Goal: Task Accomplishment & Management: Complete application form

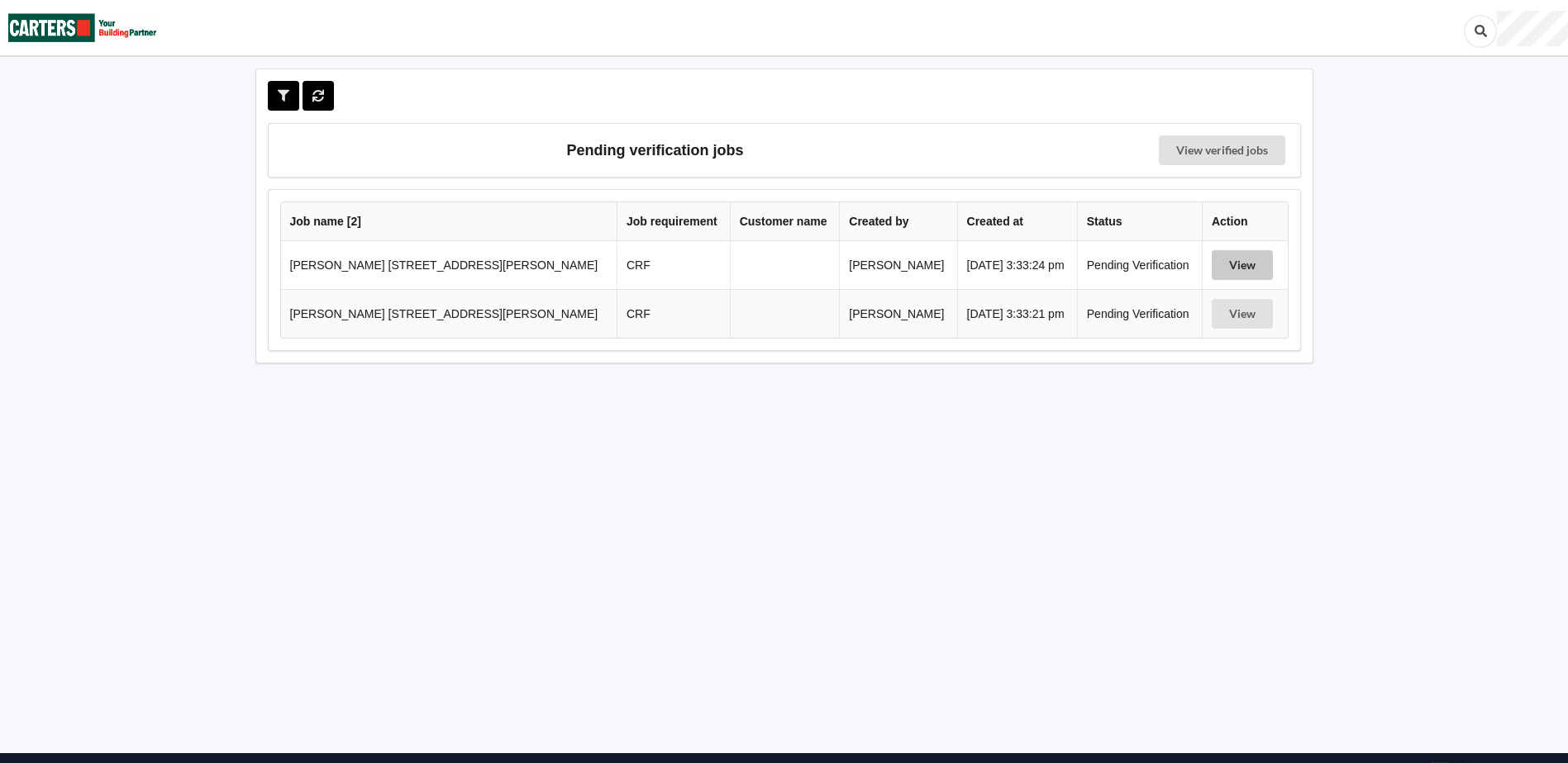
click at [1218, 273] on button "View" at bounding box center [1242, 264] width 61 height 29
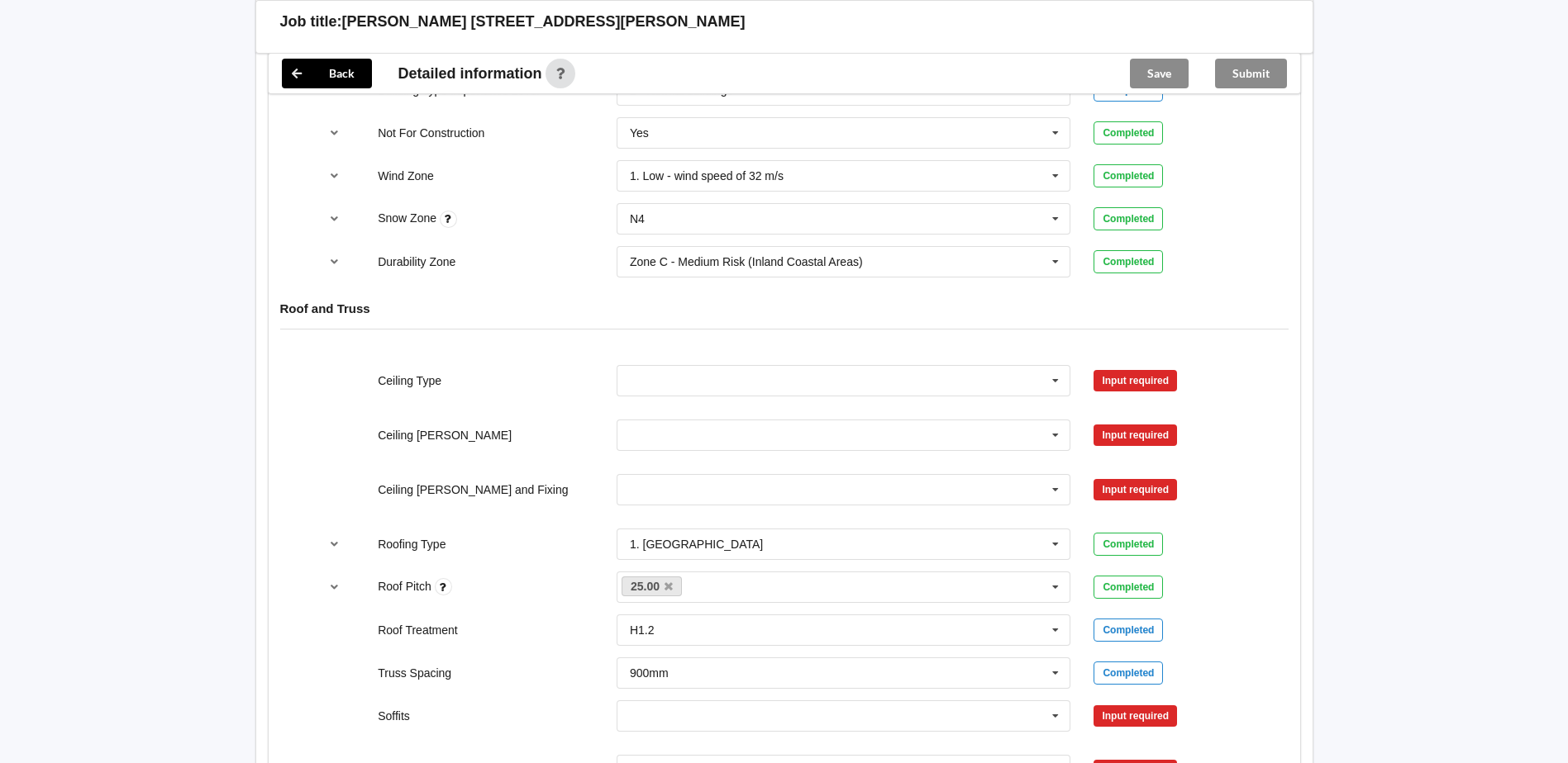
scroll to position [661, 0]
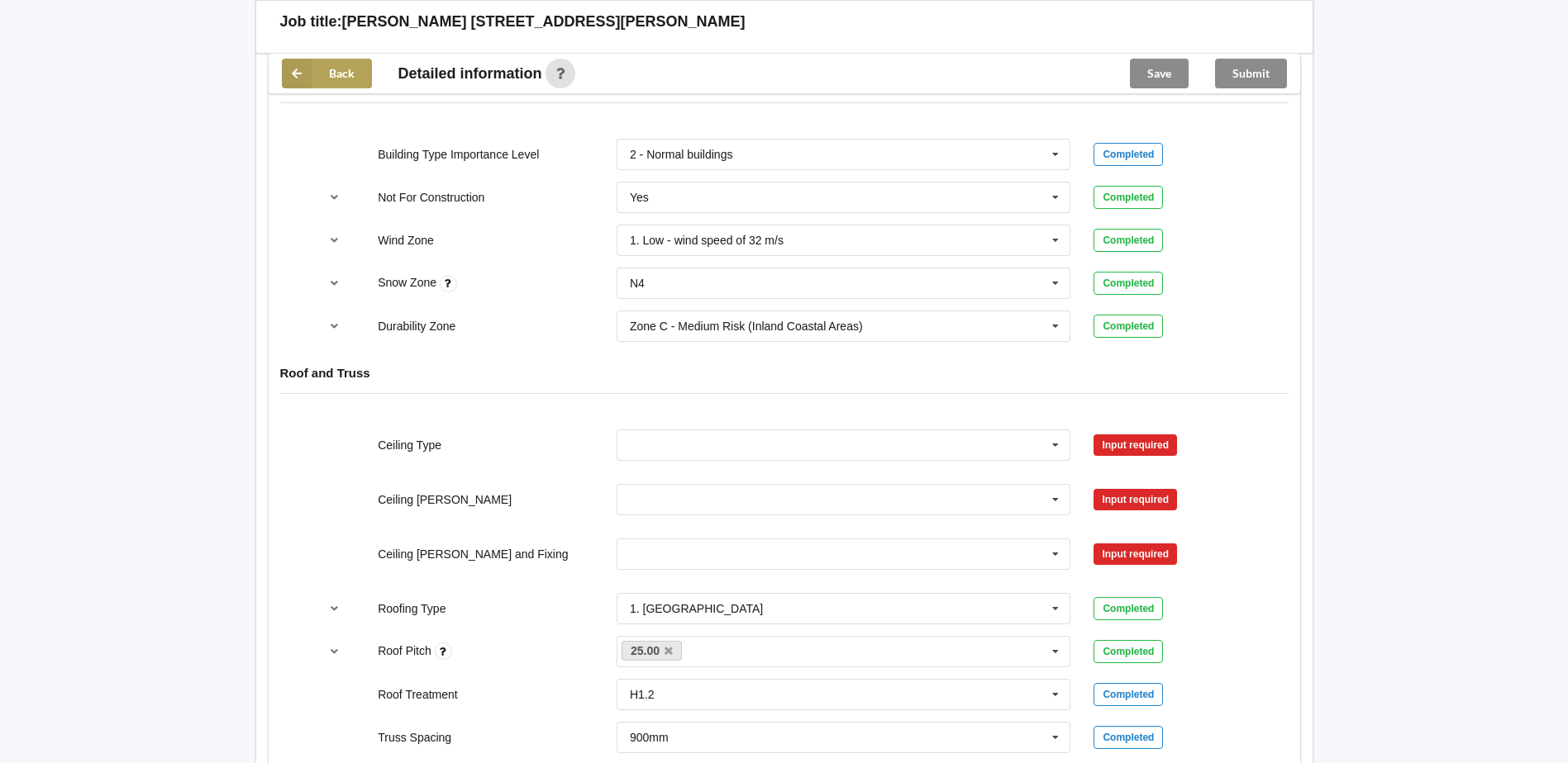
click at [353, 80] on button "Back" at bounding box center [327, 73] width 90 height 29
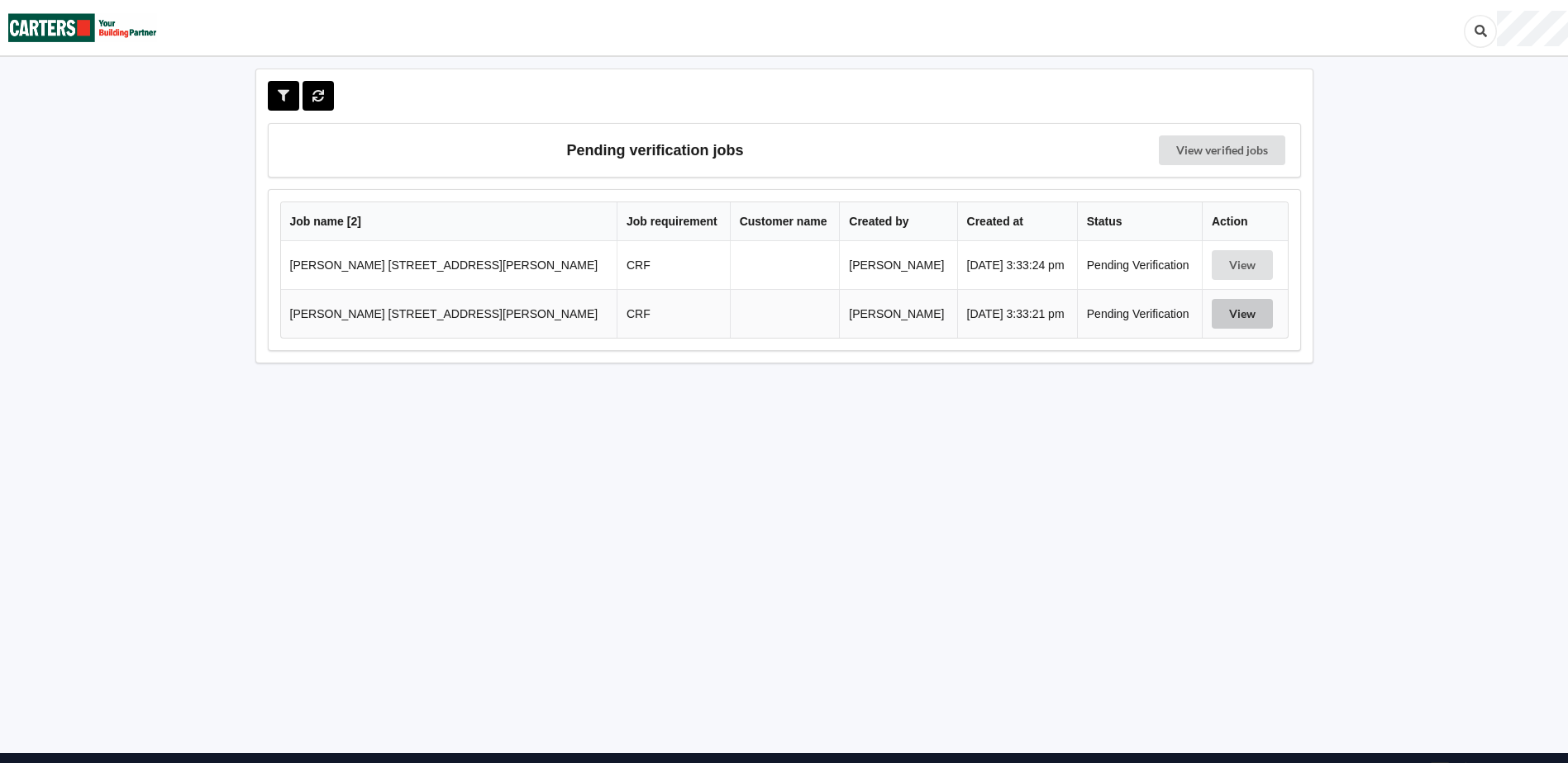
click at [1248, 314] on button "View" at bounding box center [1242, 314] width 61 height 29
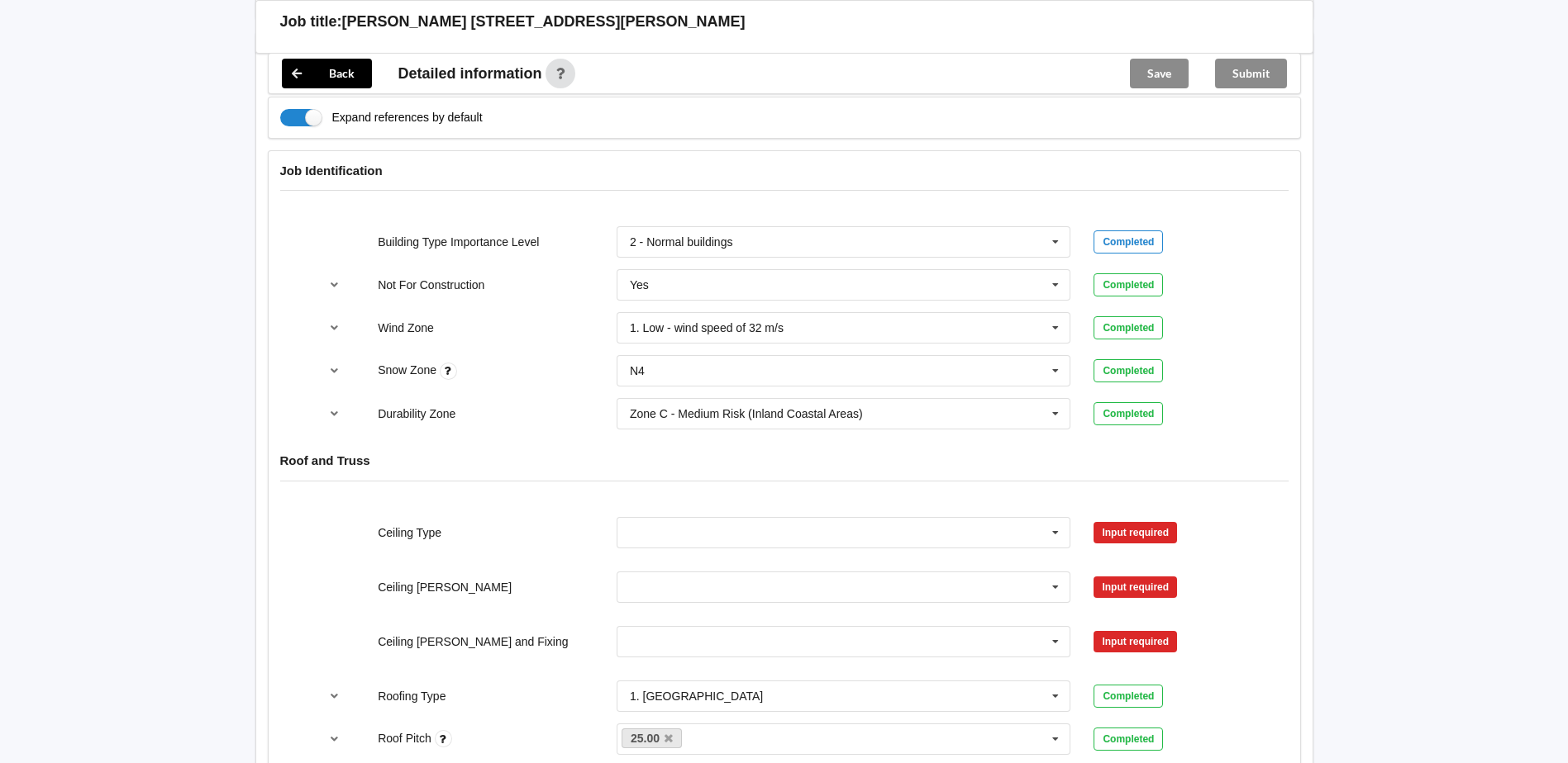
scroll to position [827, 0]
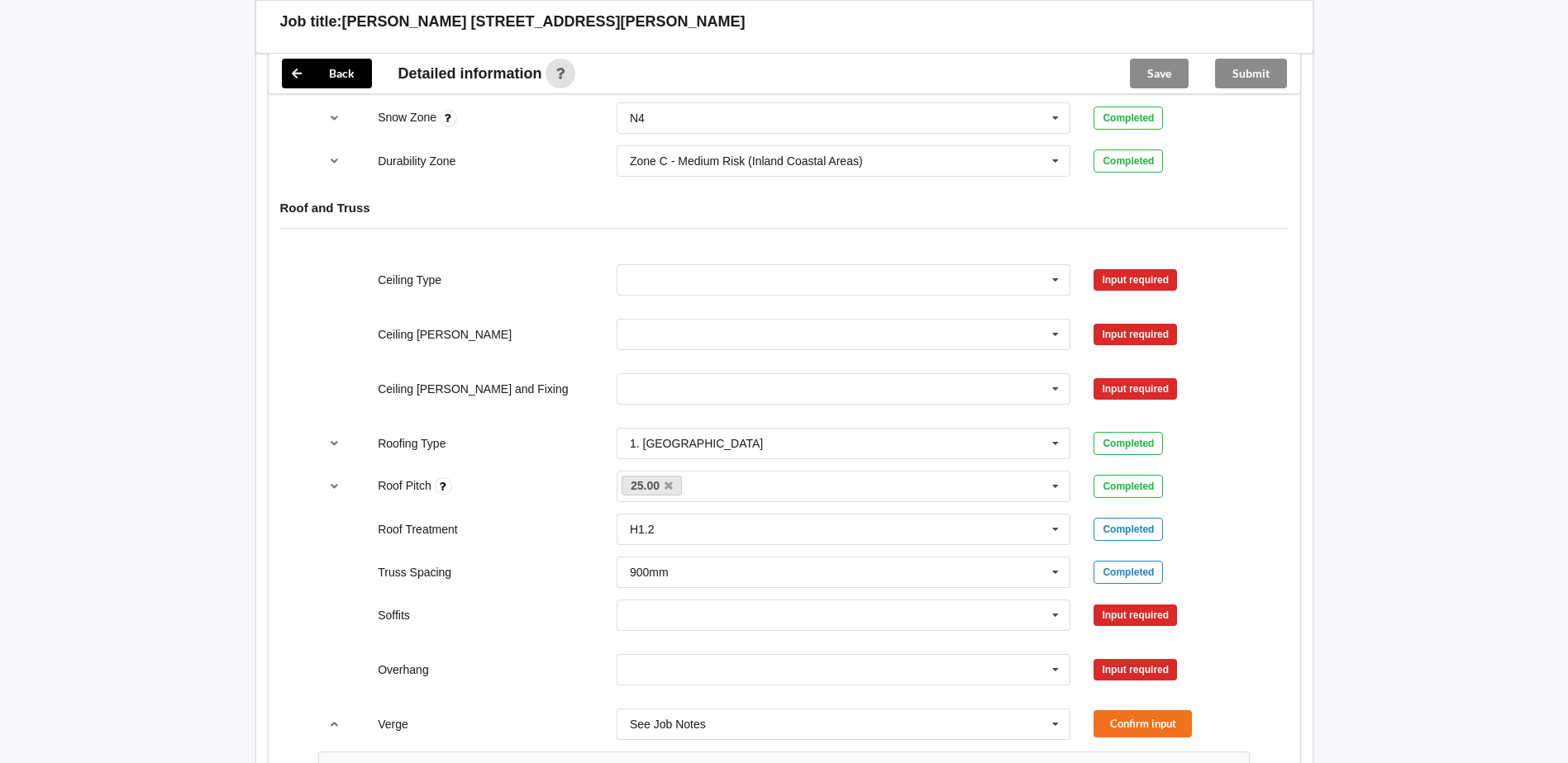
drag, startPoint x: 192, startPoint y: 440, endPoint x: 323, endPoint y: 417, distance: 133.0
click at [192, 440] on div "Back Delete Job title: [PERSON_NAME] [STREET_ADDRESS][PERSON_NAME] Customer nam…" at bounding box center [784, 402] width 1568 height 2458
click at [656, 283] on input "text" at bounding box center [844, 279] width 453 height 29
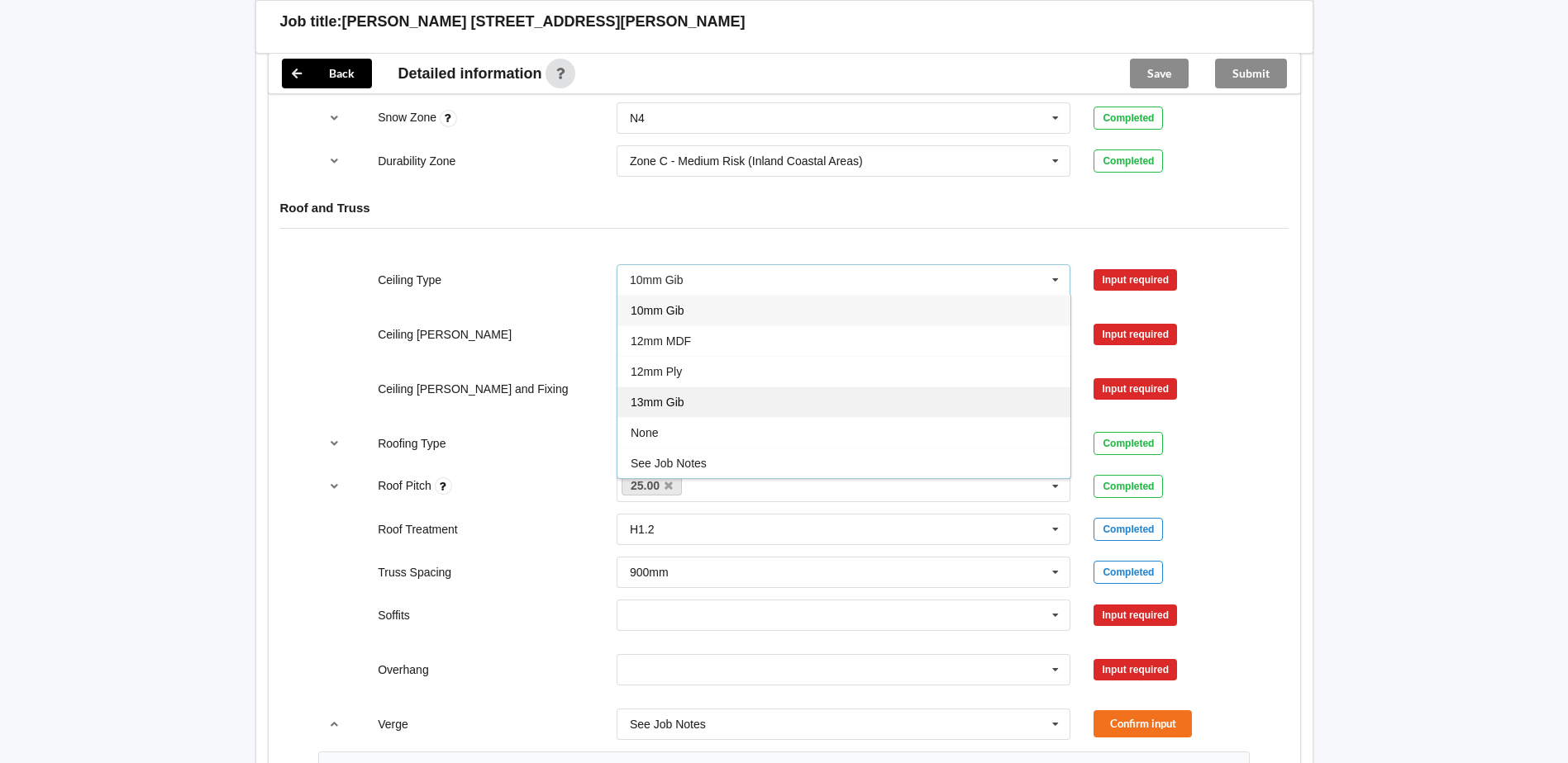
click at [648, 397] on span "13mm Gib" at bounding box center [657, 403] width 54 height 13
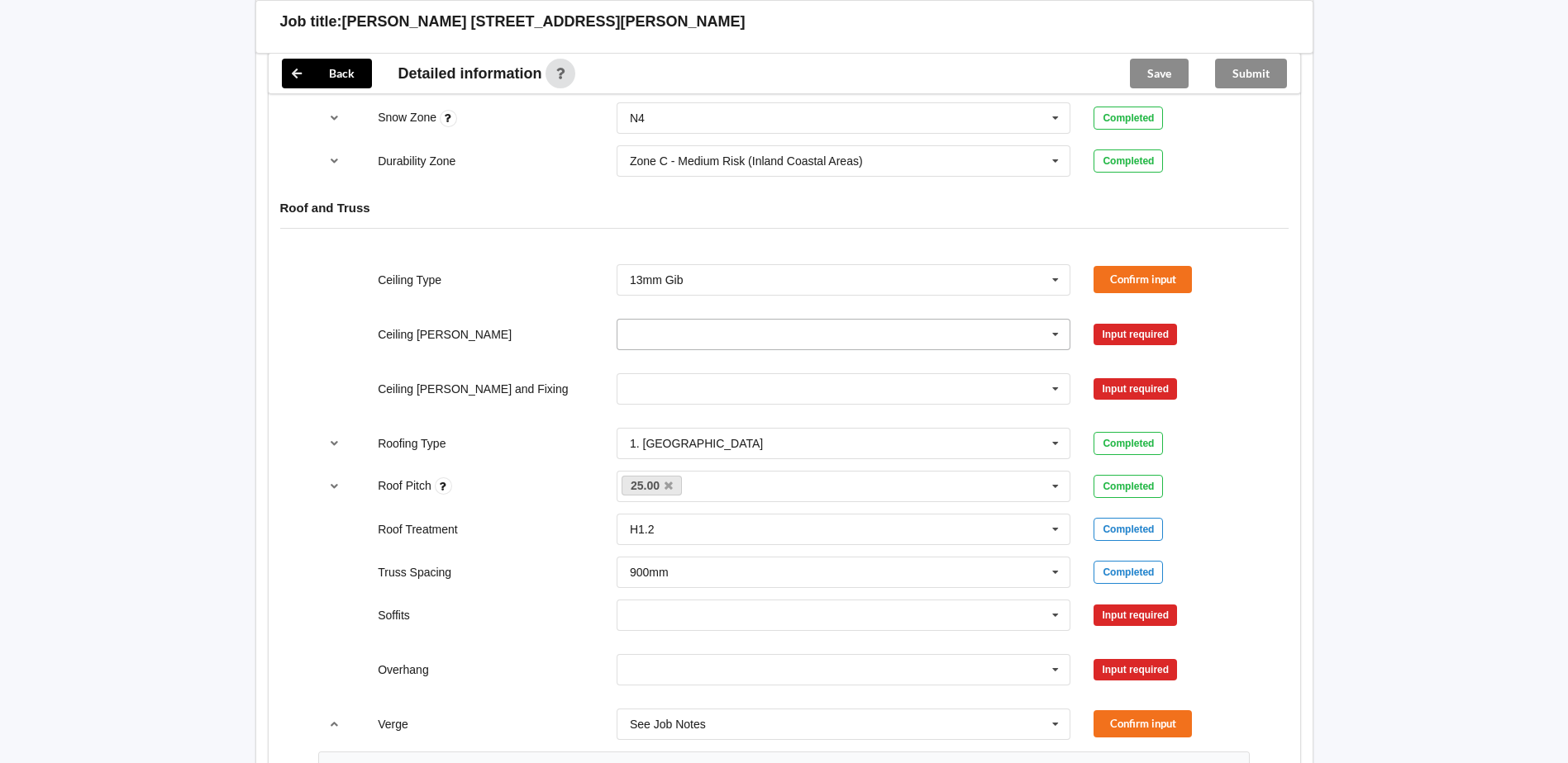
click at [670, 333] on input "text" at bounding box center [844, 334] width 453 height 29
click at [660, 415] on div "600mm" at bounding box center [844, 426] width 453 height 30
click at [645, 380] on input "text" at bounding box center [844, 389] width 453 height 29
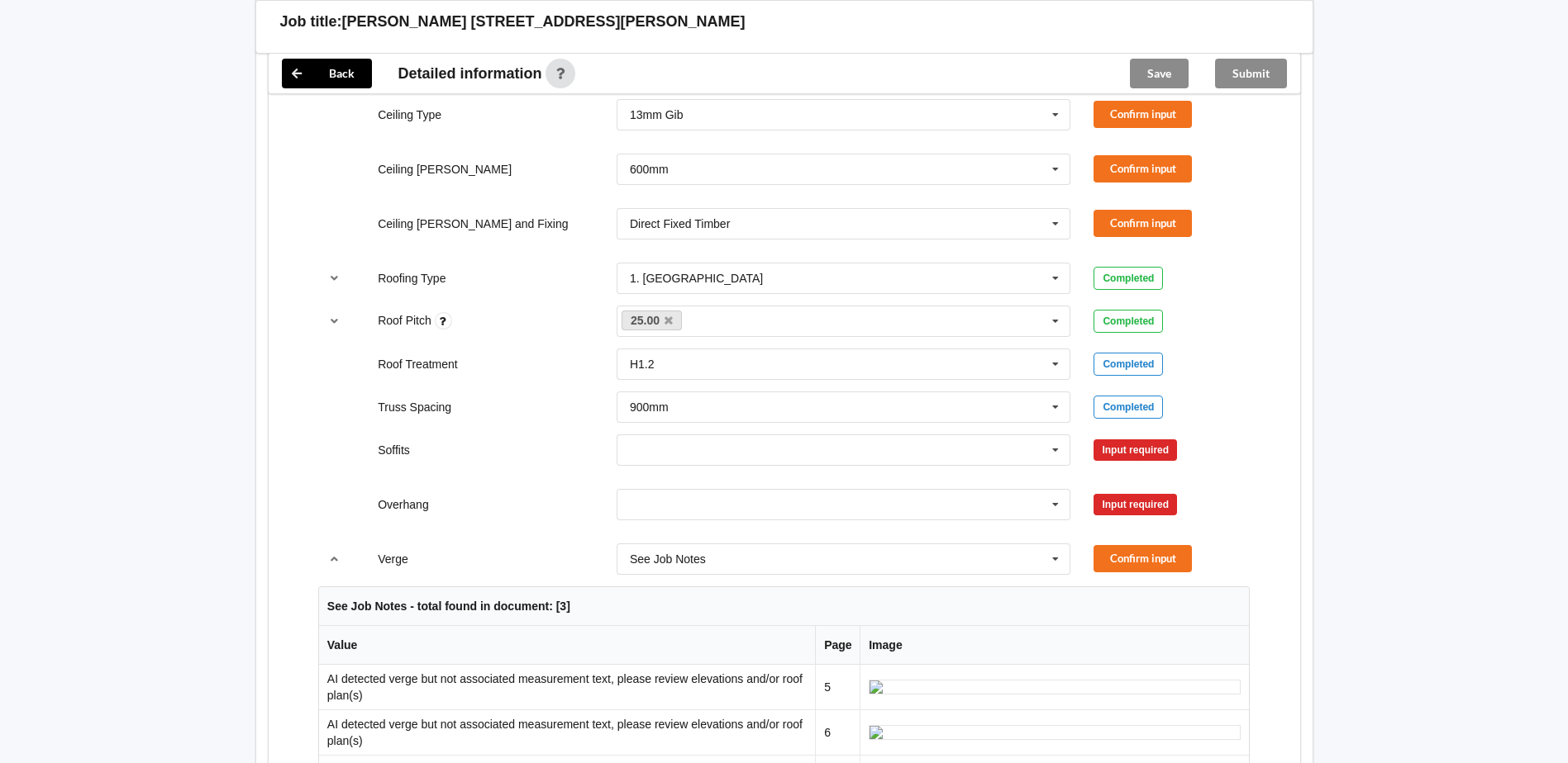
click at [682, 469] on div "Boxed Multiple Values – See As Per Plan None Raked & Boxed Raked Exposed Raked …" at bounding box center [844, 449] width 478 height 54
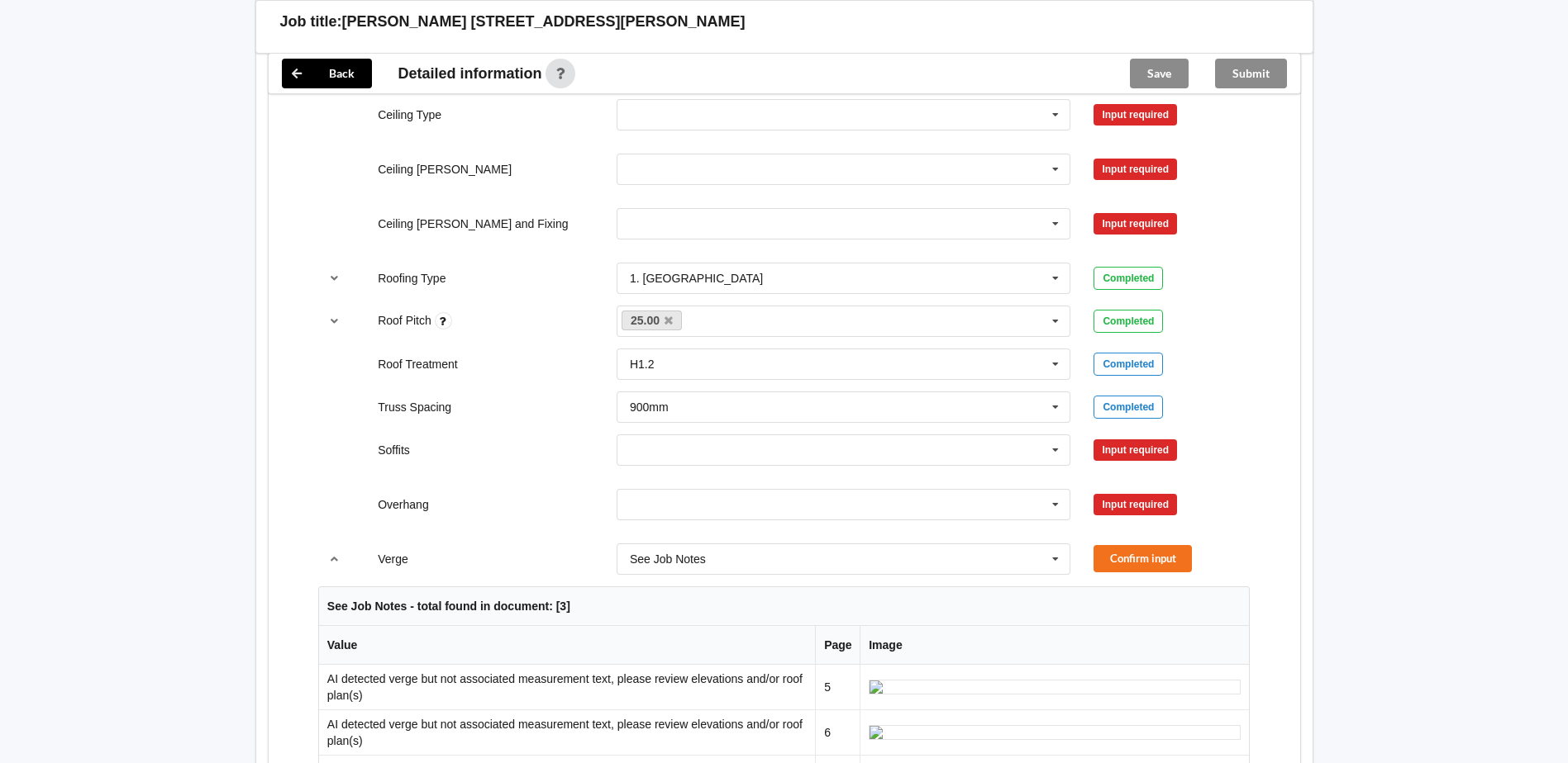
click at [682, 467] on div "Boxed Multiple Values – See As Per Plan None Raked & Boxed Raked Exposed Raked …" at bounding box center [844, 449] width 478 height 54
click at [682, 449] on input "text" at bounding box center [844, 449] width 453 height 29
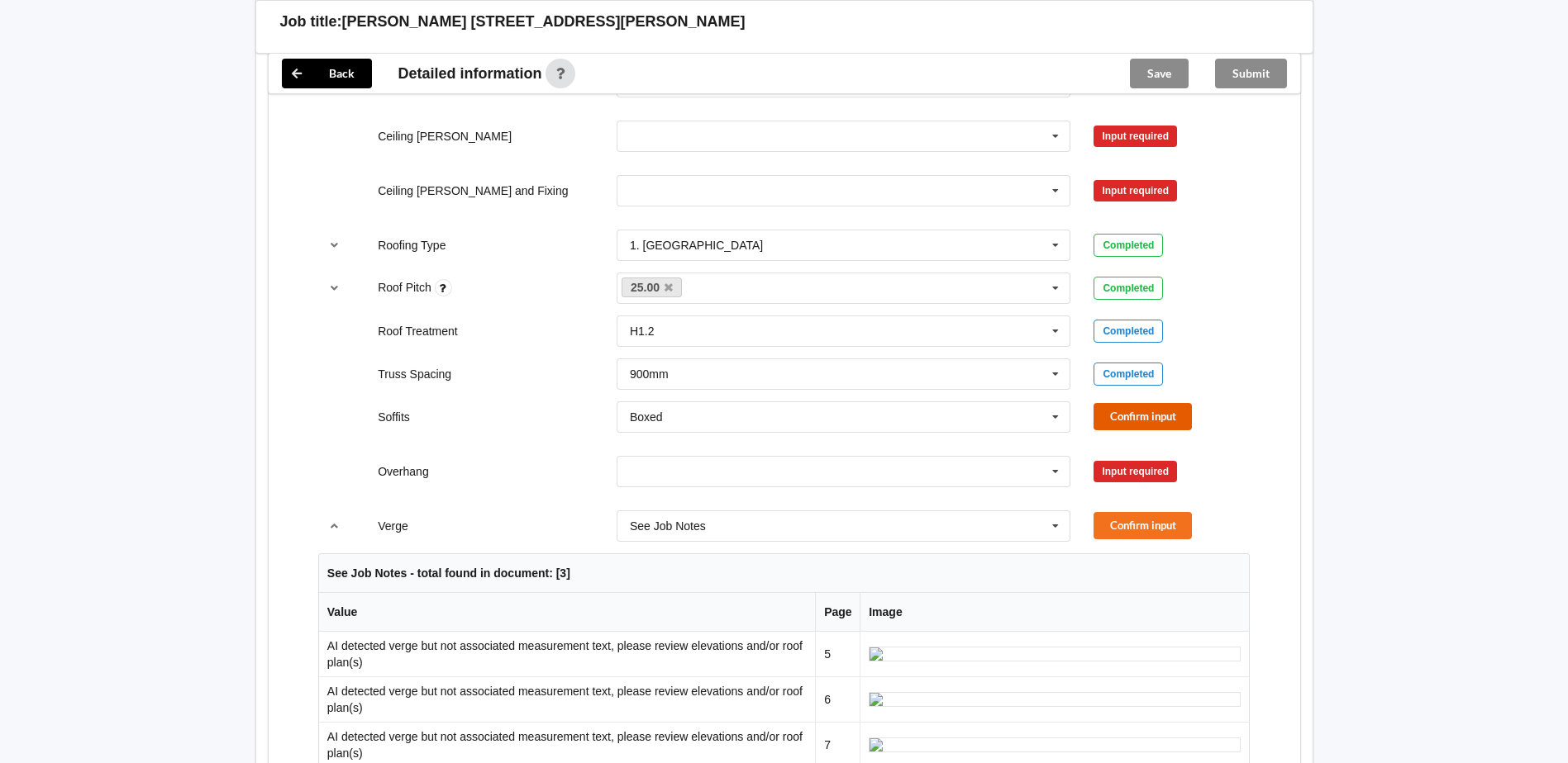
click at [1149, 417] on button "Confirm input" at bounding box center [1141, 416] width 98 height 28
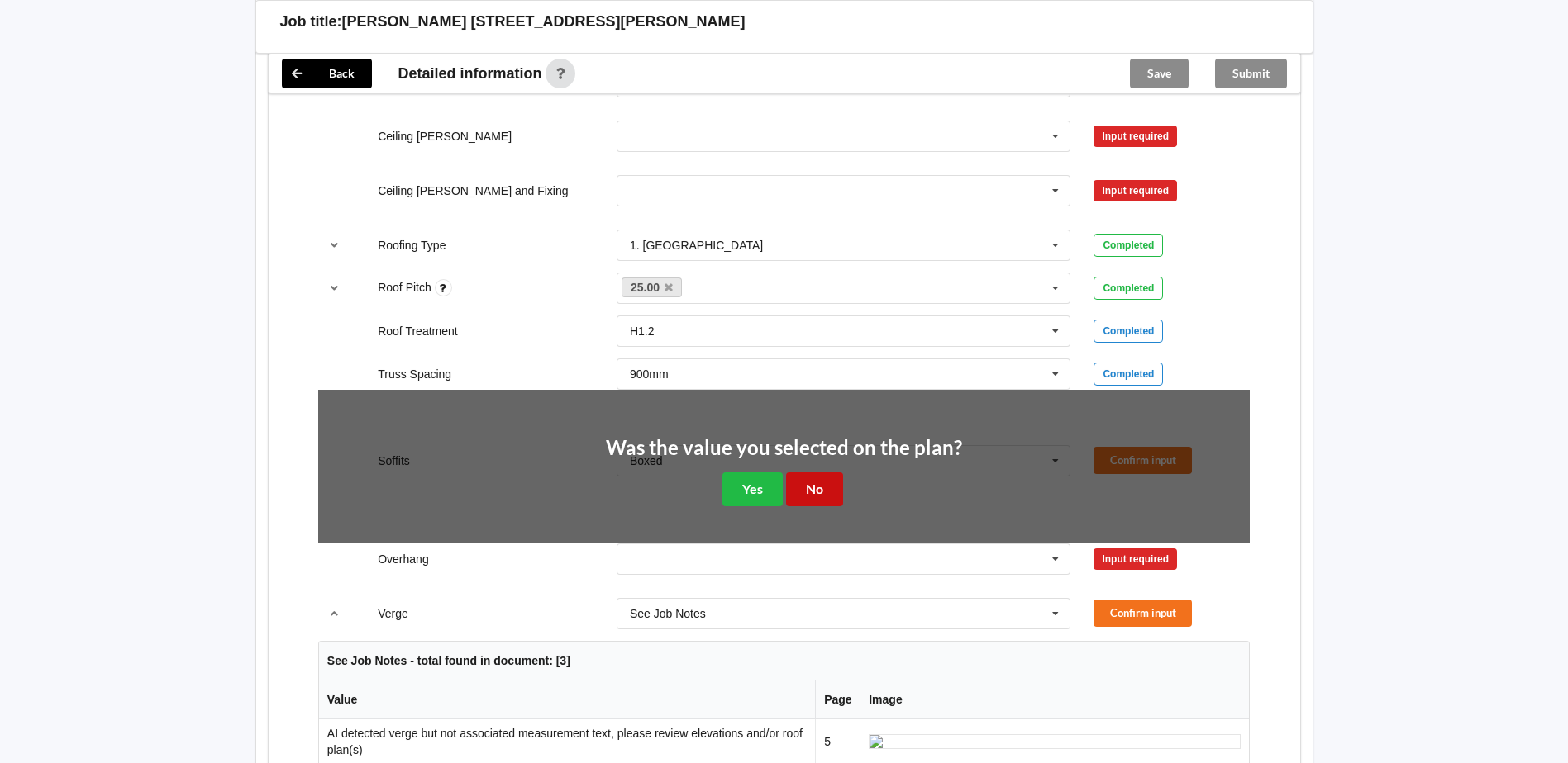
click at [814, 489] on button "No" at bounding box center [814, 489] width 57 height 34
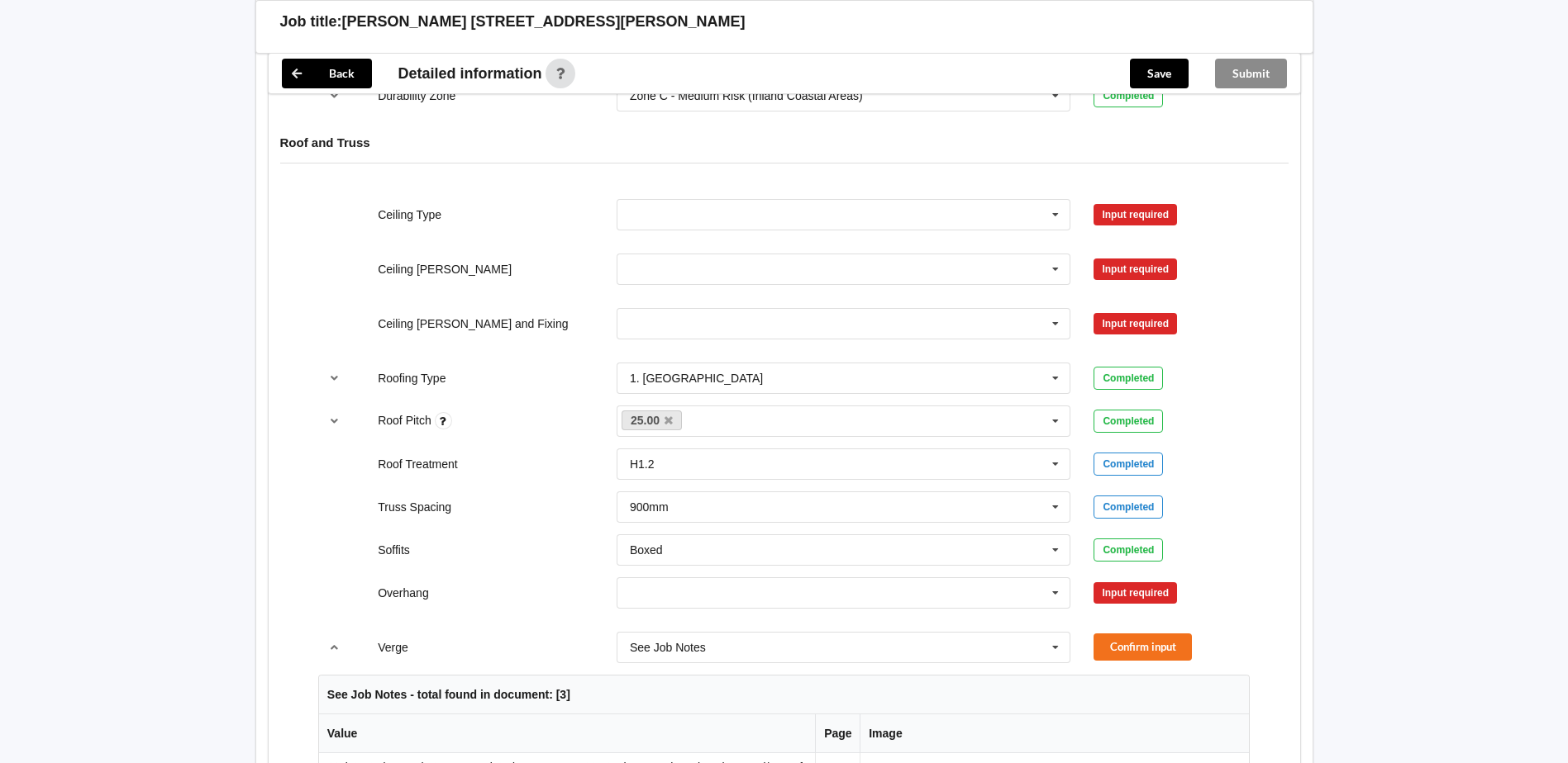
scroll to position [859, 0]
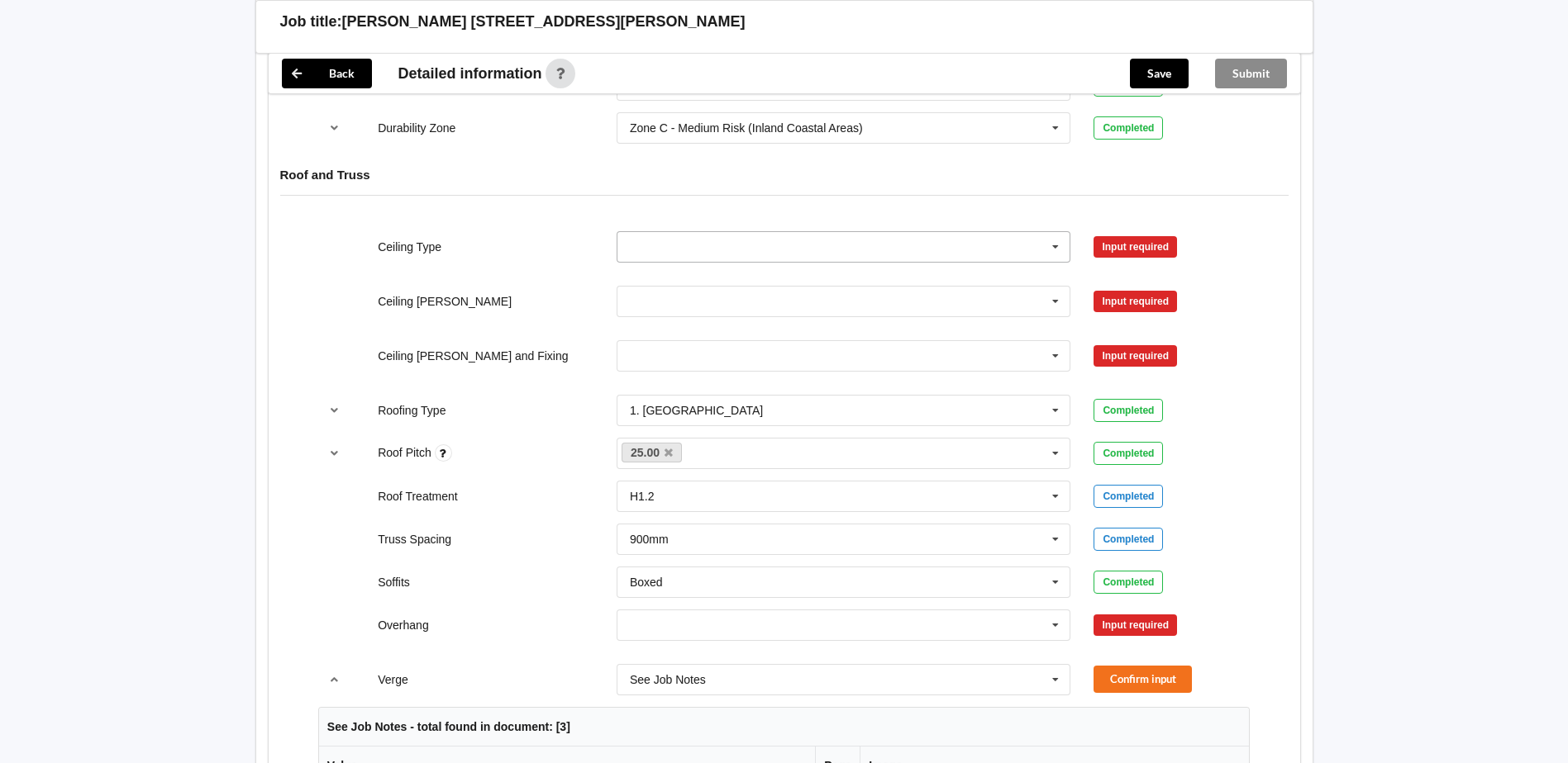
click at [690, 251] on input "text" at bounding box center [844, 246] width 453 height 29
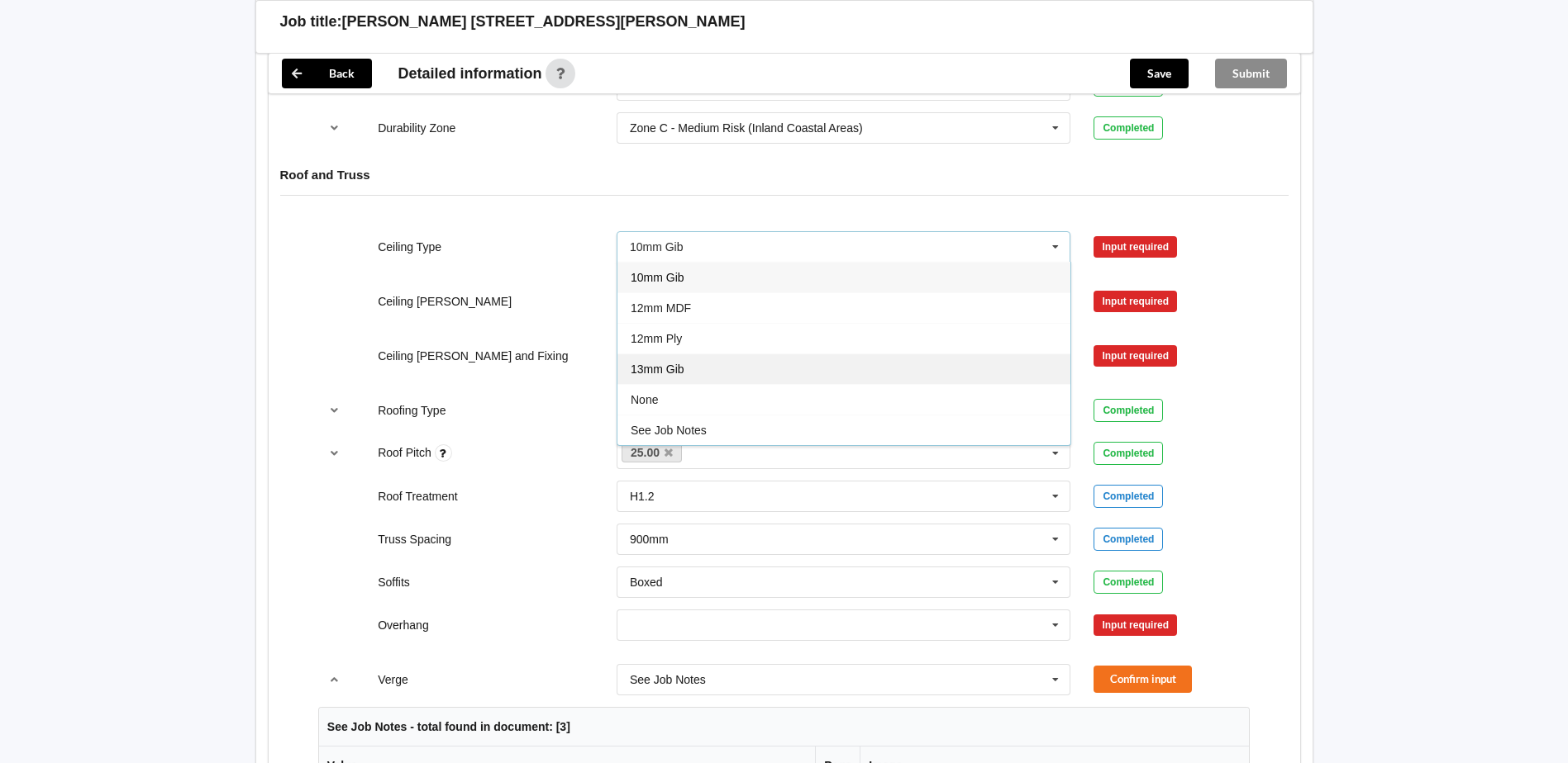
click at [675, 368] on span "13mm Gib" at bounding box center [657, 370] width 54 height 13
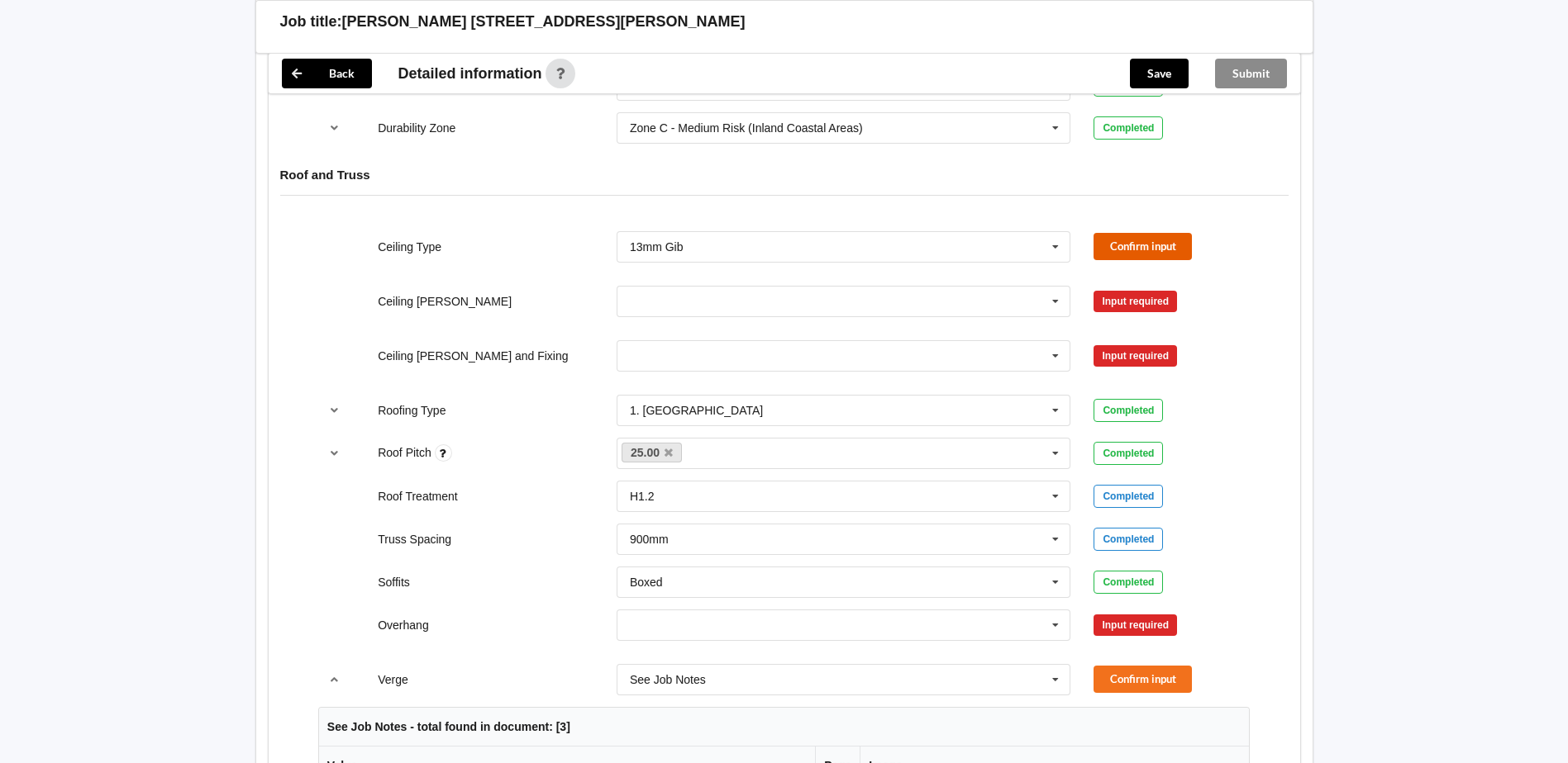
click at [1138, 251] on button "Confirm input" at bounding box center [1141, 246] width 98 height 28
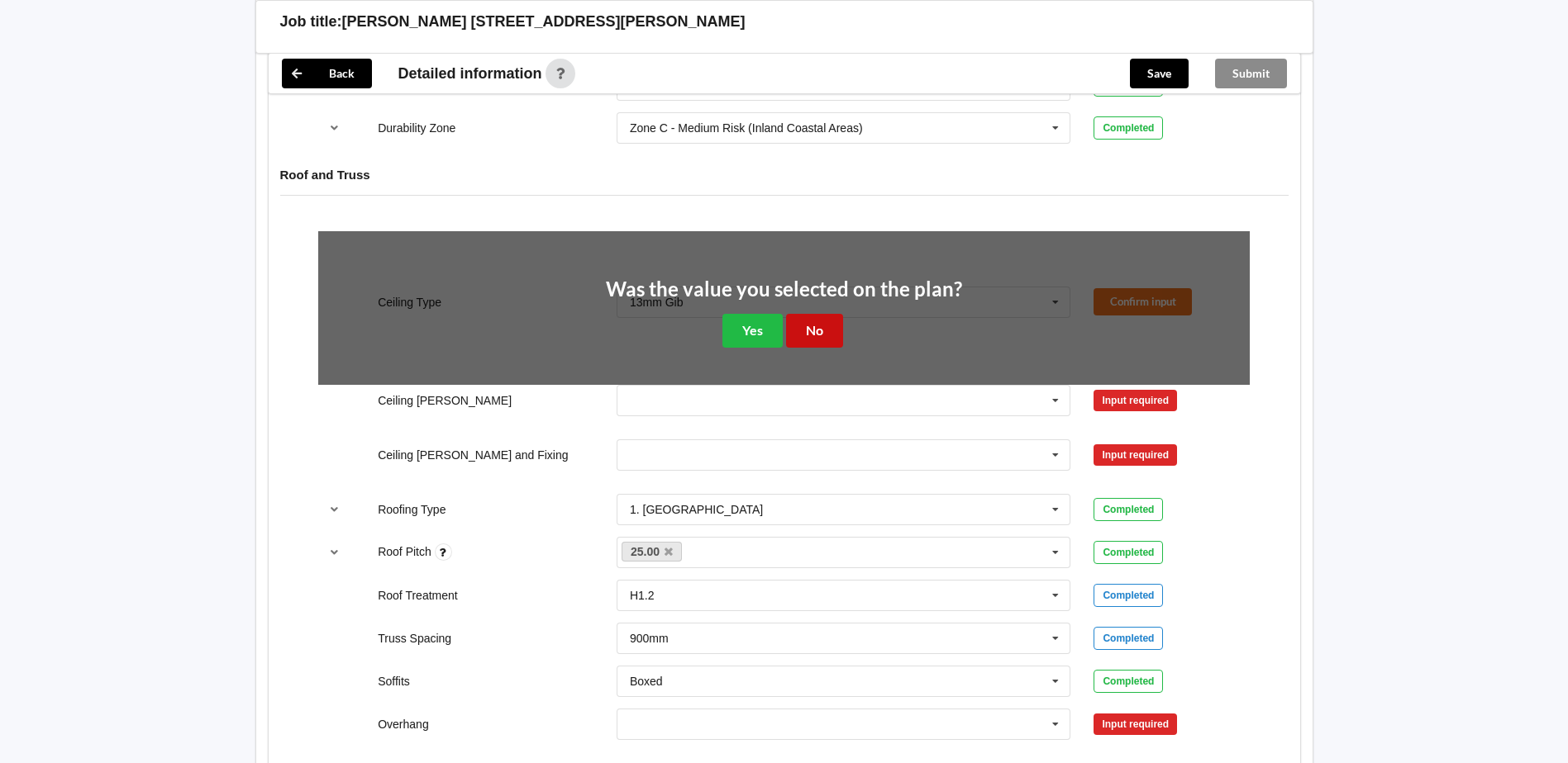
click at [829, 328] on button "No" at bounding box center [814, 331] width 57 height 34
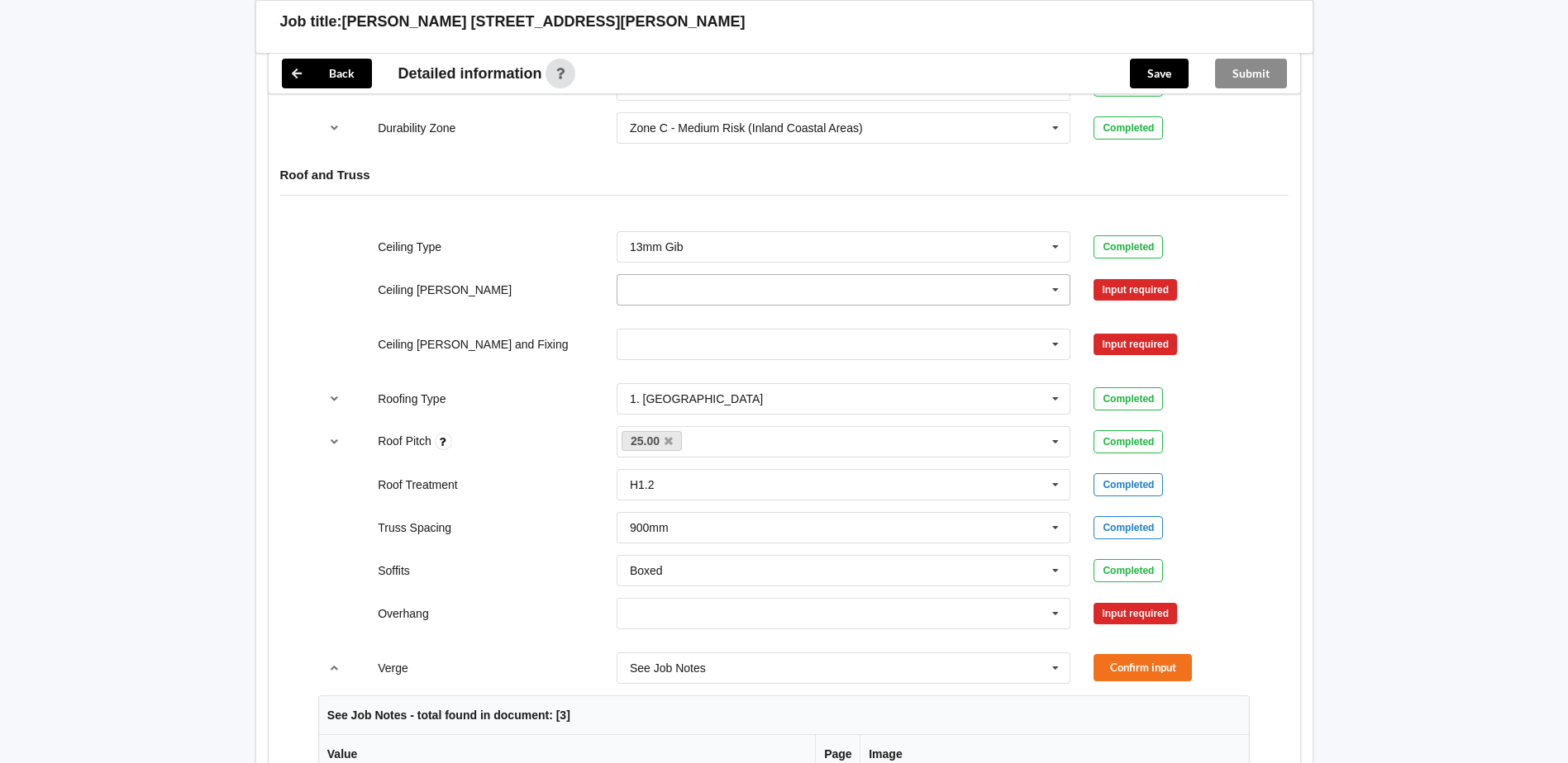
click at [856, 278] on input "text" at bounding box center [844, 290] width 453 height 29
drag, startPoint x: 725, startPoint y: 358, endPoint x: 719, endPoint y: 368, distance: 11.7
click at [719, 365] on div "450mm" at bounding box center [844, 351] width 453 height 30
click at [770, 294] on input "text" at bounding box center [844, 290] width 453 height 29
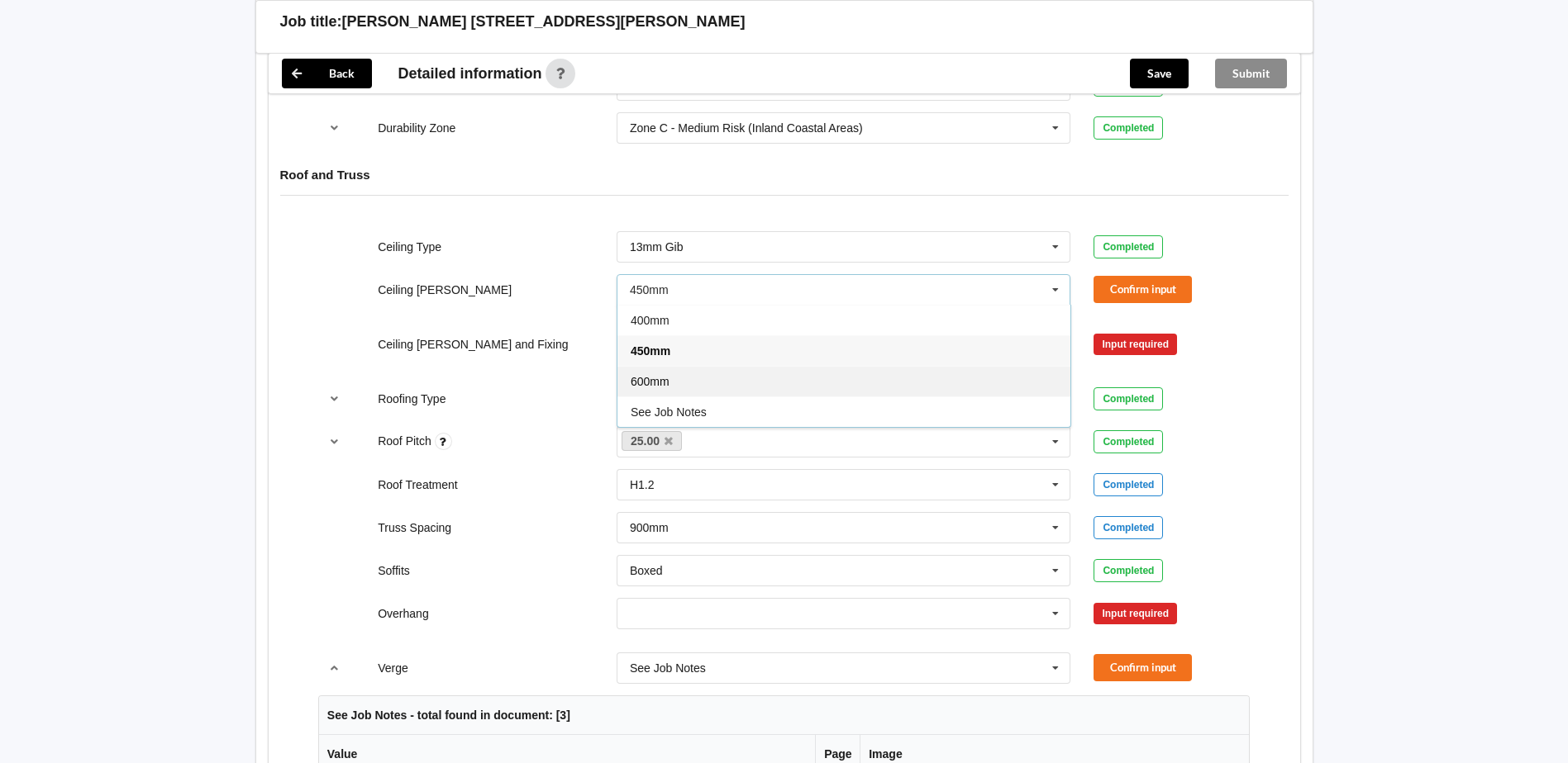
click at [719, 383] on div "600mm" at bounding box center [844, 381] width 453 height 30
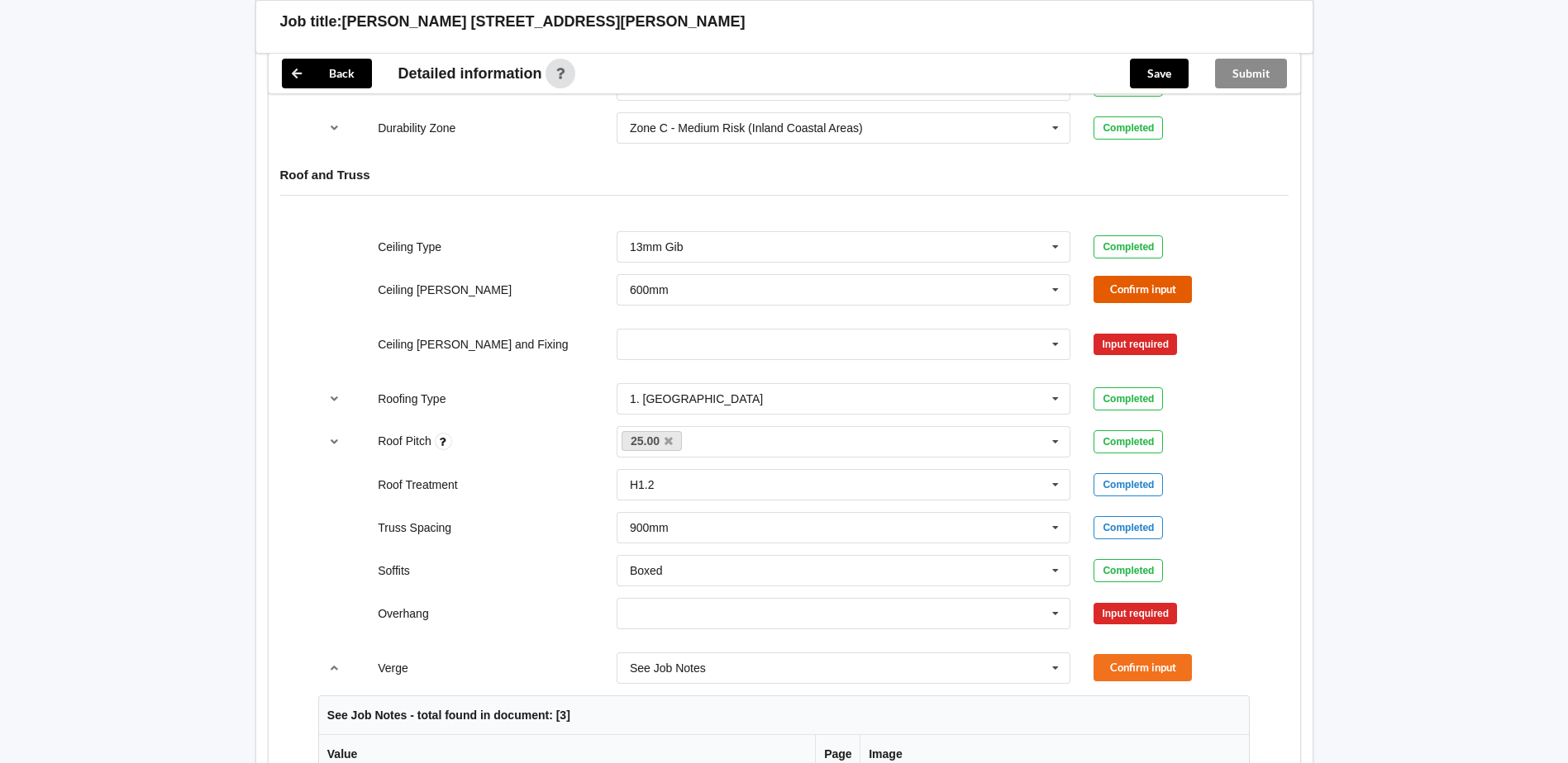
click at [1099, 291] on button "Confirm input" at bounding box center [1141, 289] width 98 height 28
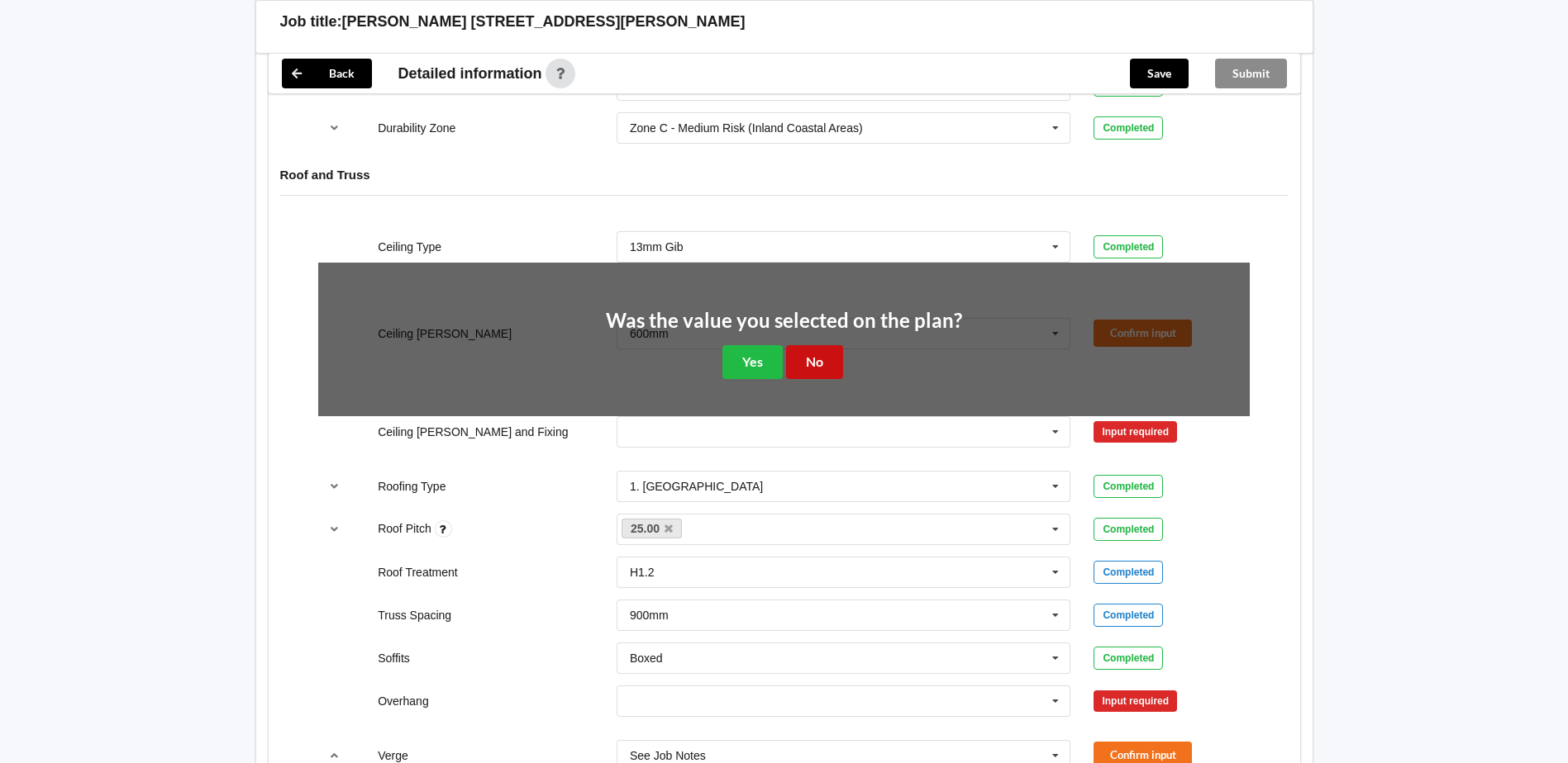
click at [829, 360] on button "No" at bounding box center [814, 362] width 57 height 34
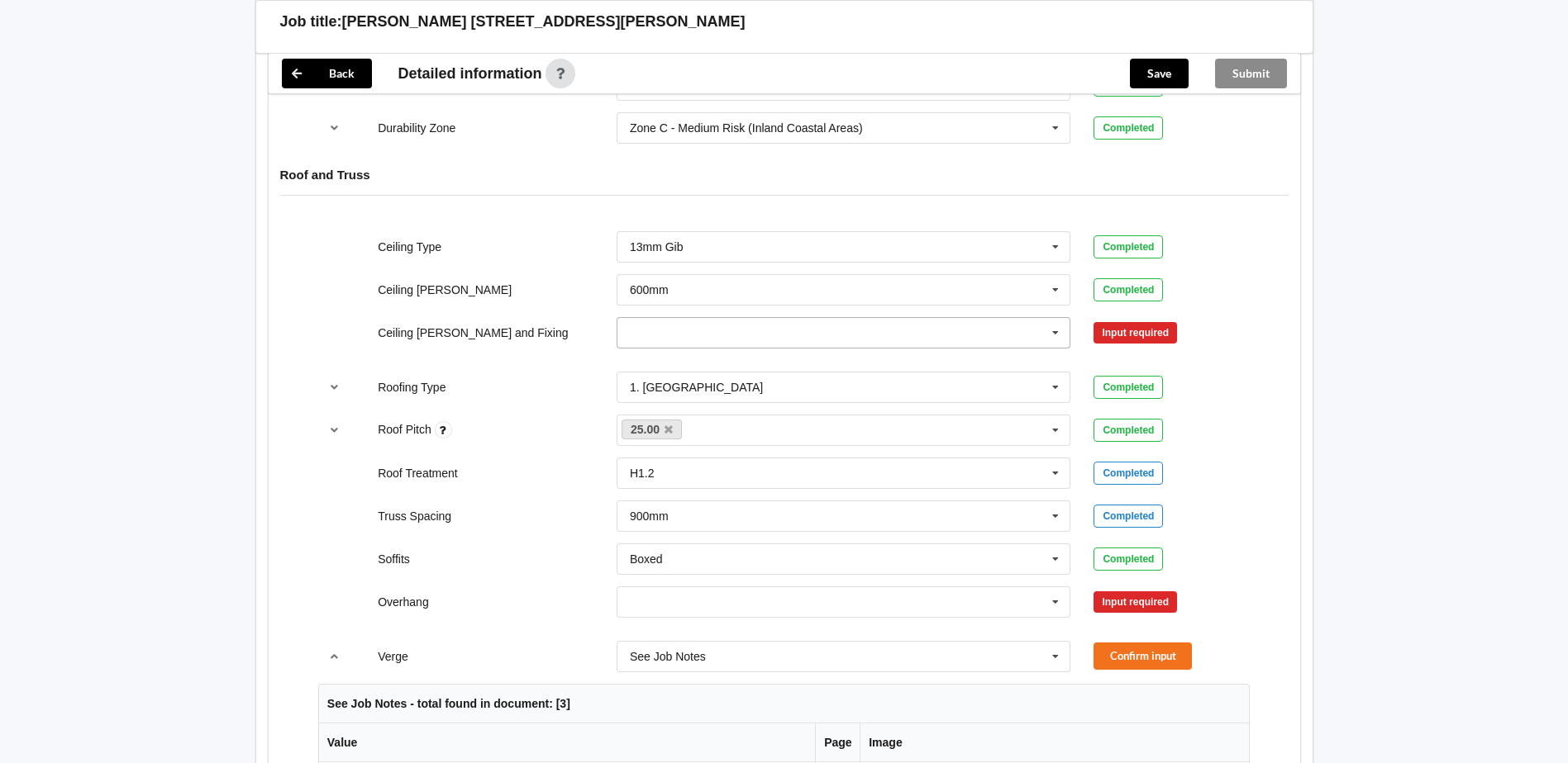
click at [839, 320] on input "text" at bounding box center [844, 333] width 453 height 29
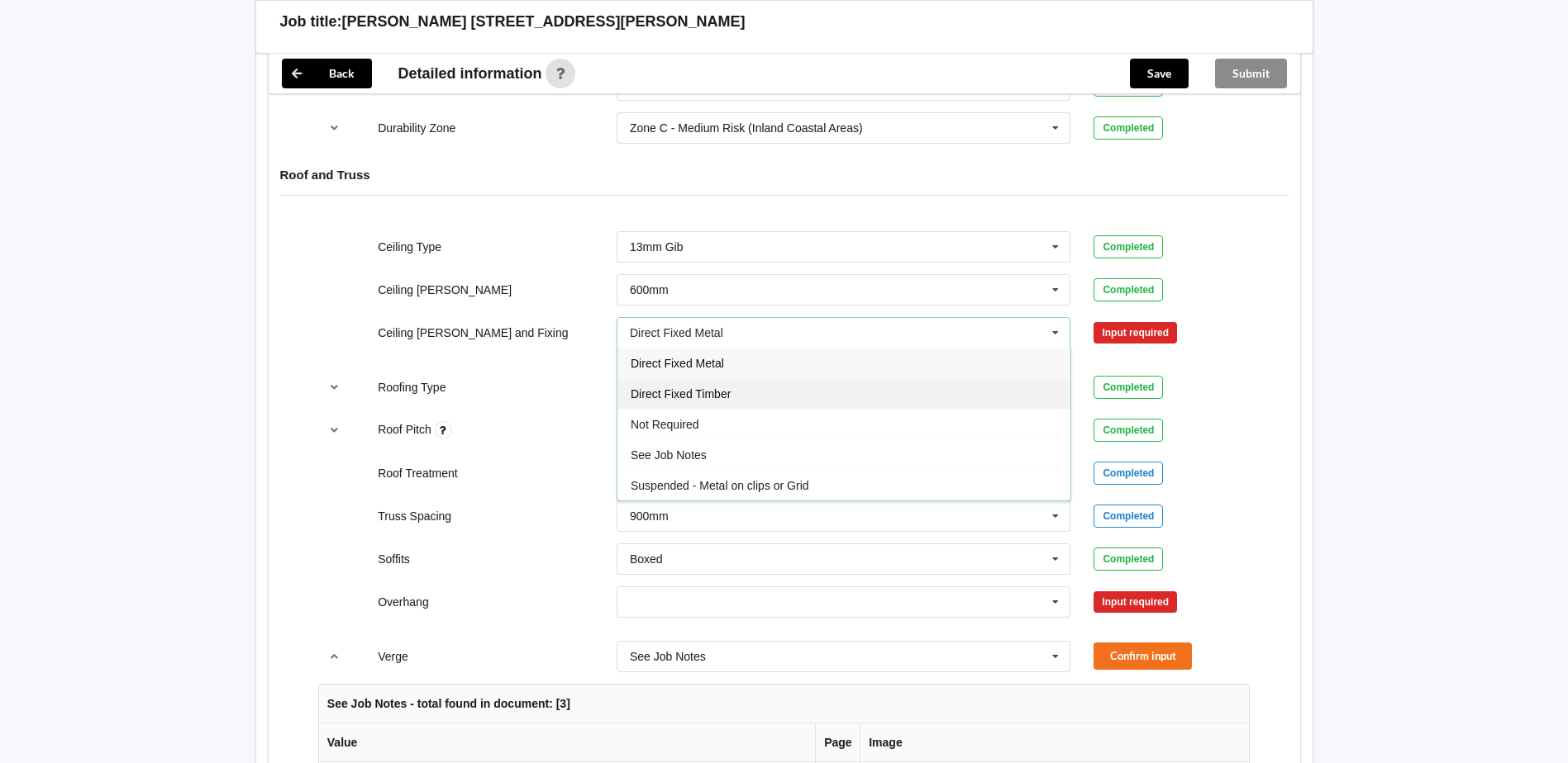
click at [776, 388] on div "Direct Fixed Timber" at bounding box center [844, 393] width 453 height 30
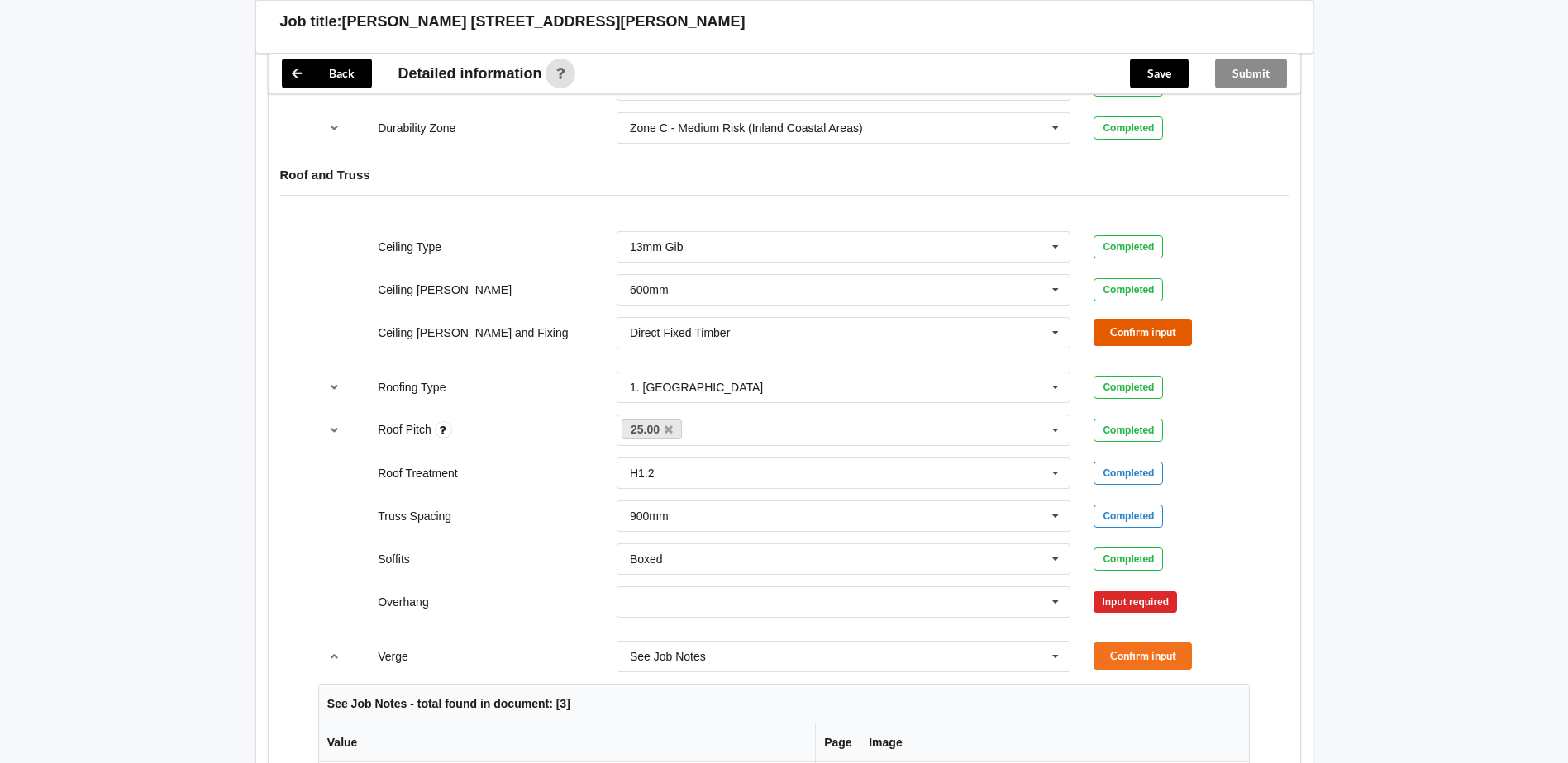
click at [1126, 335] on button "Confirm input" at bounding box center [1141, 333] width 98 height 28
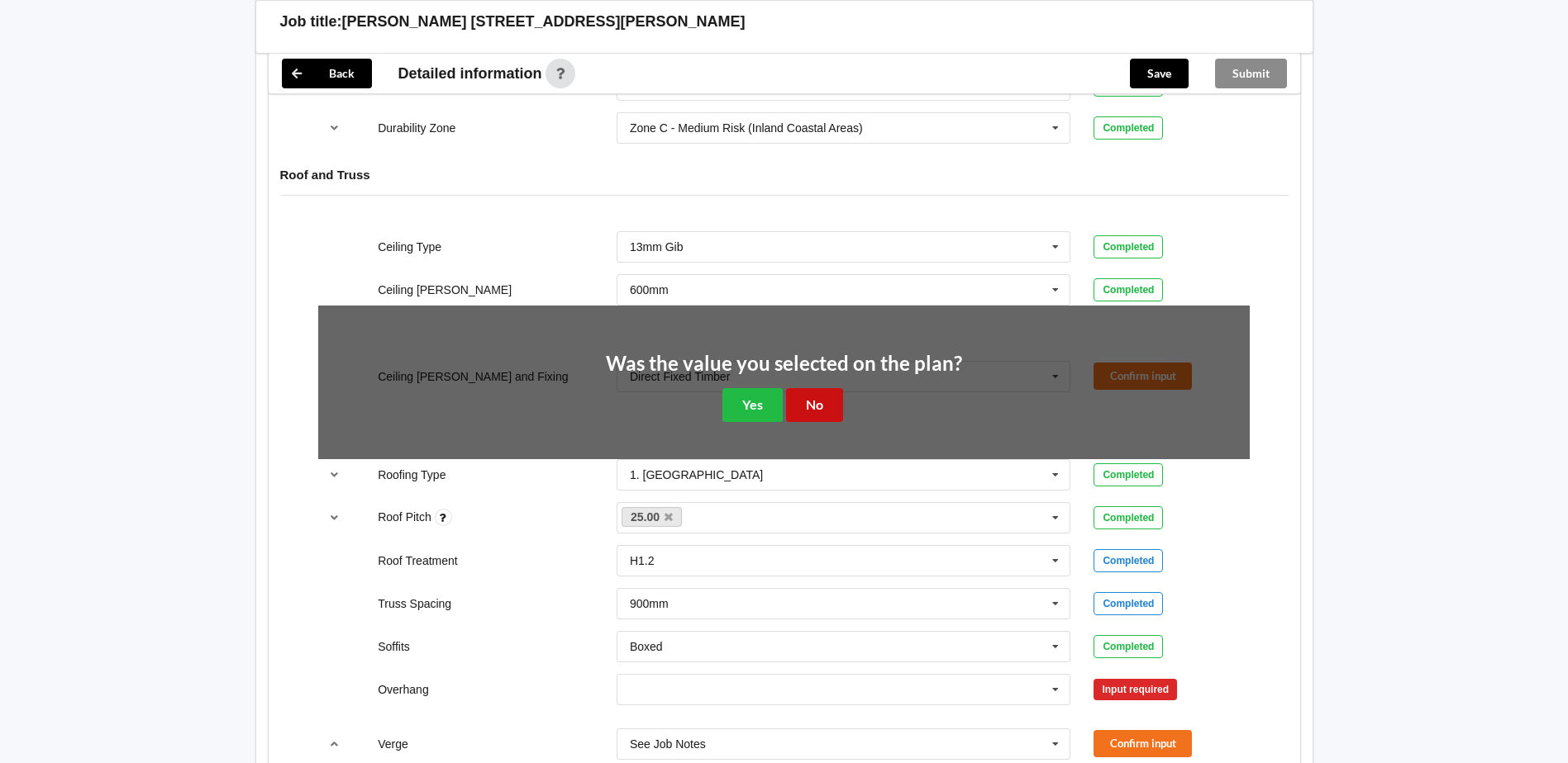
click at [827, 395] on button "No" at bounding box center [814, 406] width 57 height 34
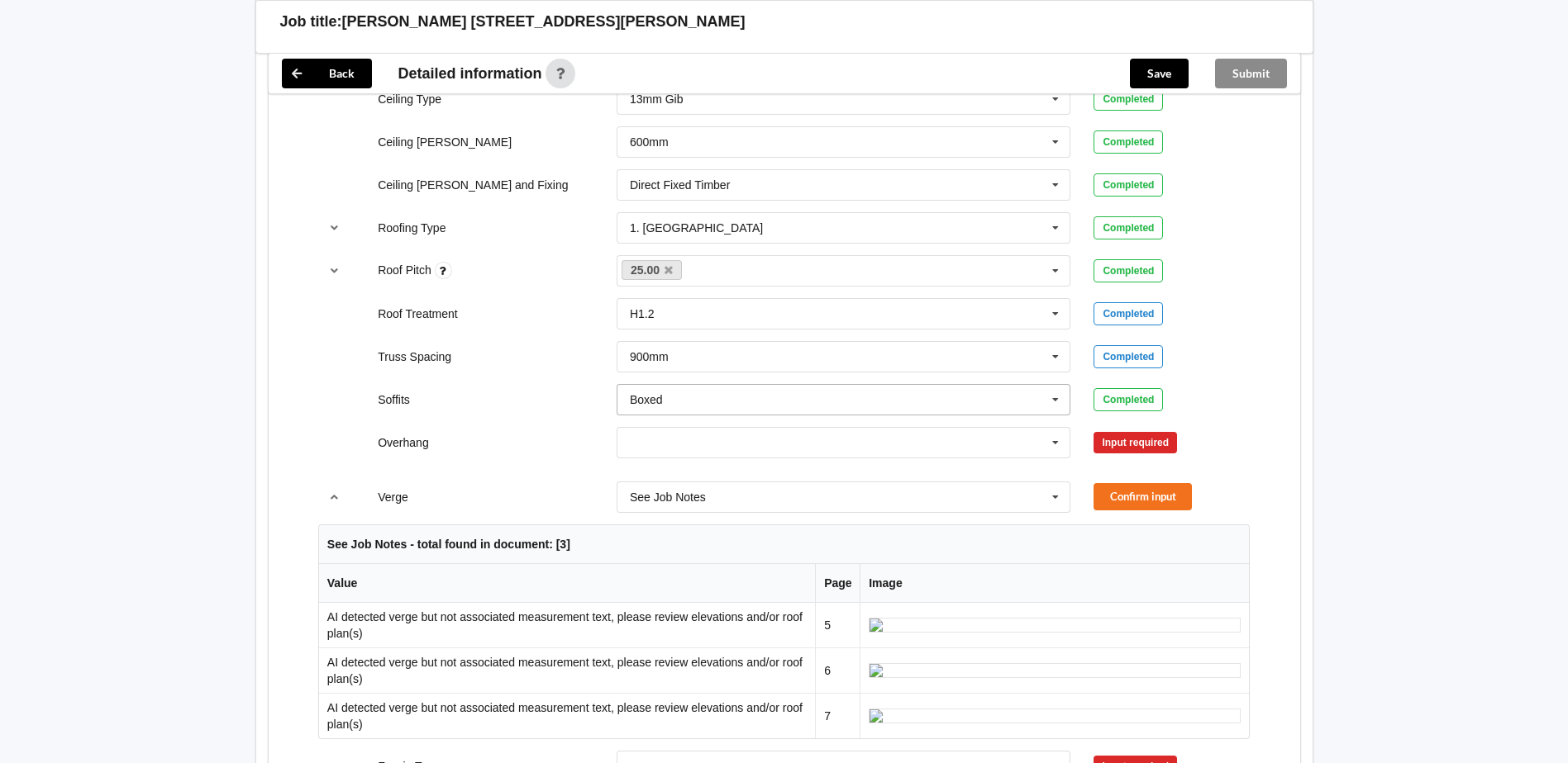
scroll to position [1190, 0]
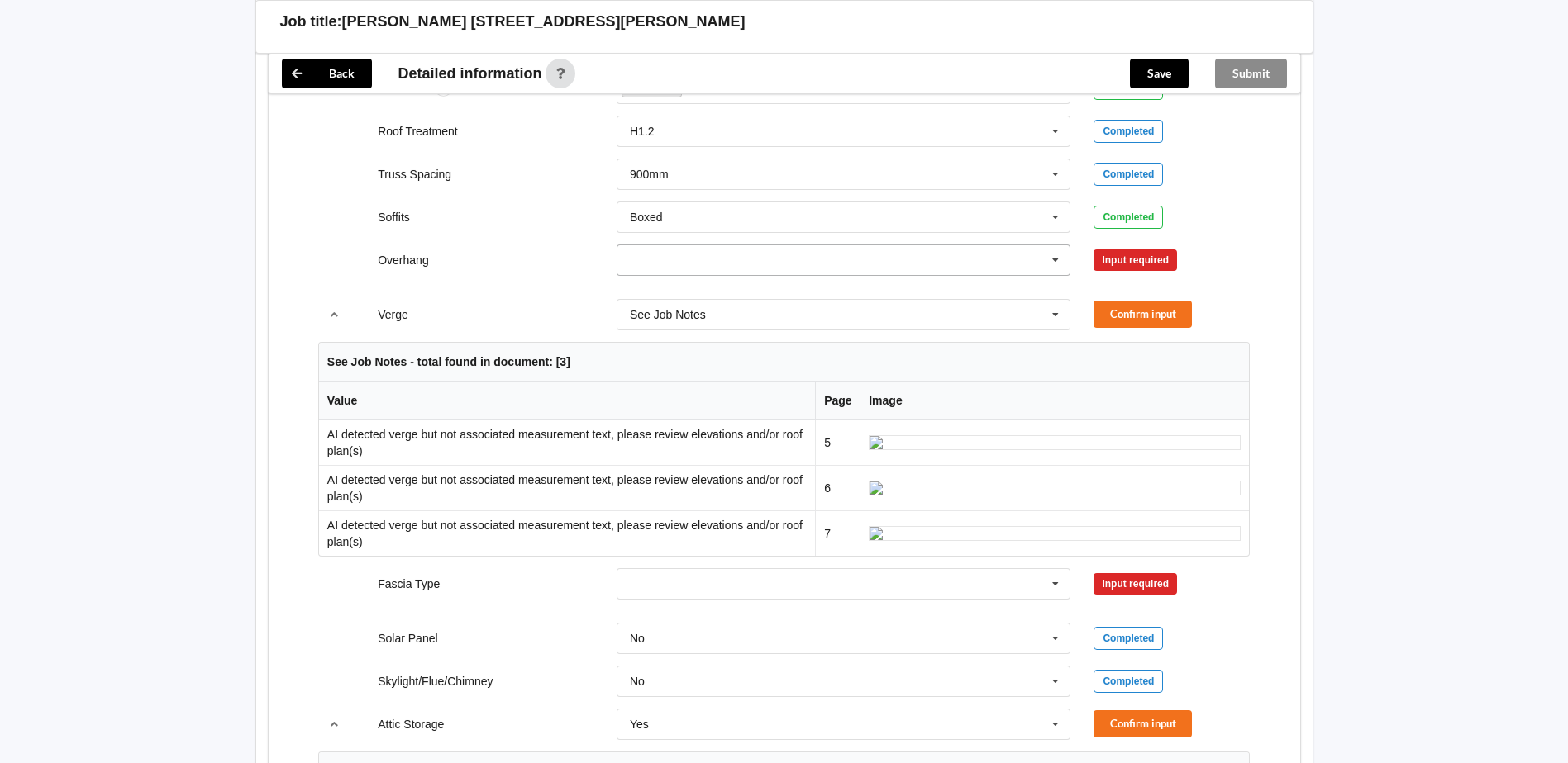
click at [747, 261] on input "text" at bounding box center [844, 259] width 453 height 29
click at [682, 405] on div "Multiple Values – See As Per Plan" at bounding box center [844, 412] width 453 height 30
click at [1149, 258] on button "Confirm input" at bounding box center [1141, 259] width 98 height 28
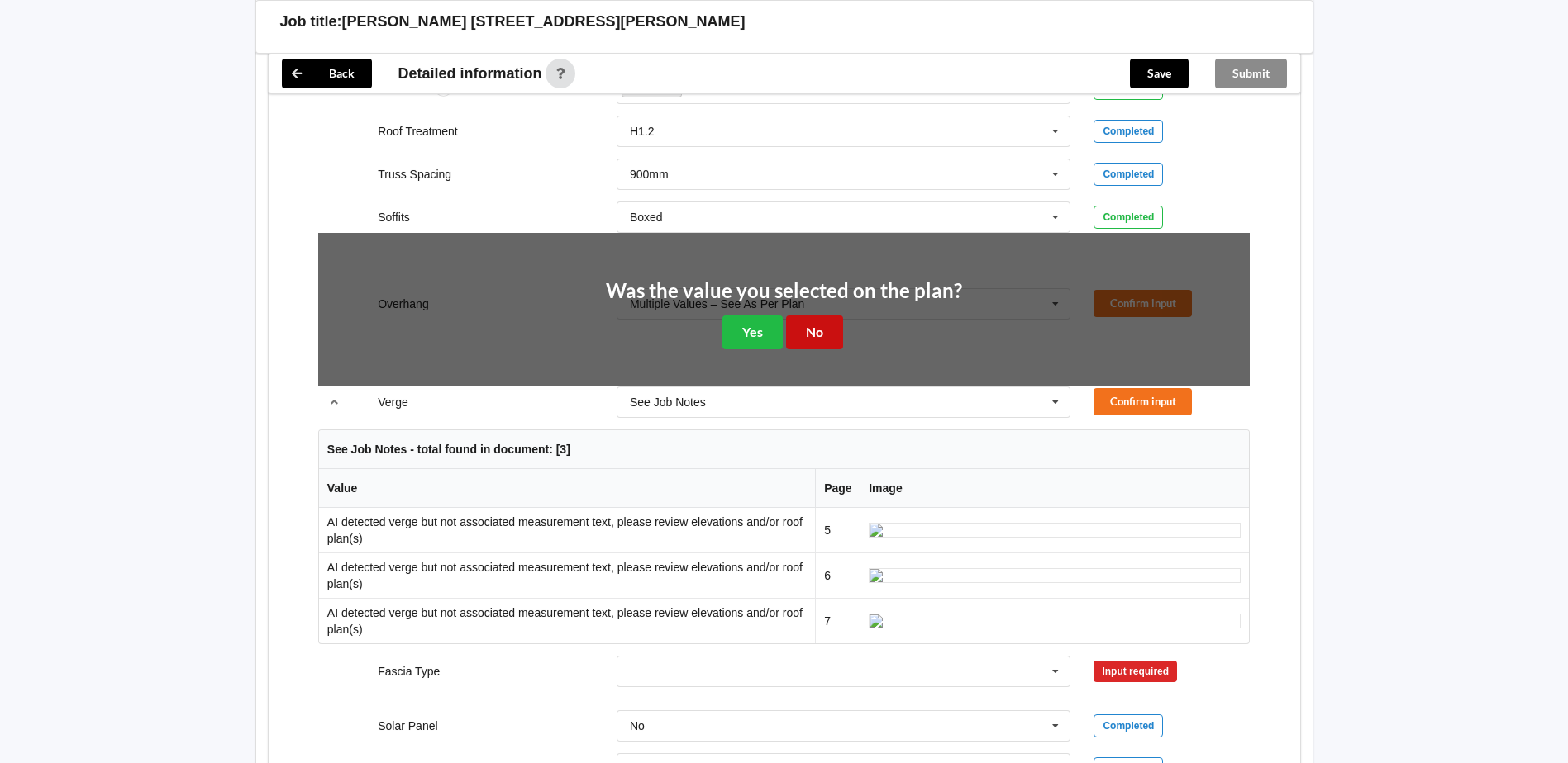
click at [832, 333] on button "No" at bounding box center [814, 333] width 57 height 34
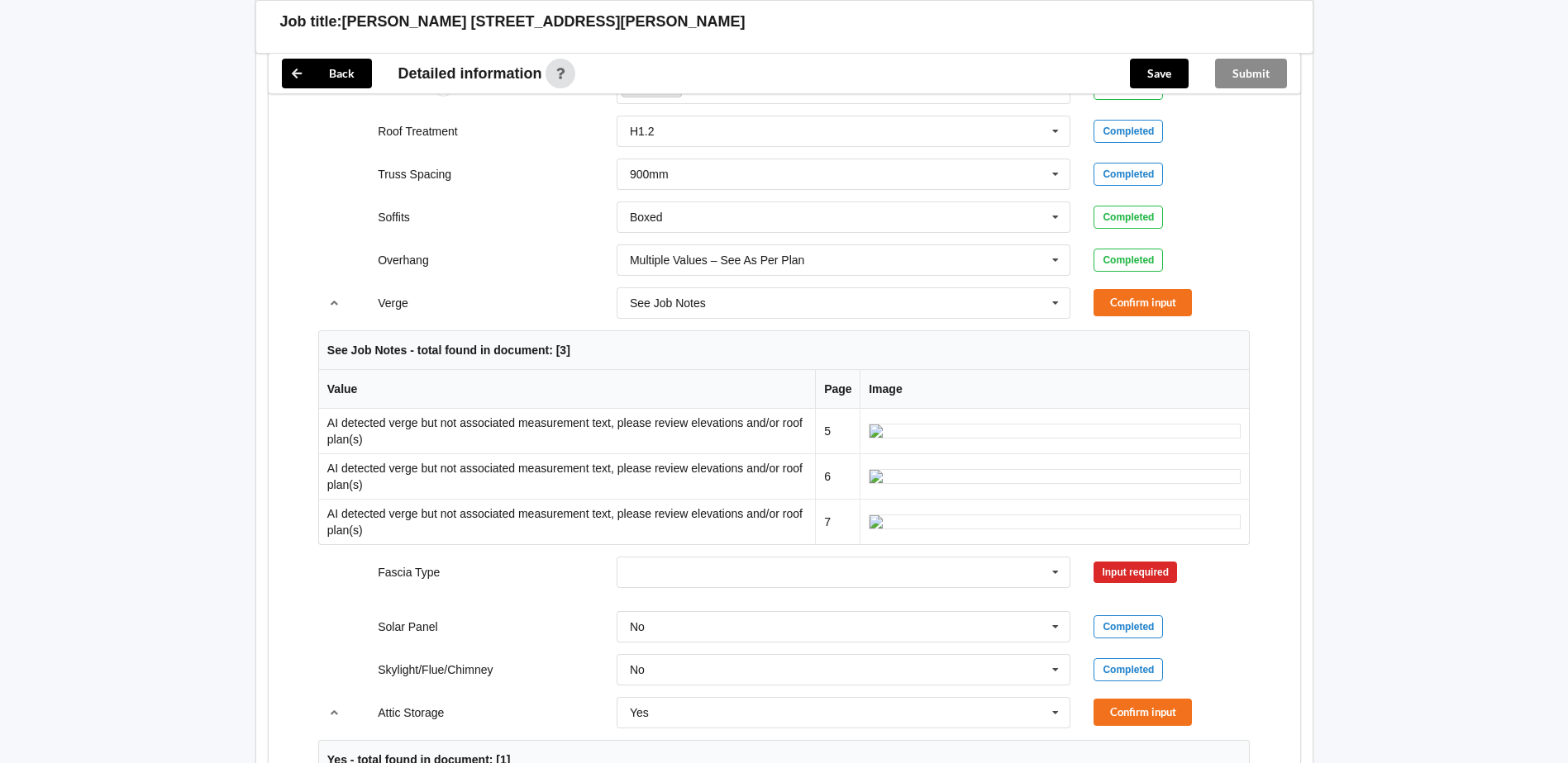
click at [1174, 281] on div "Verge See Job Notes See Job Notes 300mm 450mm 600mm 750mm Multiple Values – See…" at bounding box center [784, 302] width 954 height 54
click at [1156, 301] on button "Confirm input" at bounding box center [1141, 302] width 98 height 28
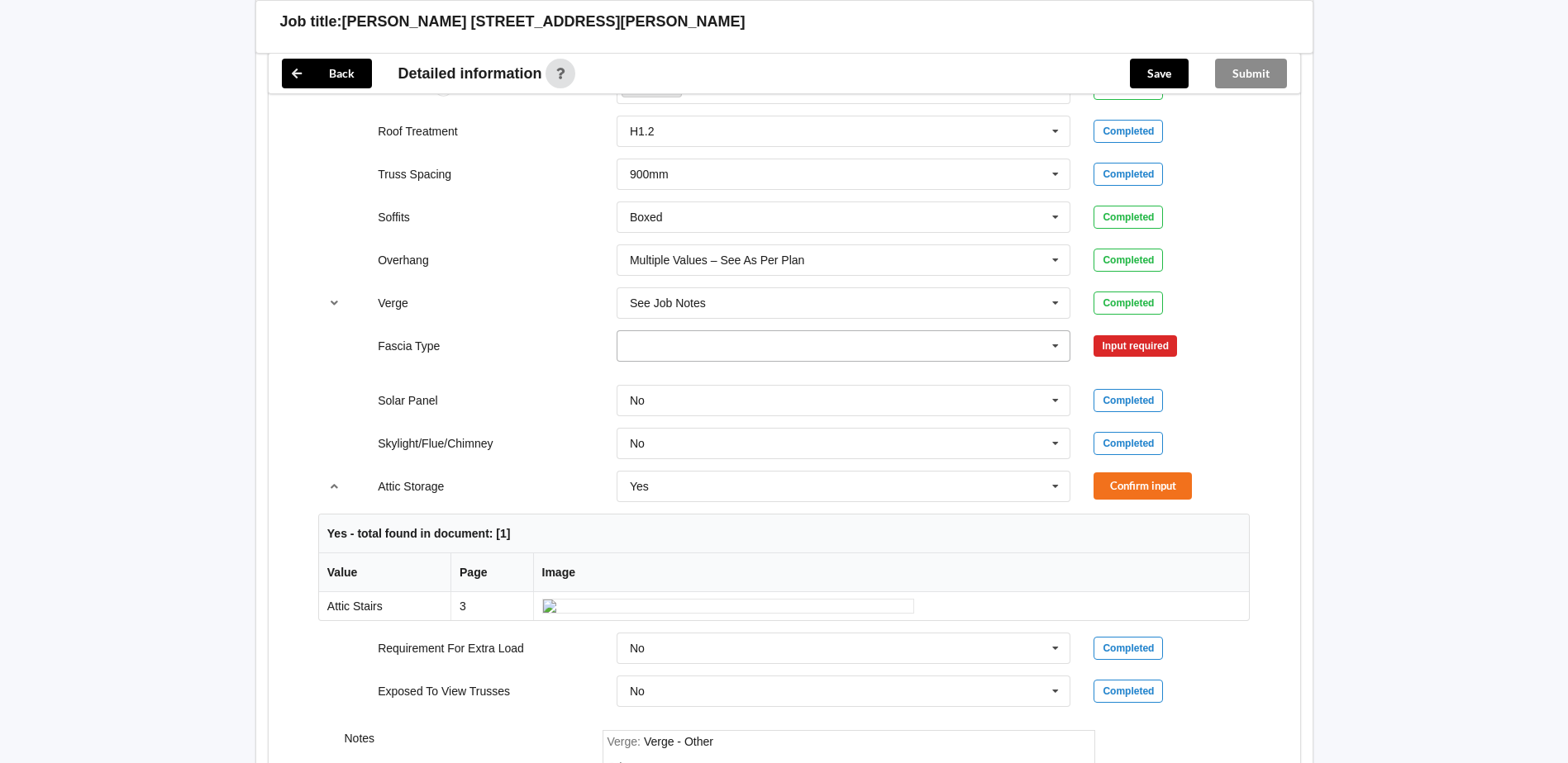
click at [985, 351] on input "text" at bounding box center [844, 346] width 453 height 29
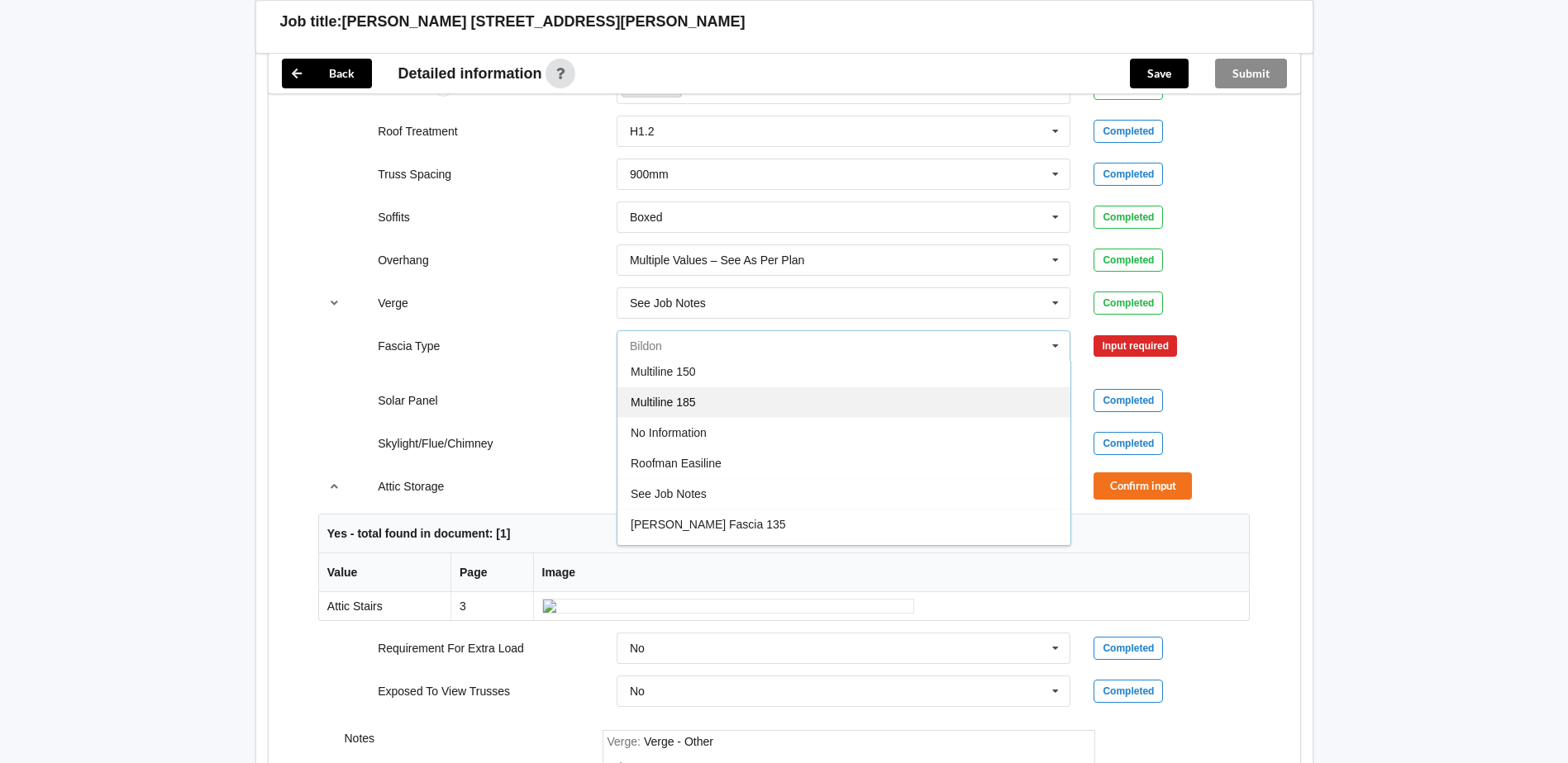
scroll to position [549, 0]
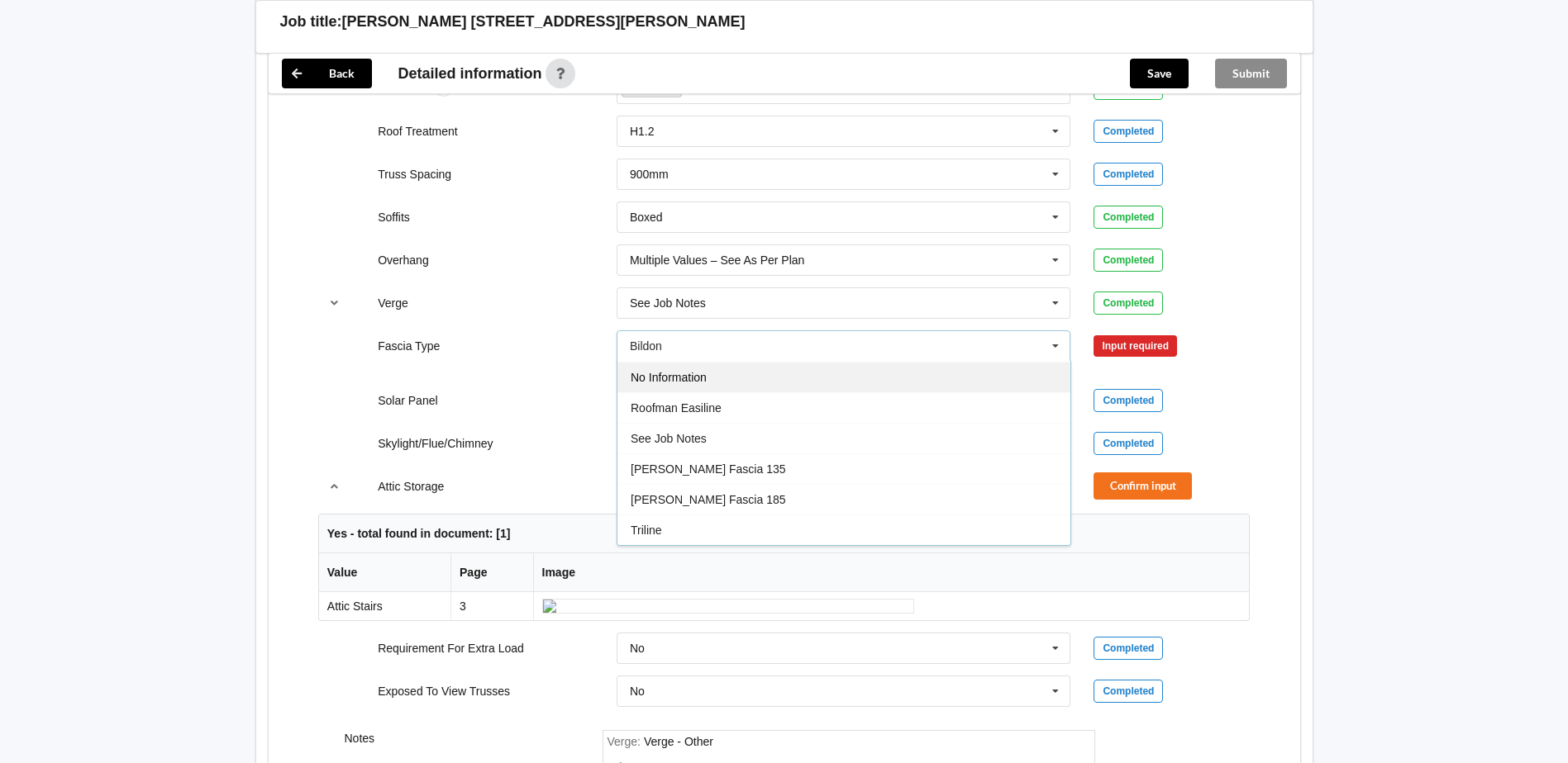
click at [715, 372] on div "No Information" at bounding box center [844, 377] width 453 height 30
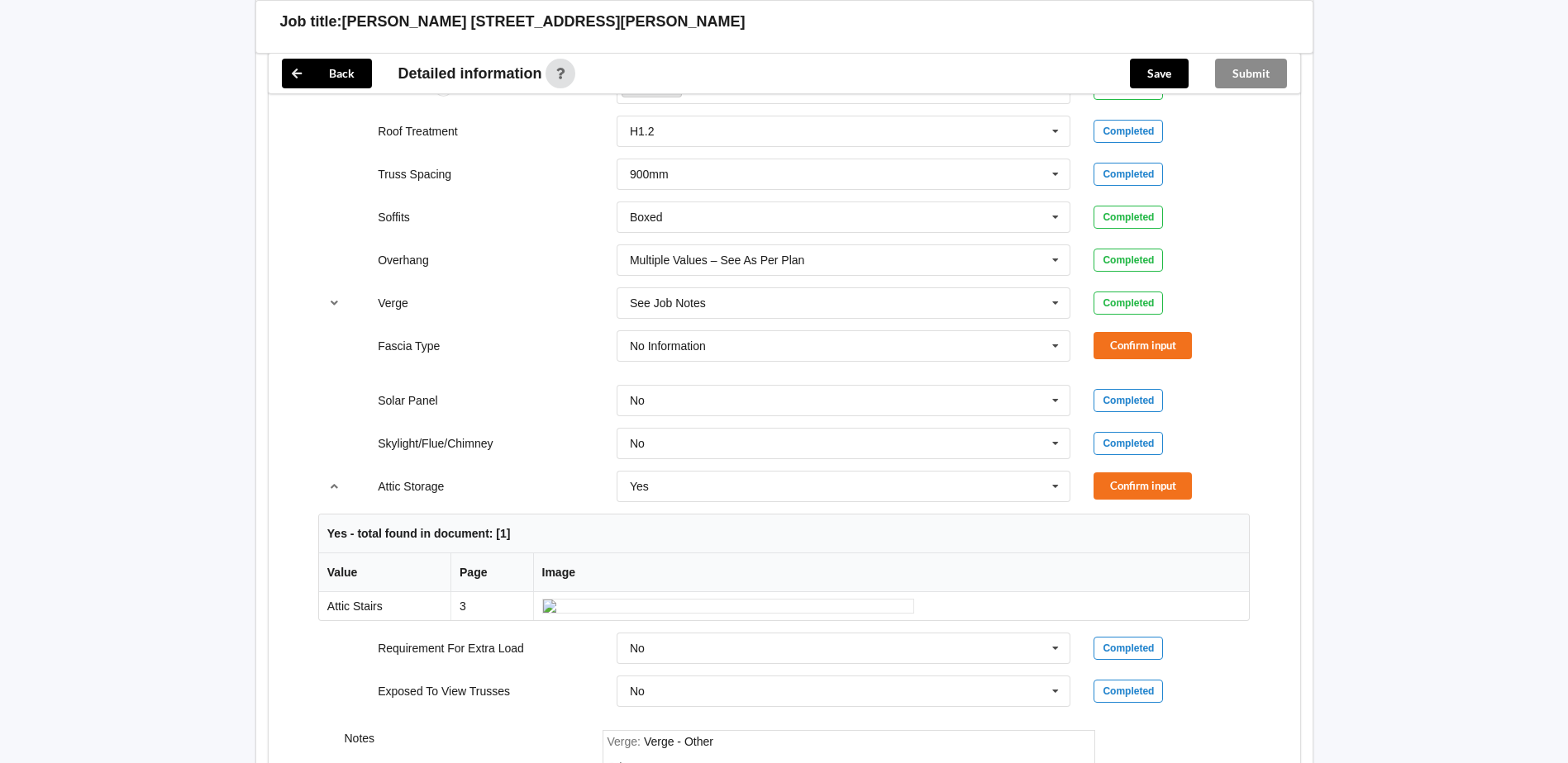
click at [1101, 326] on div "Fascia Type No Information Bildon Continuous 180 Diamond 147 M85 - 180mmx18mm M…" at bounding box center [784, 346] width 954 height 54
click at [1126, 348] on button "Confirm input" at bounding box center [1141, 346] width 98 height 28
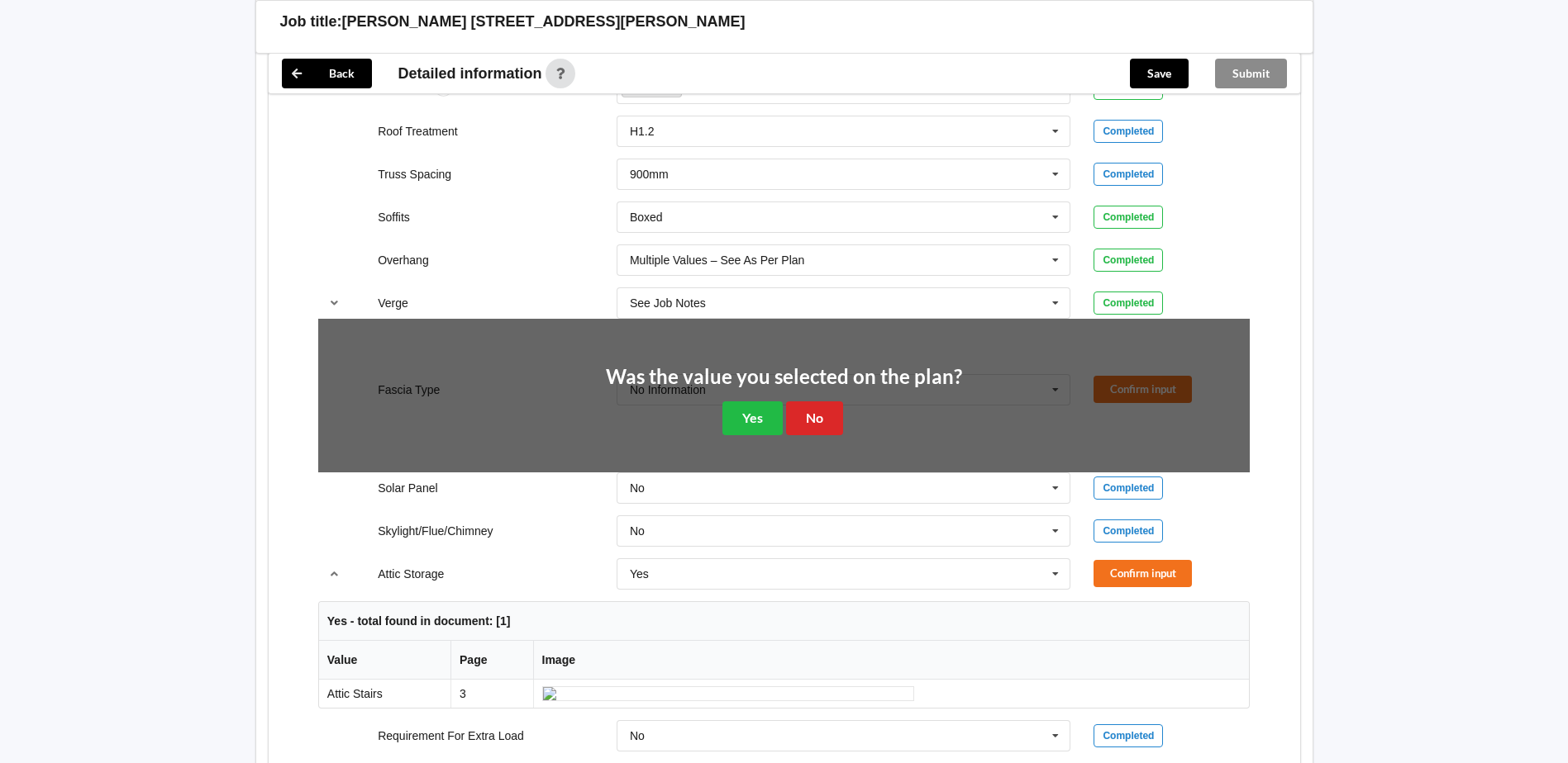
click at [849, 405] on div "Was the value you selected on the plan? Yes No" at bounding box center [783, 401] width 356 height 68
click at [827, 397] on div "Was the value you selected on the plan? Yes No" at bounding box center [783, 401] width 356 height 68
drag, startPoint x: 827, startPoint y: 397, endPoint x: 824, endPoint y: 408, distance: 11.4
click at [827, 400] on div "Was the value you selected on the plan? Yes No" at bounding box center [783, 401] width 356 height 68
click at [819, 417] on button "No" at bounding box center [814, 419] width 57 height 34
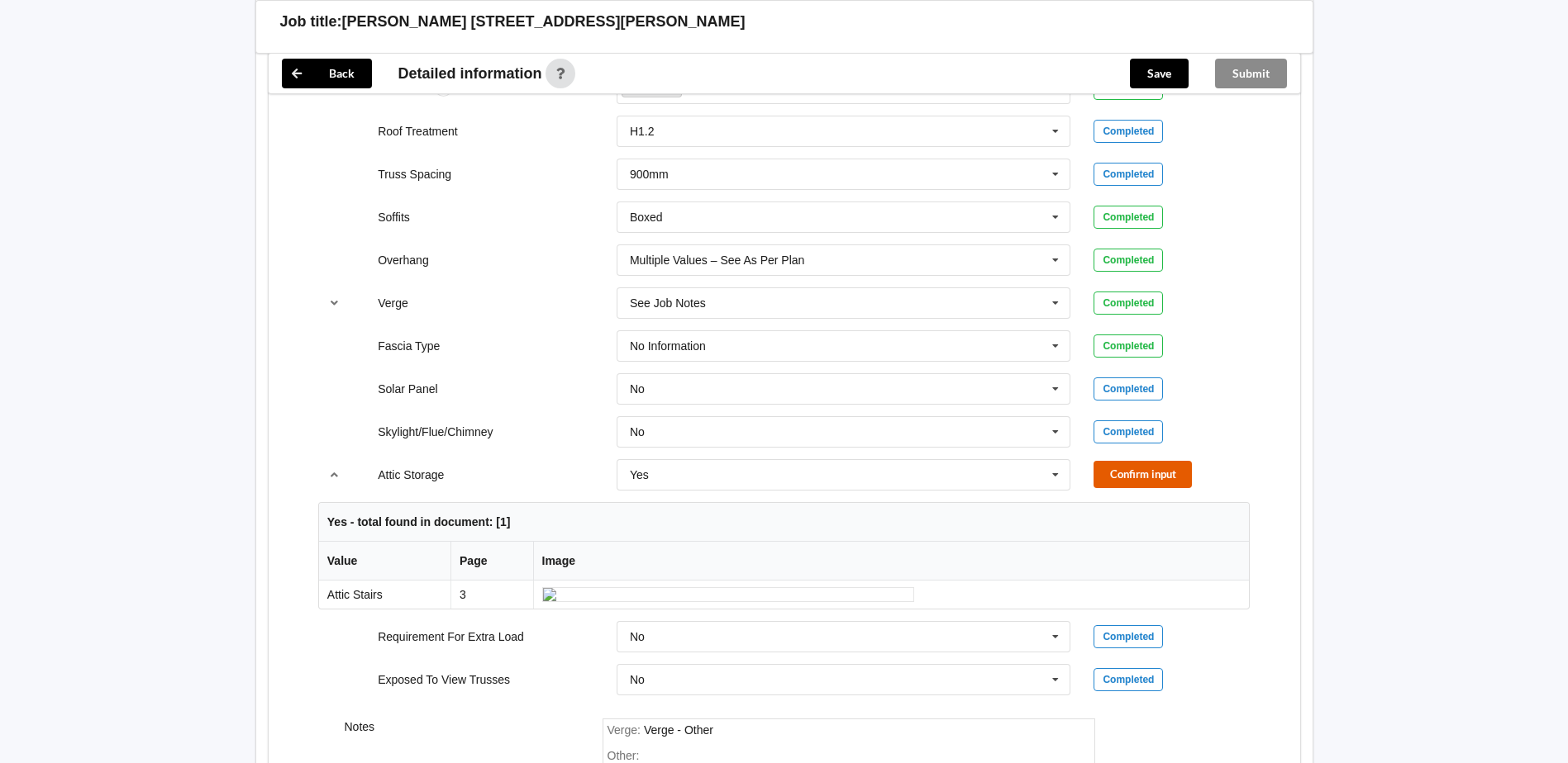
click at [1169, 479] on button "Confirm input" at bounding box center [1141, 474] width 98 height 28
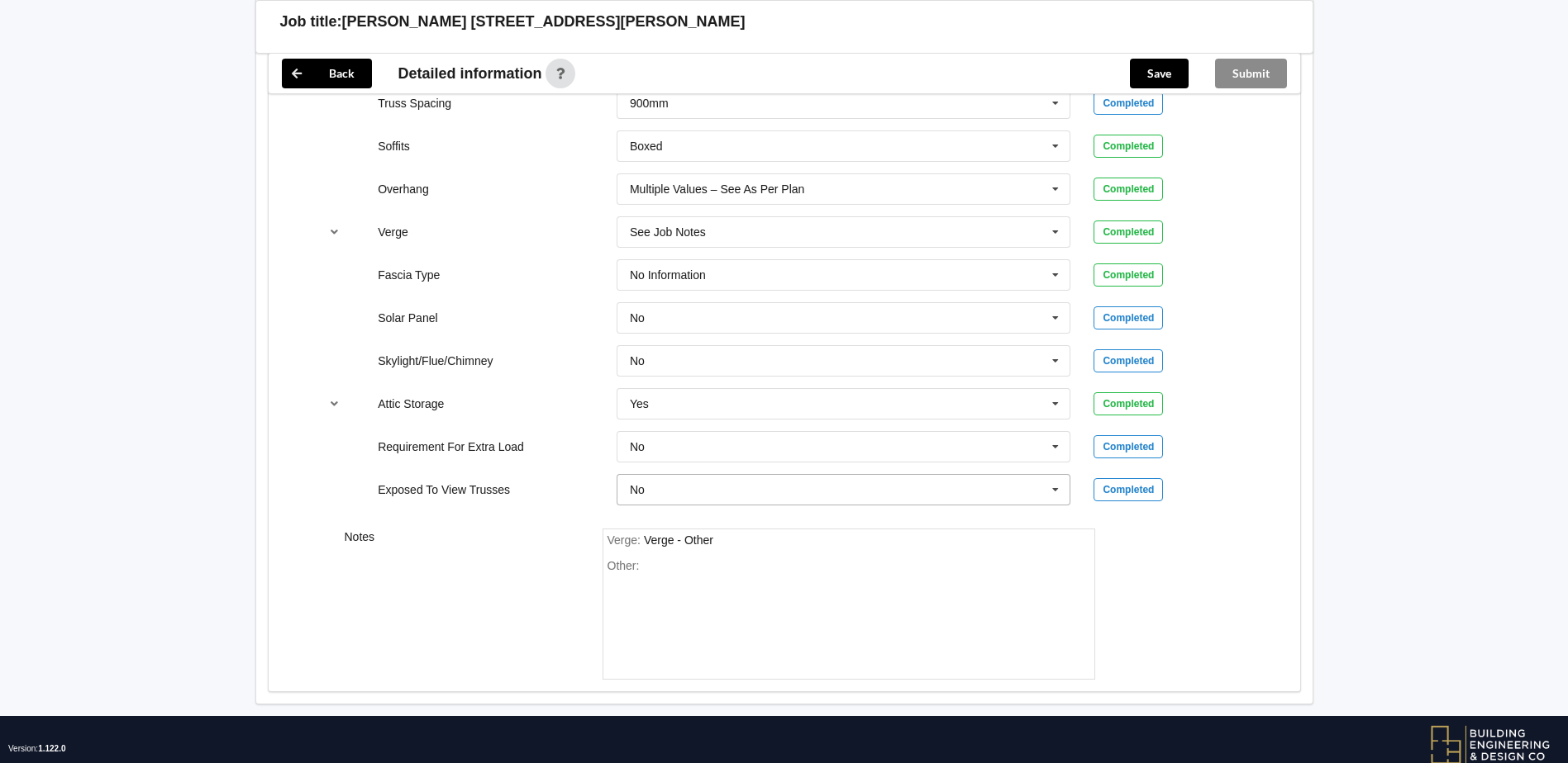
scroll to position [1296, 0]
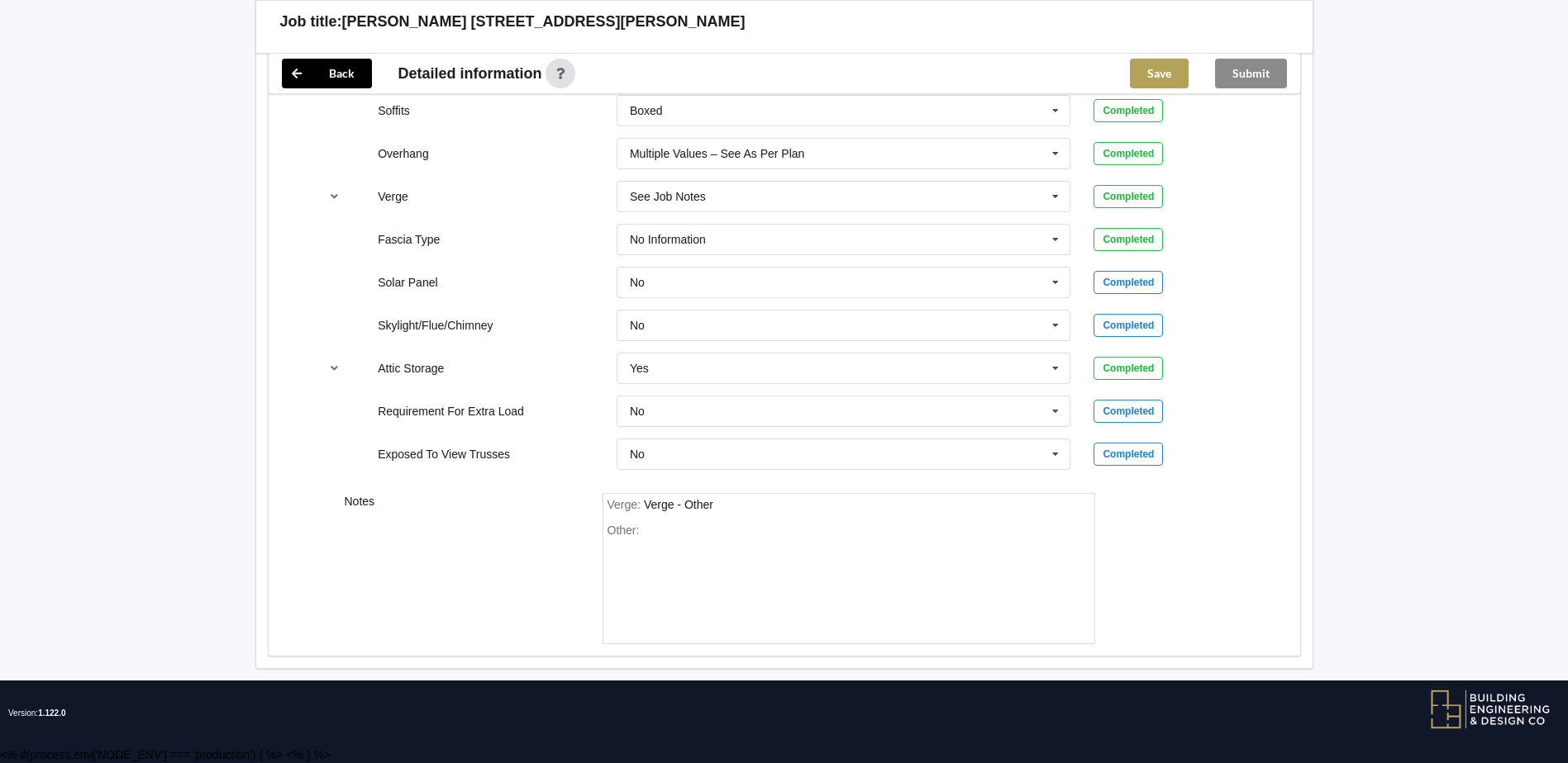
click at [1154, 60] on button "Save" at bounding box center [1159, 73] width 59 height 29
click at [1251, 73] on button "Submit" at bounding box center [1251, 73] width 72 height 29
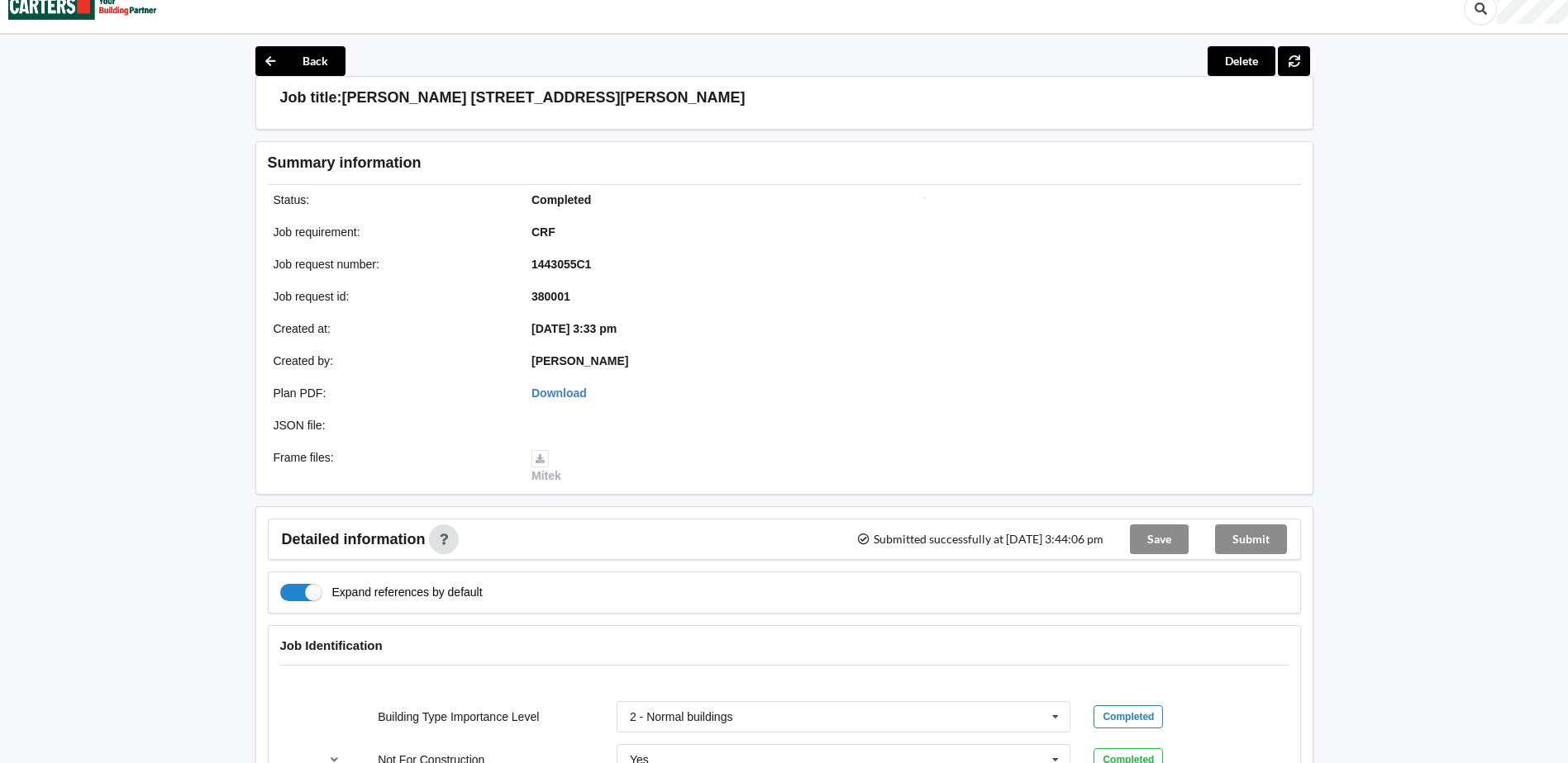
scroll to position [0, 0]
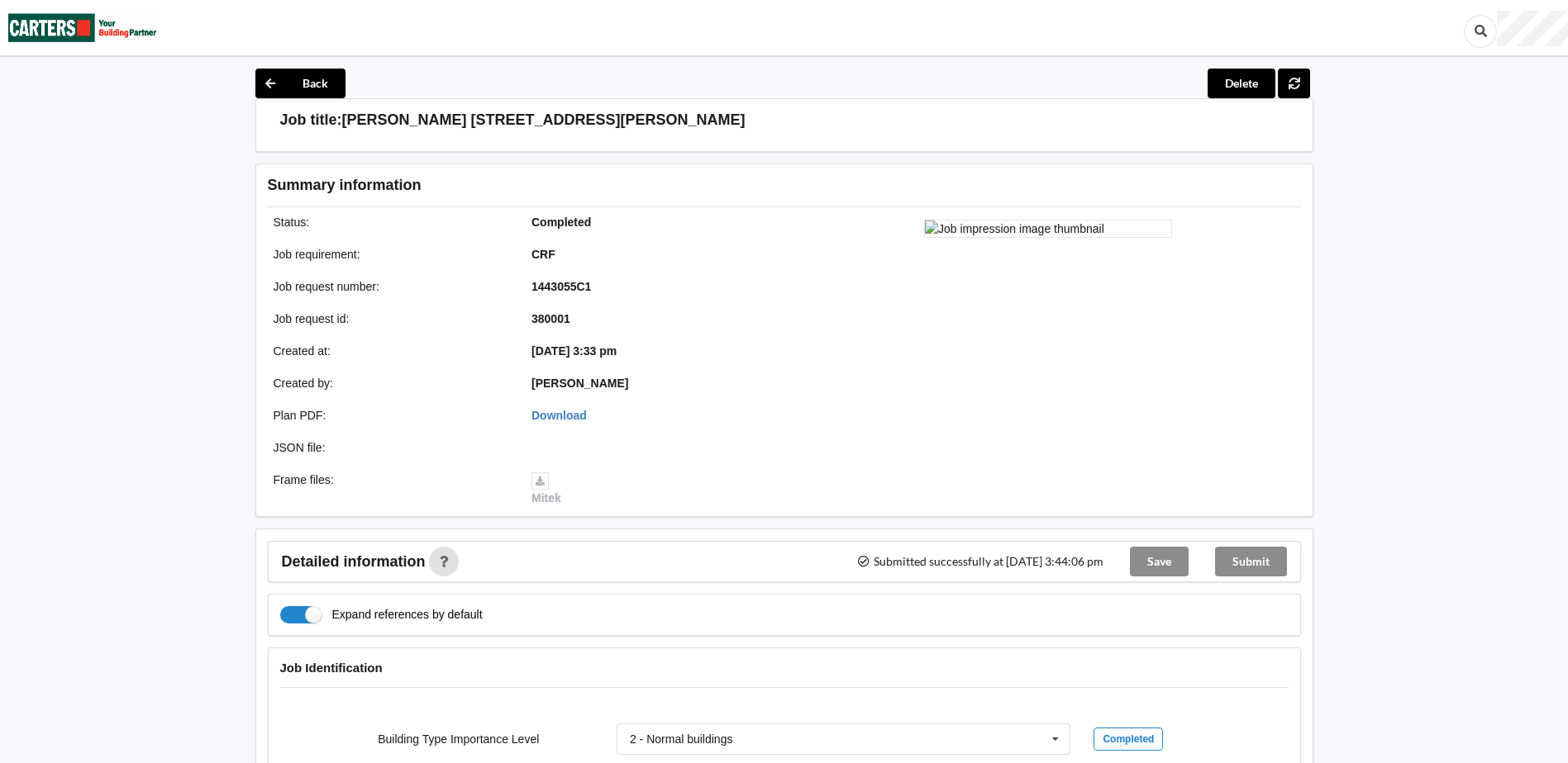
click at [132, 28] on img at bounding box center [83, 28] width 149 height 54
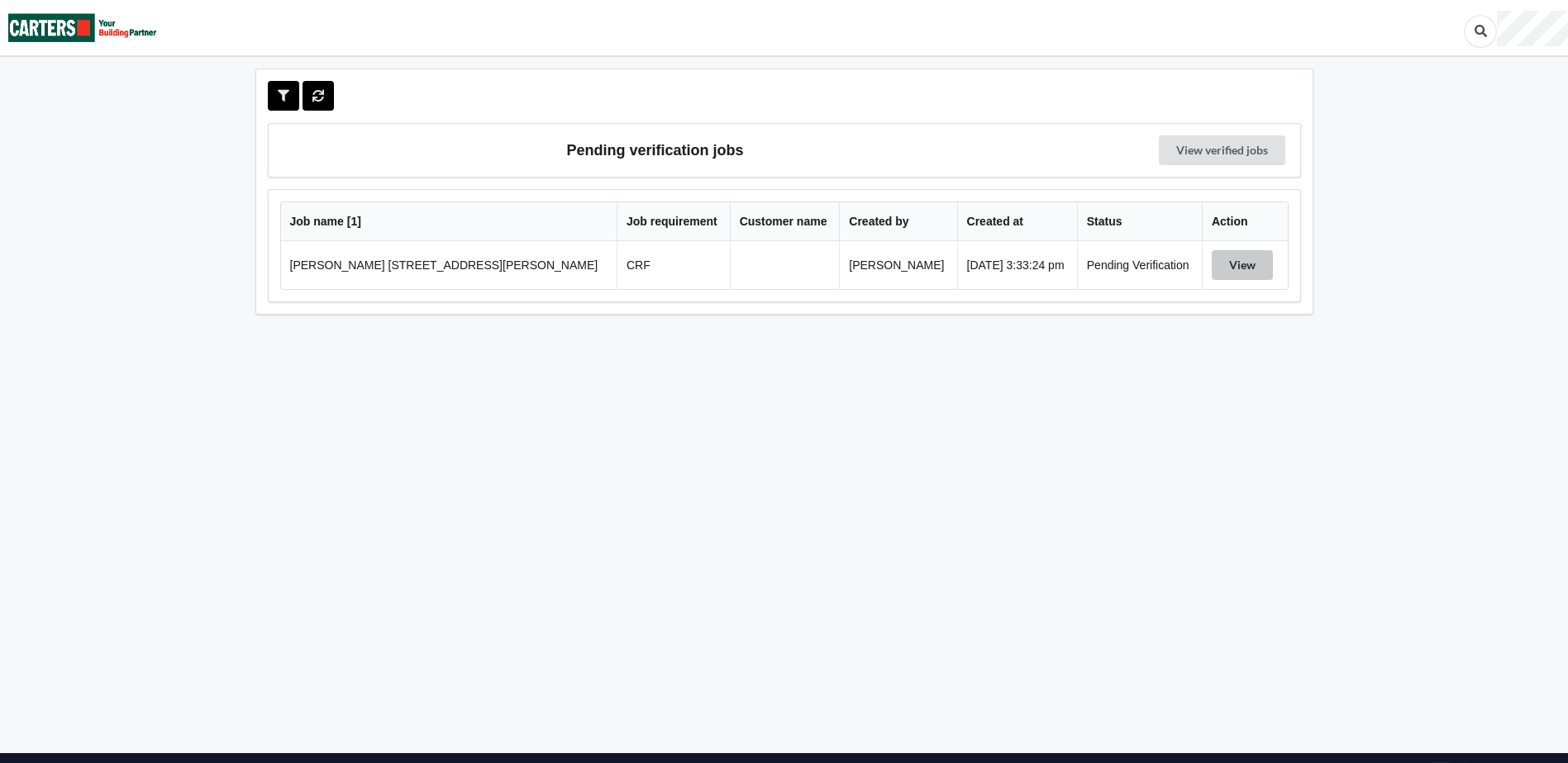
click at [1228, 265] on button "View" at bounding box center [1242, 264] width 61 height 29
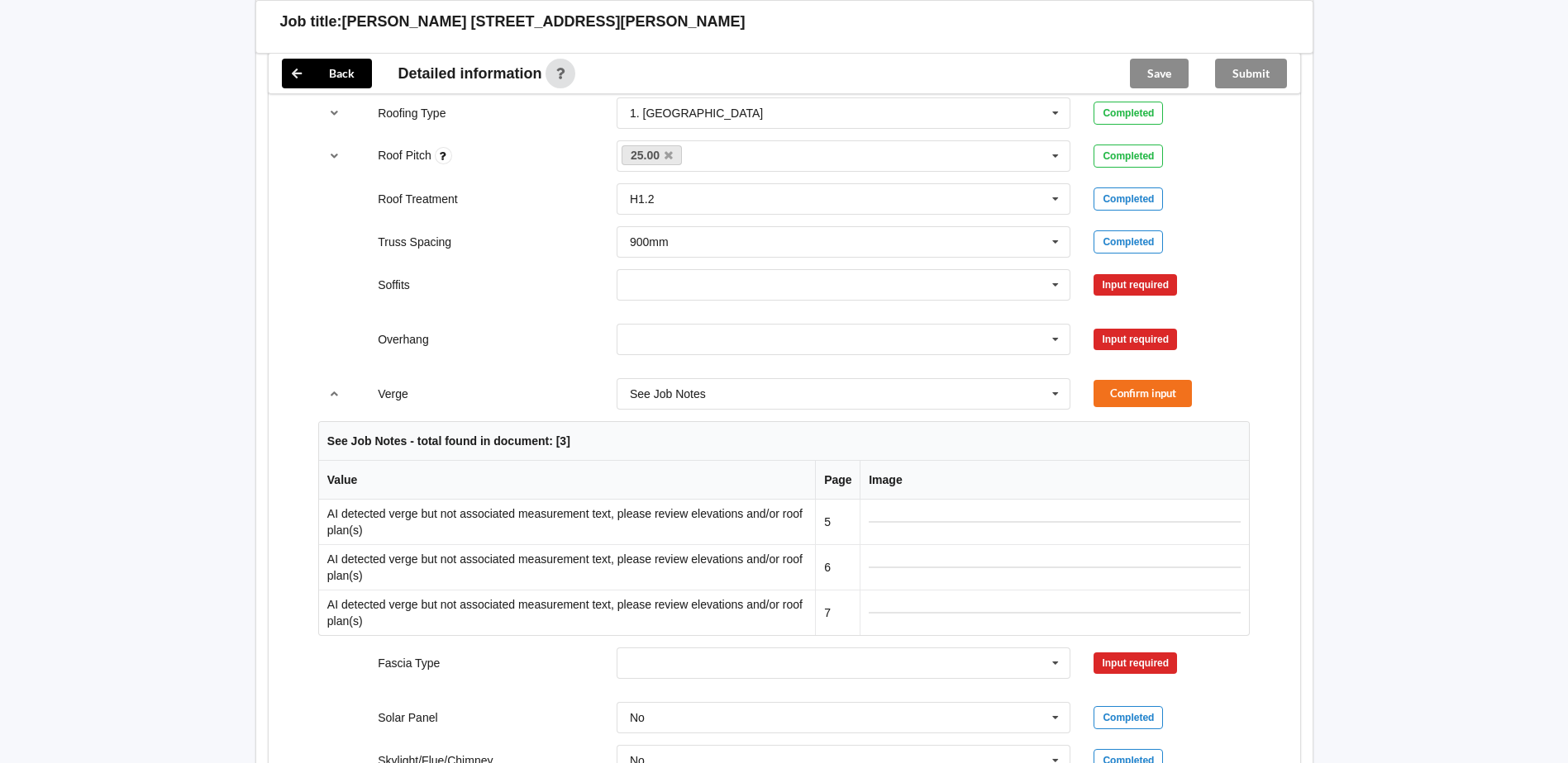
scroll to position [827, 0]
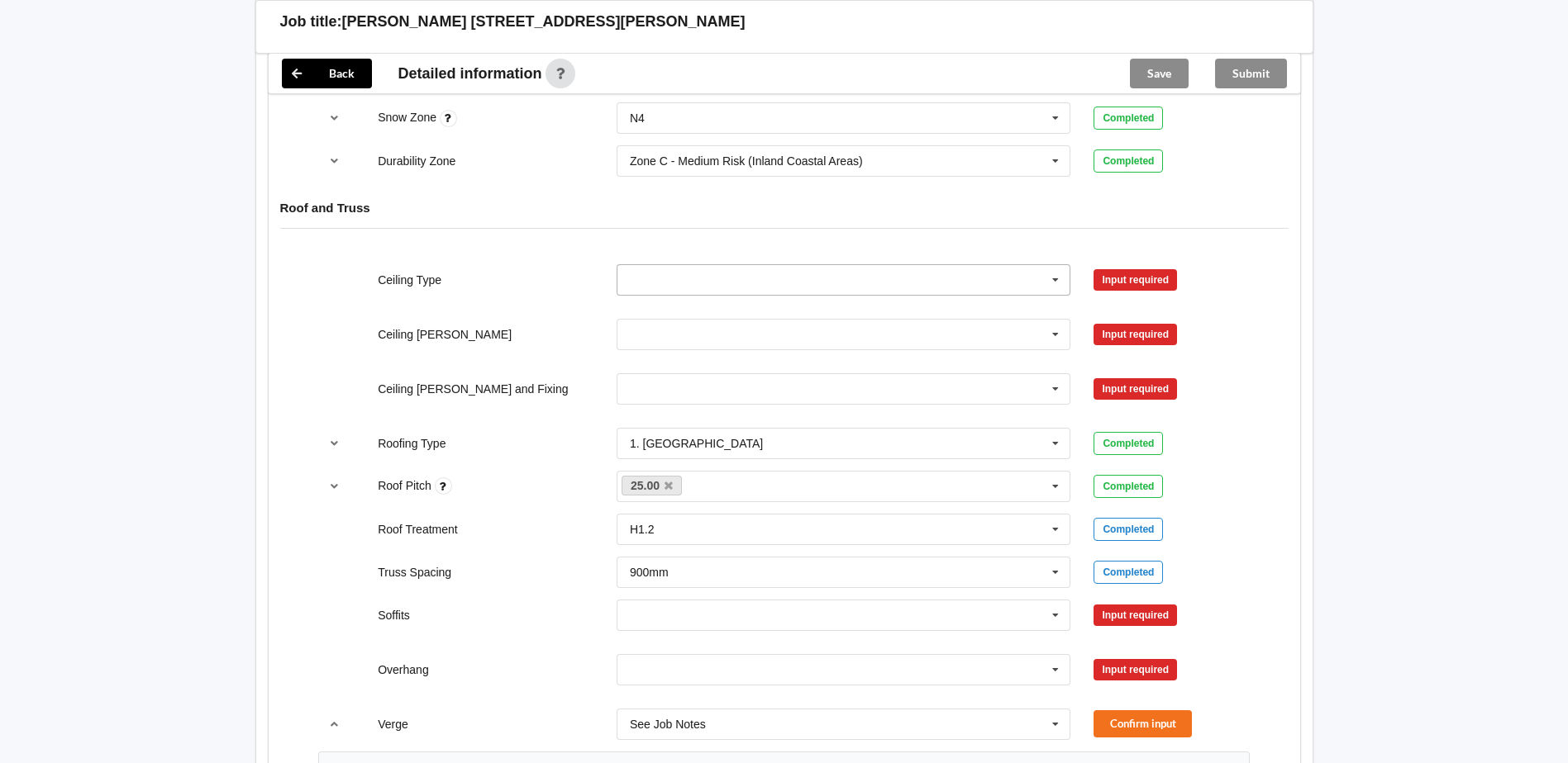
click at [705, 280] on input "text" at bounding box center [844, 279] width 453 height 29
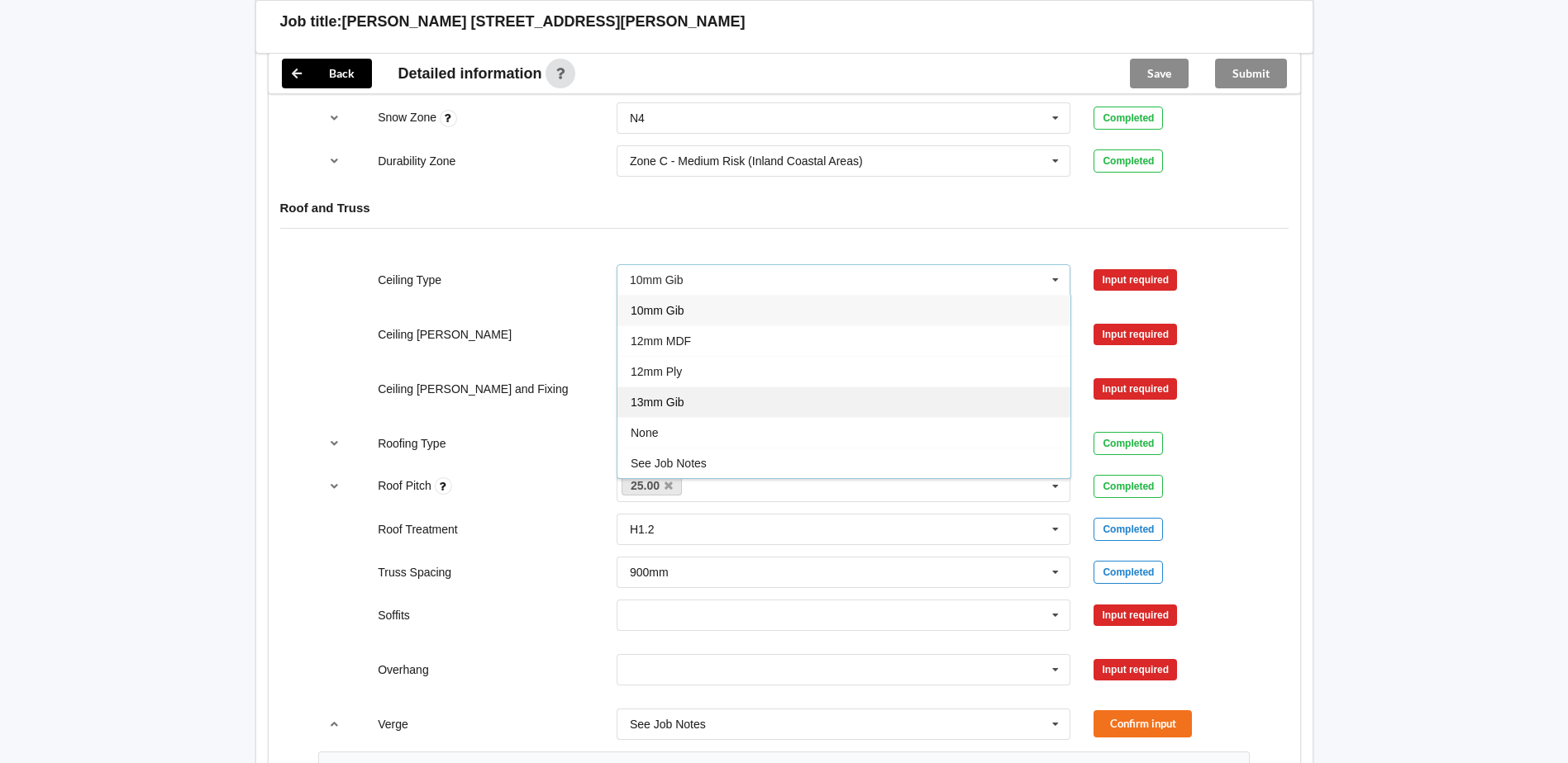
click at [700, 402] on div "13mm Gib" at bounding box center [844, 402] width 453 height 30
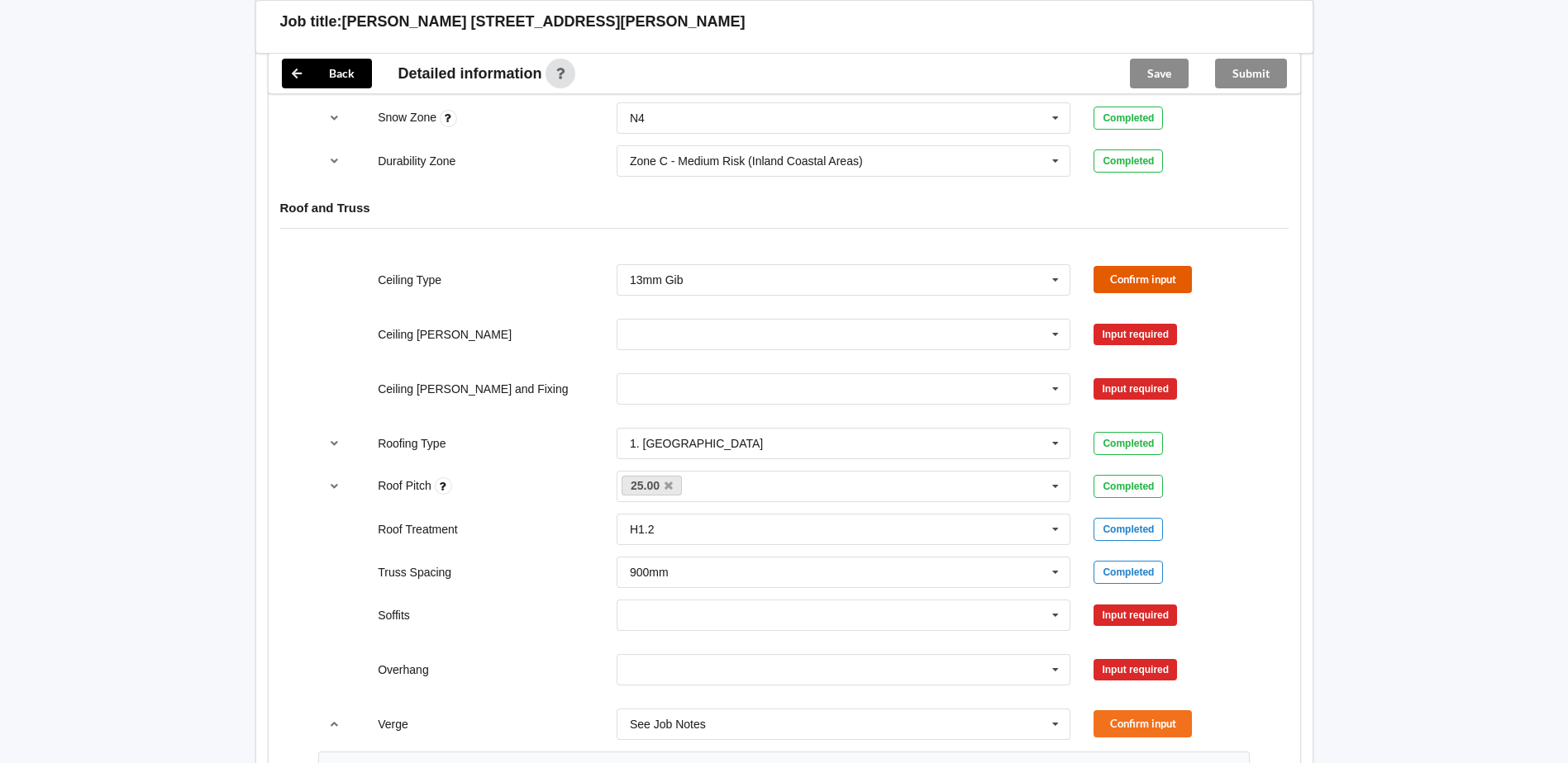
click at [1156, 282] on button "Confirm input" at bounding box center [1141, 279] width 98 height 28
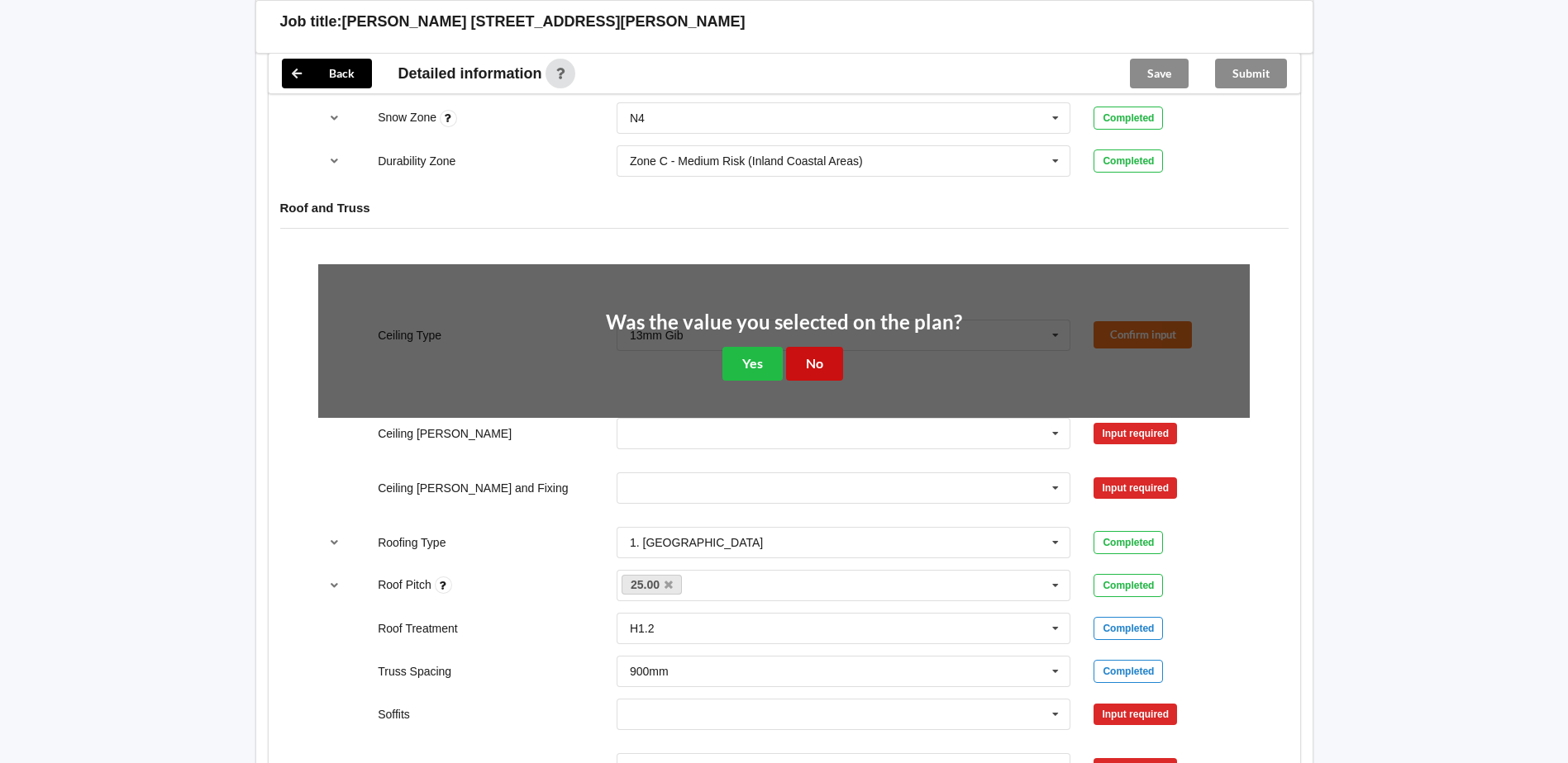
click at [824, 370] on button "No" at bounding box center [814, 364] width 57 height 34
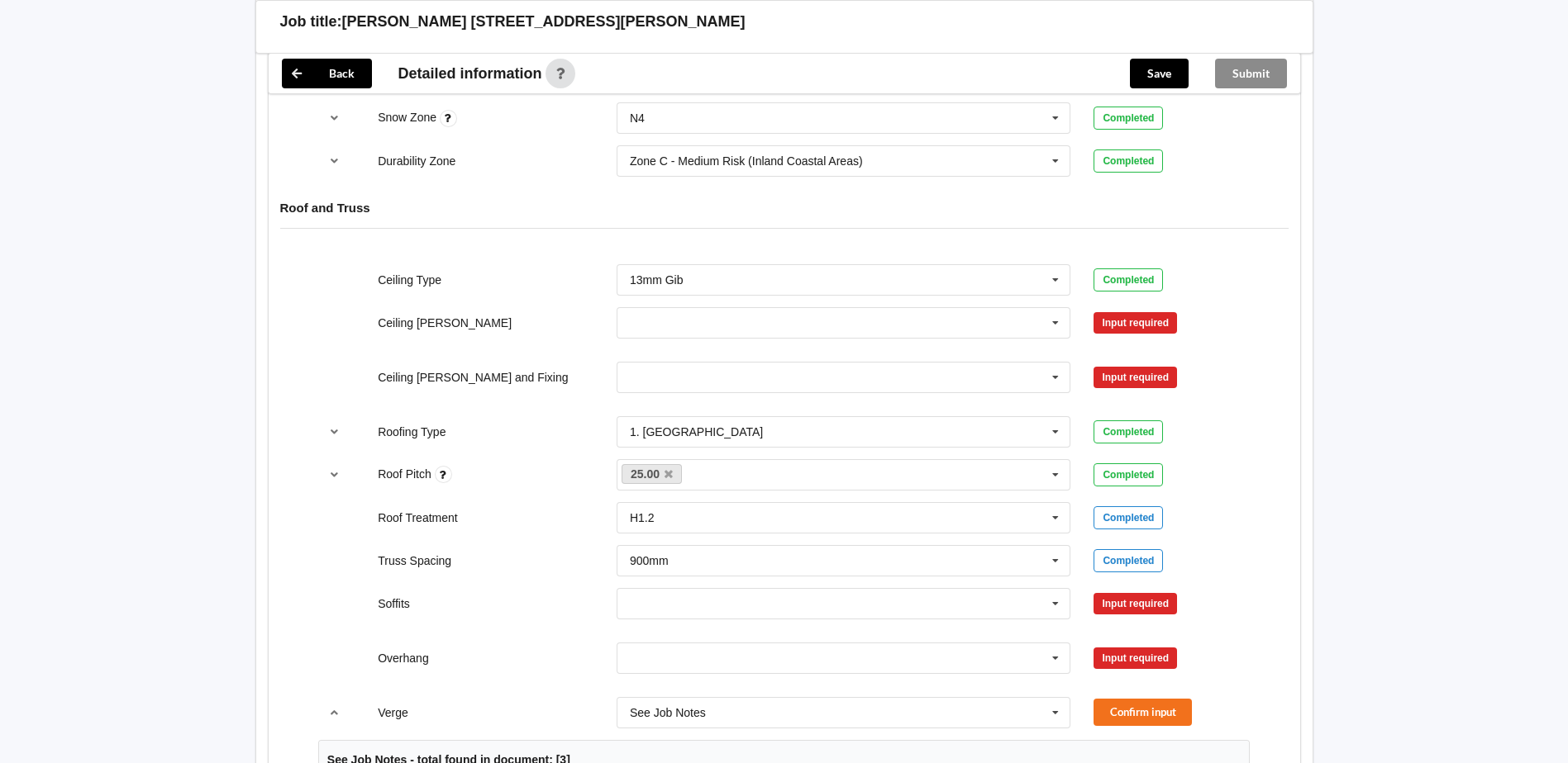
click at [1112, 315] on div "Input required" at bounding box center [1135, 323] width 84 height 22
click at [1183, 345] on div "Ceiling [PERSON_NAME] 400mm 450mm 600mm See Job Notes Input required" at bounding box center [784, 322] width 954 height 54
click at [1151, 325] on div "Input required" at bounding box center [1135, 323] width 84 height 22
click at [966, 308] on input "text" at bounding box center [844, 322] width 453 height 29
click at [710, 424] on div "600mm" at bounding box center [844, 414] width 453 height 30
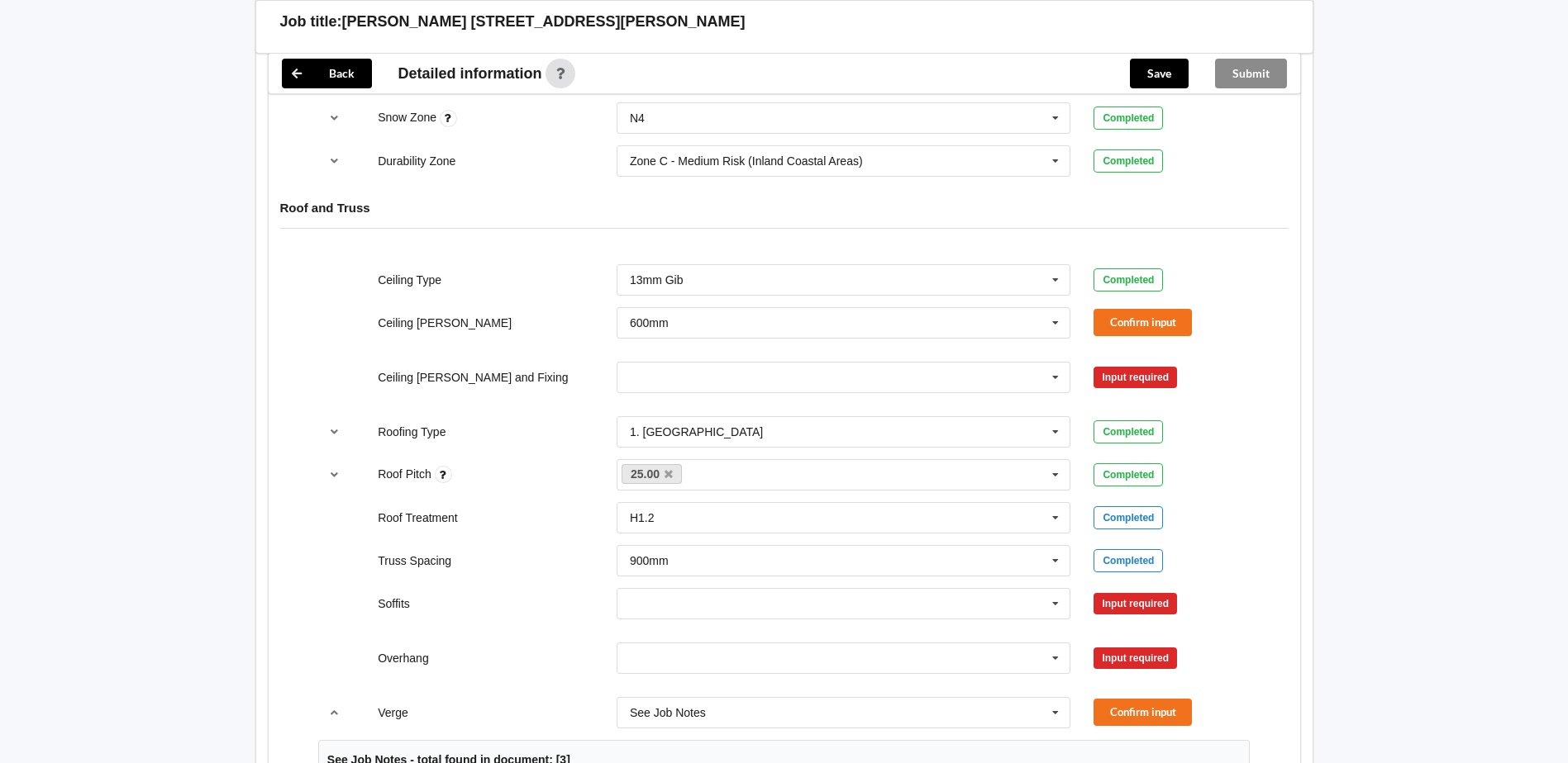
click at [1104, 305] on div "Ceiling [PERSON_NAME] 600mm 400mm 450mm 600mm See Job Notes Confirm input" at bounding box center [784, 322] width 954 height 54
click at [1121, 339] on div "Ceiling [PERSON_NAME] 600mm 400mm 450mm 600mm See Job Notes Confirm input" at bounding box center [784, 322] width 954 height 54
click at [1121, 337] on div "Ceiling [PERSON_NAME] 600mm 400mm 450mm 600mm See Job Notes Confirm input" at bounding box center [784, 322] width 954 height 54
click at [1121, 327] on button "Confirm input" at bounding box center [1141, 322] width 98 height 28
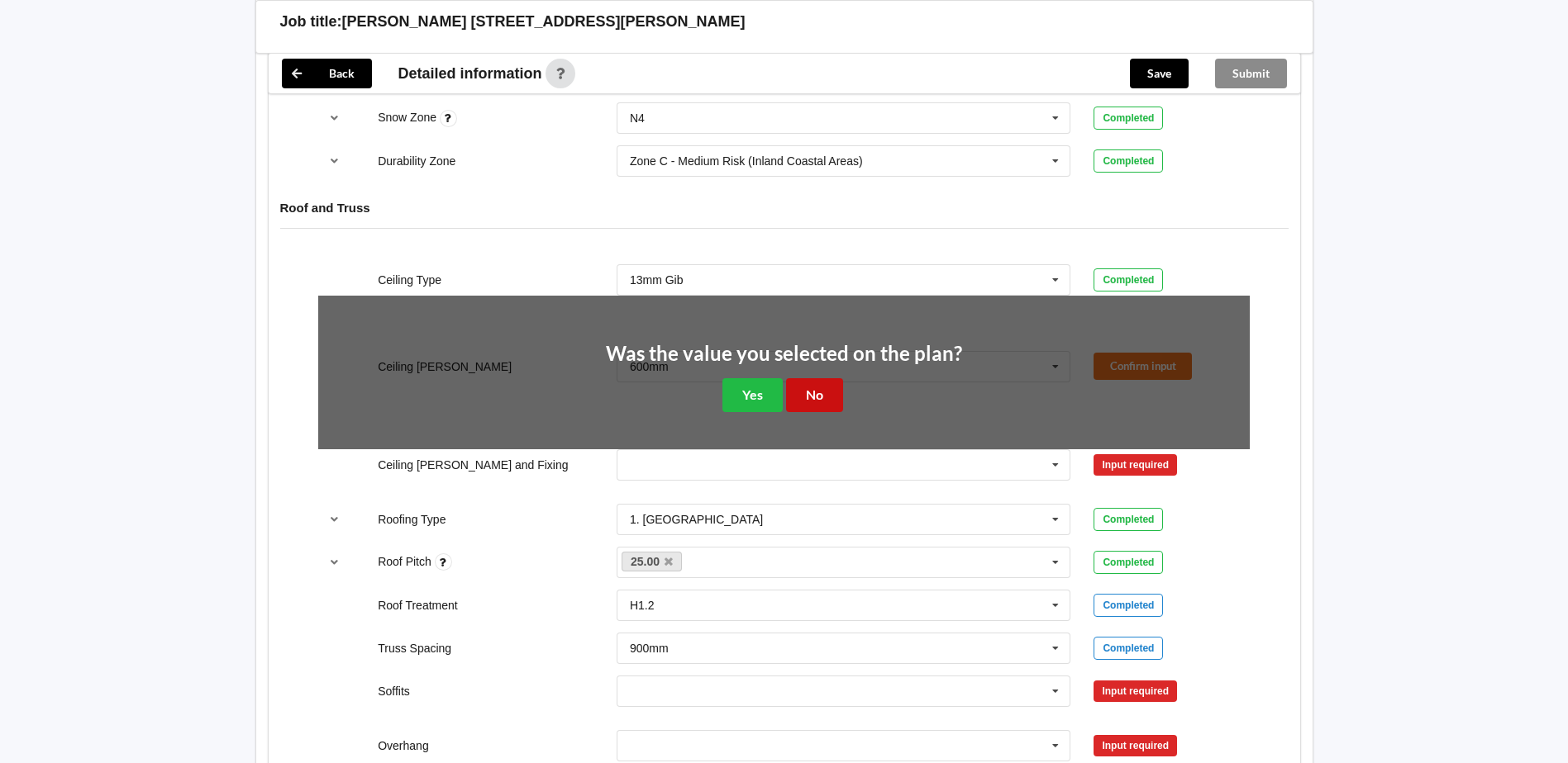
click at [794, 382] on button "No" at bounding box center [814, 395] width 57 height 34
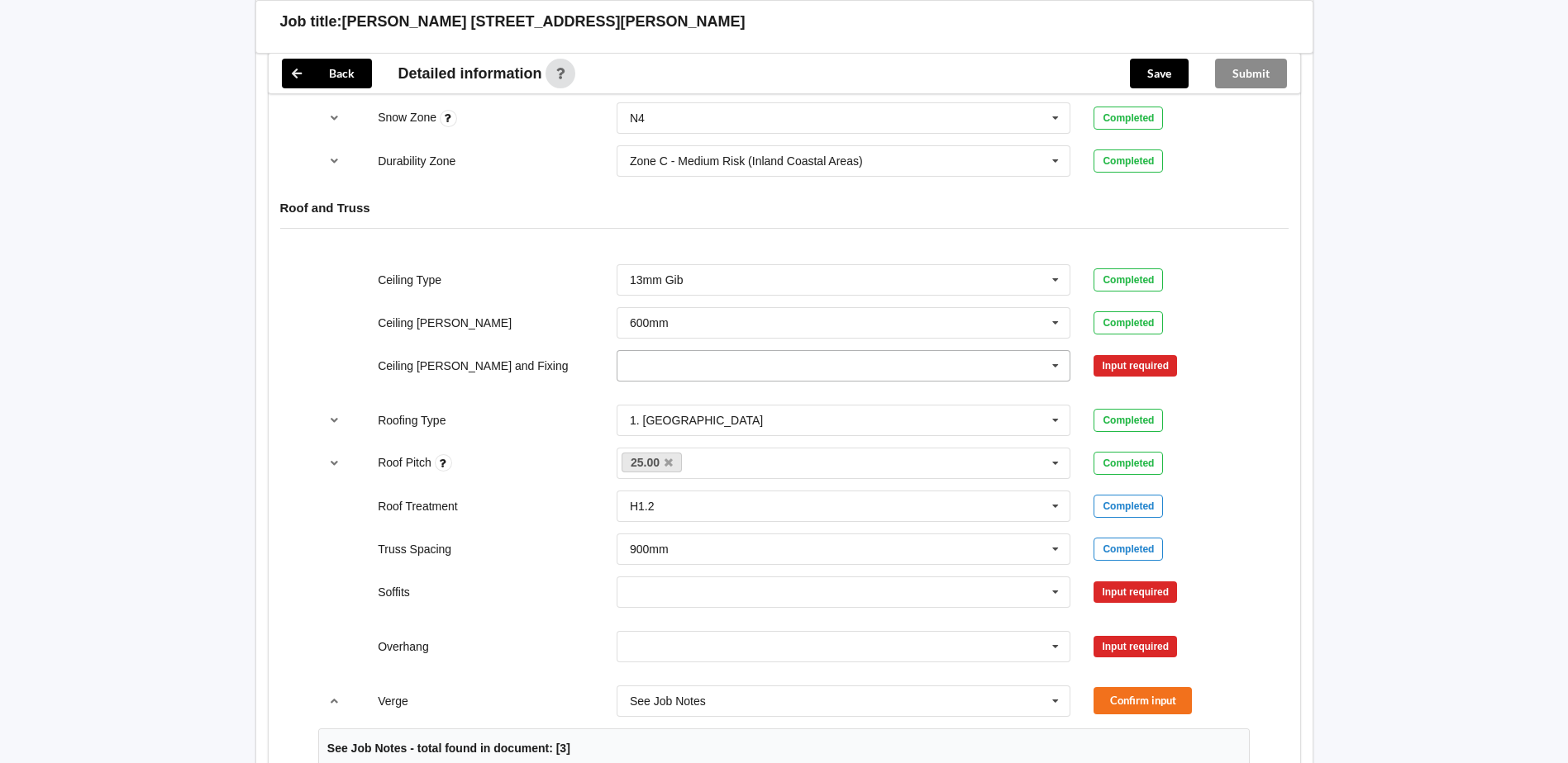
click at [824, 367] on input "text" at bounding box center [844, 366] width 453 height 29
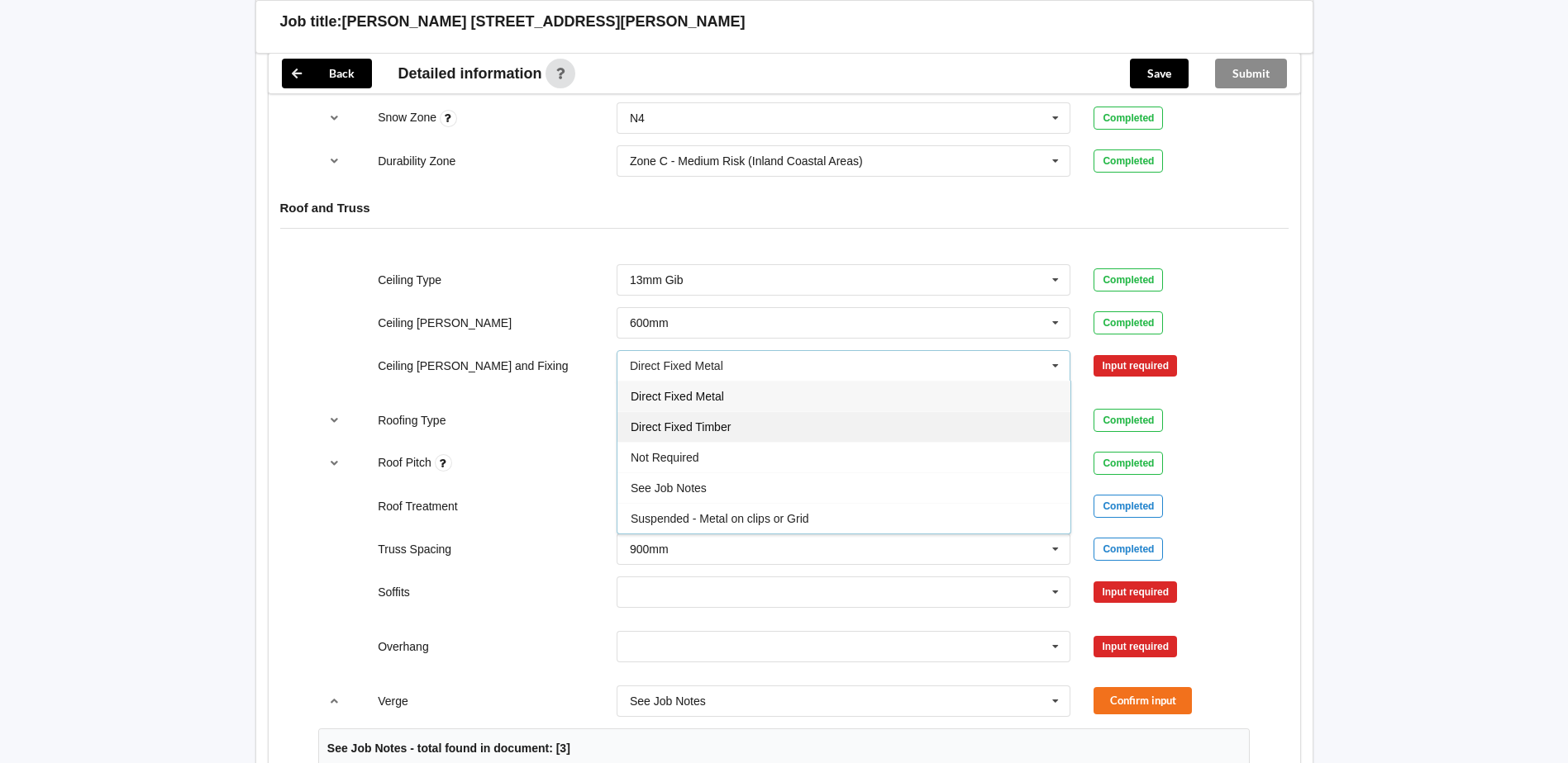
click at [764, 436] on div "Direct Fixed Timber" at bounding box center [844, 427] width 453 height 30
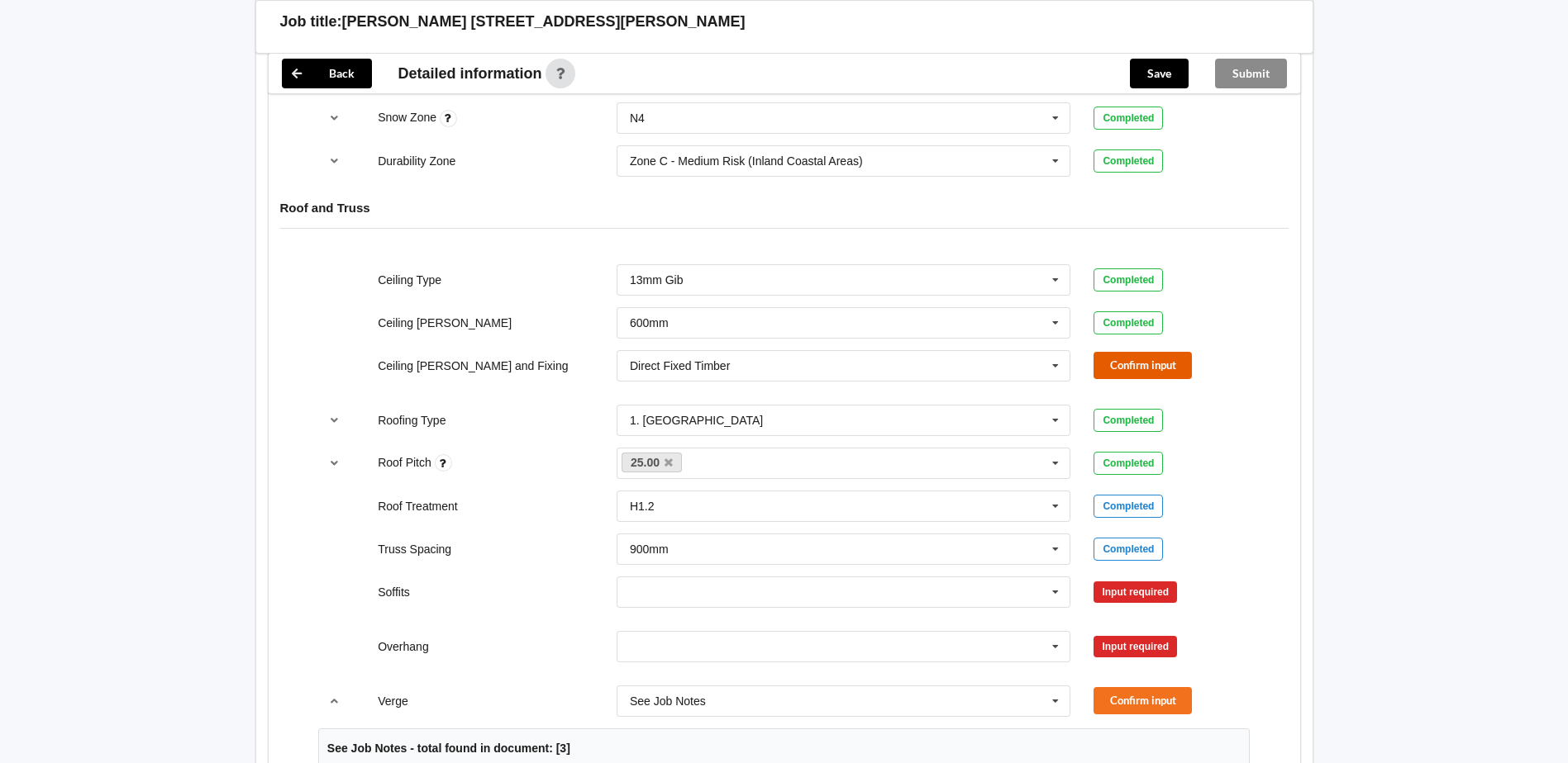
click at [1176, 364] on button "Confirm input" at bounding box center [1141, 365] width 98 height 28
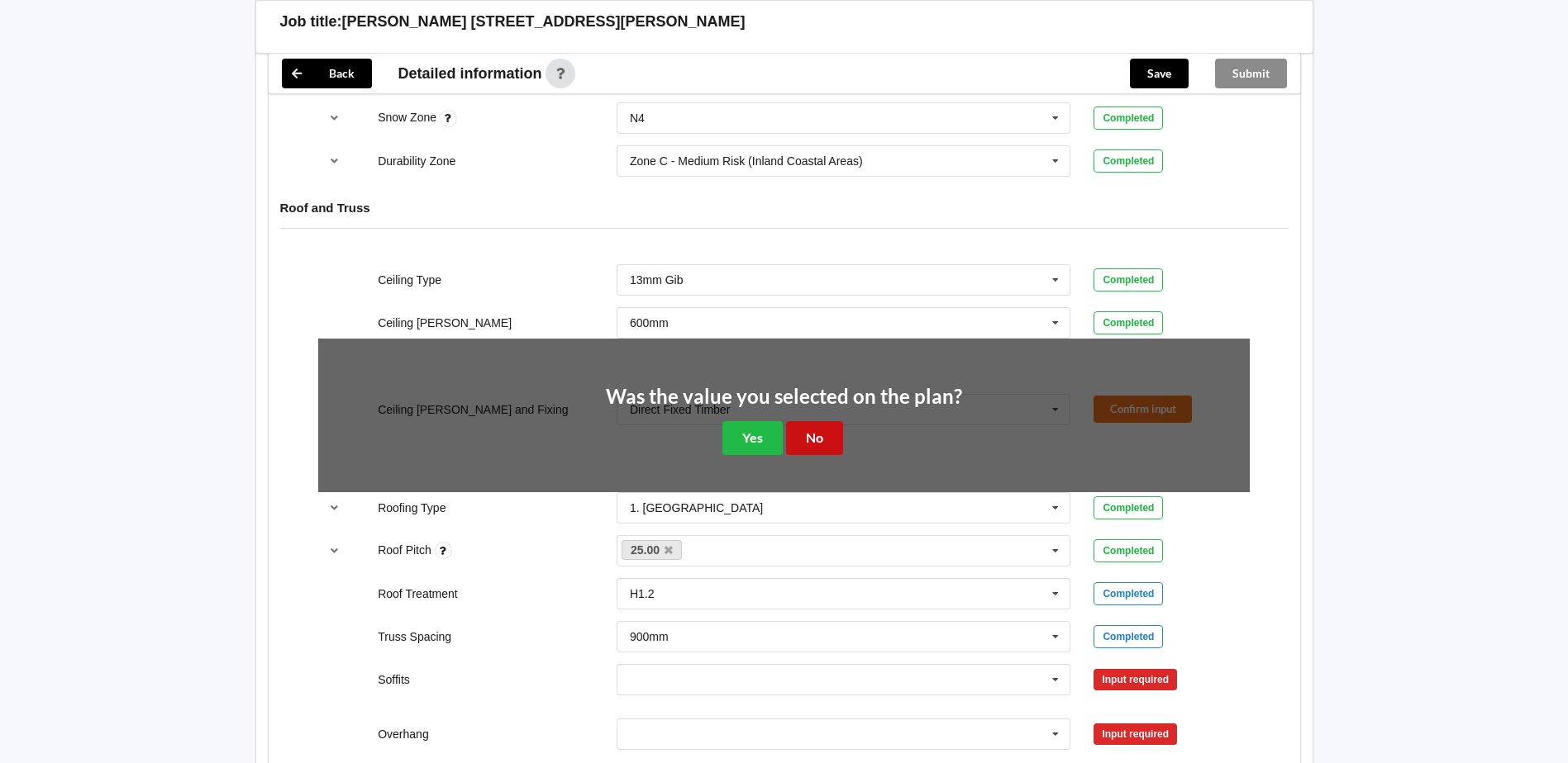
click at [809, 421] on button "No" at bounding box center [814, 438] width 57 height 34
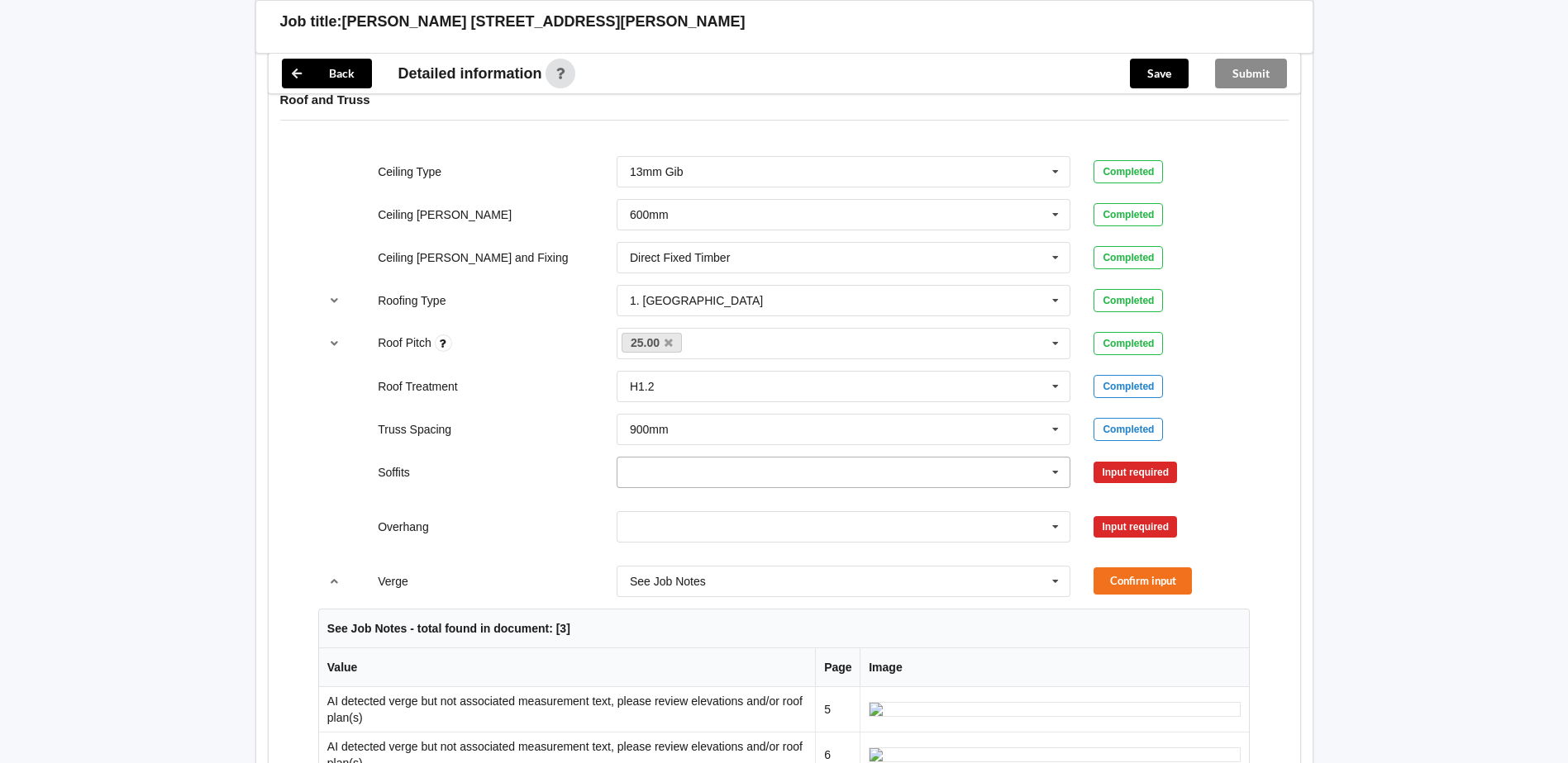
scroll to position [991, 0]
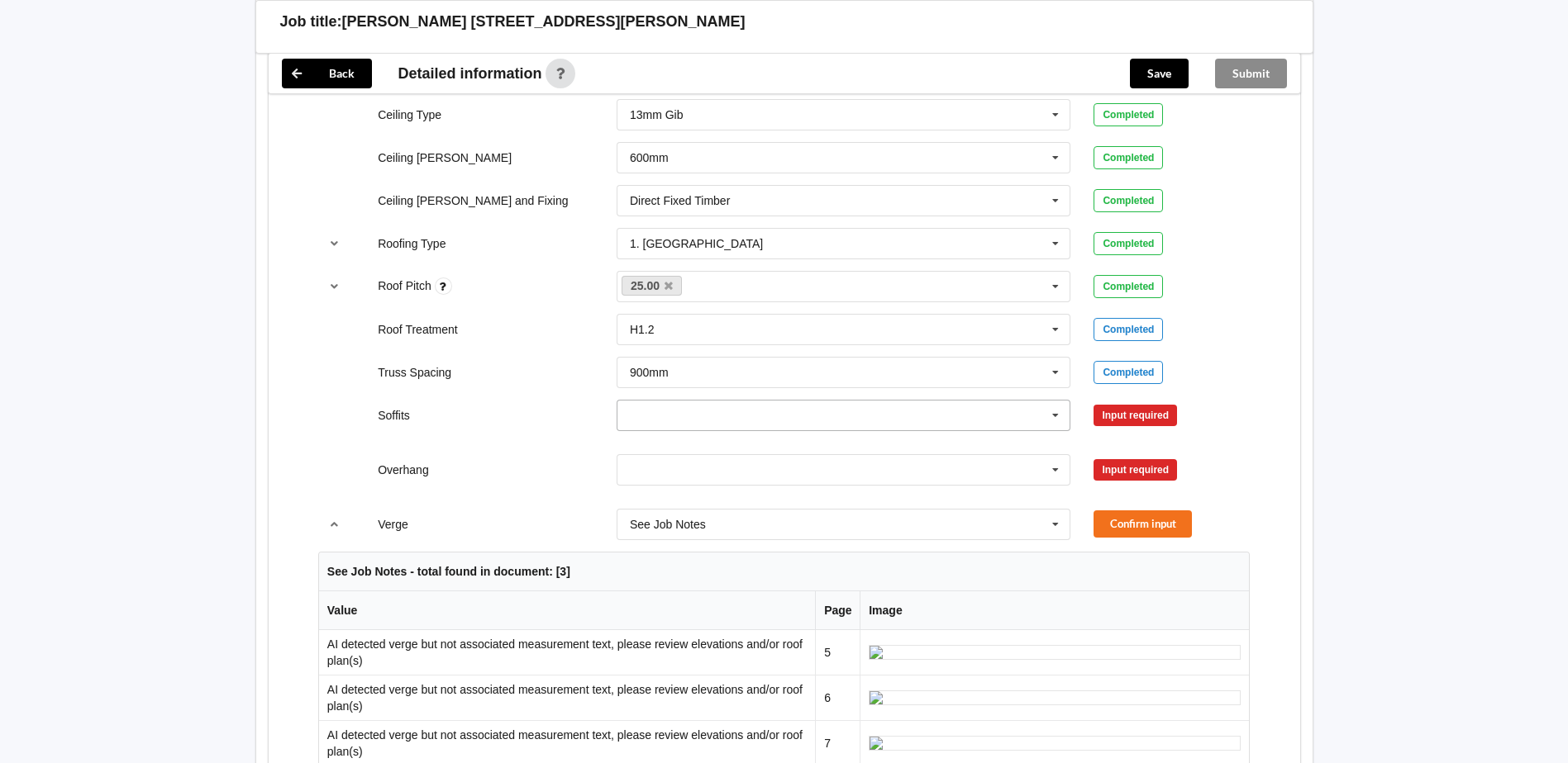
click at [730, 427] on input "text" at bounding box center [844, 415] width 453 height 29
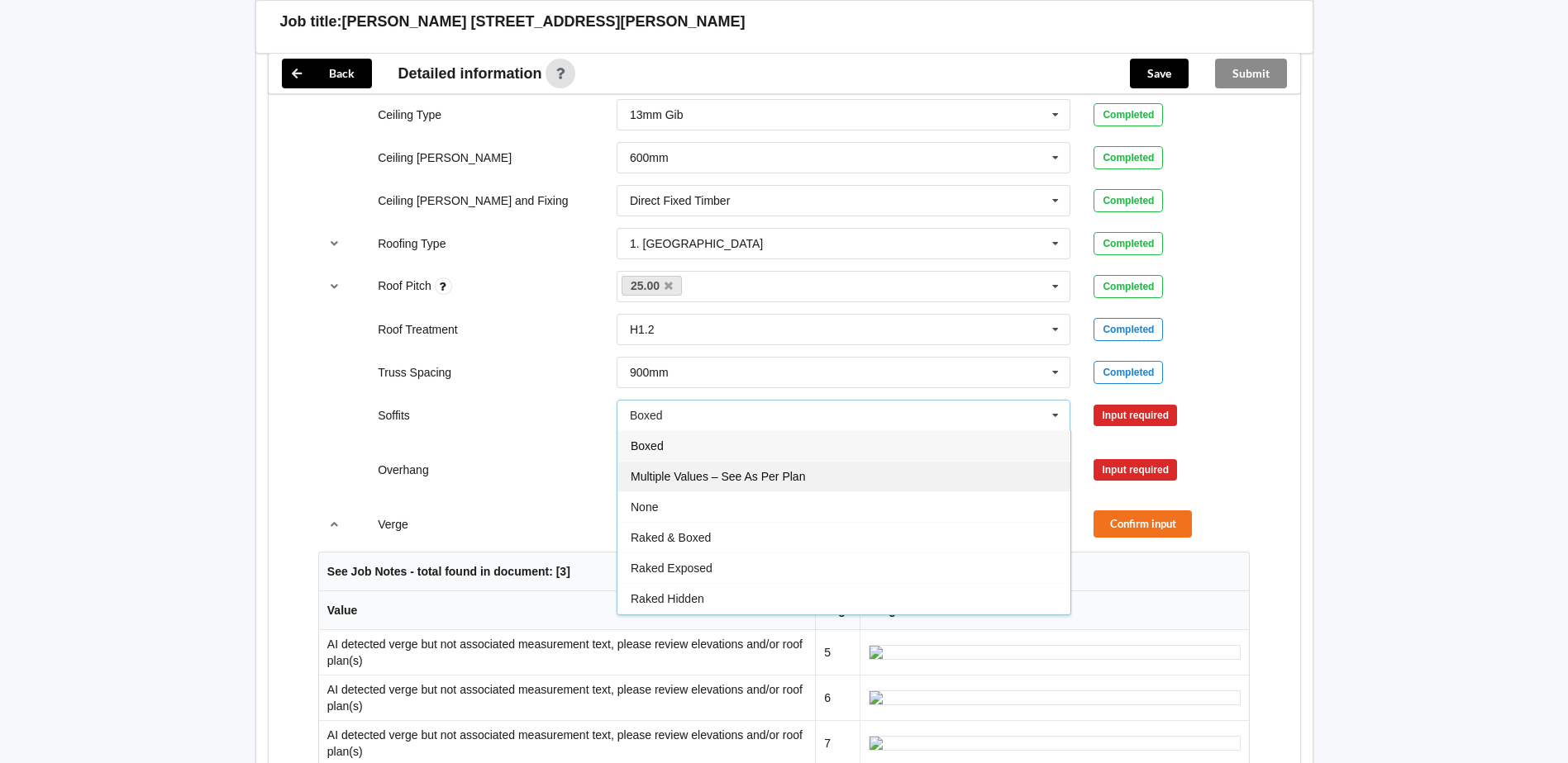
click at [735, 473] on span "Multiple Values – See As Per Plan" at bounding box center [717, 477] width 174 height 13
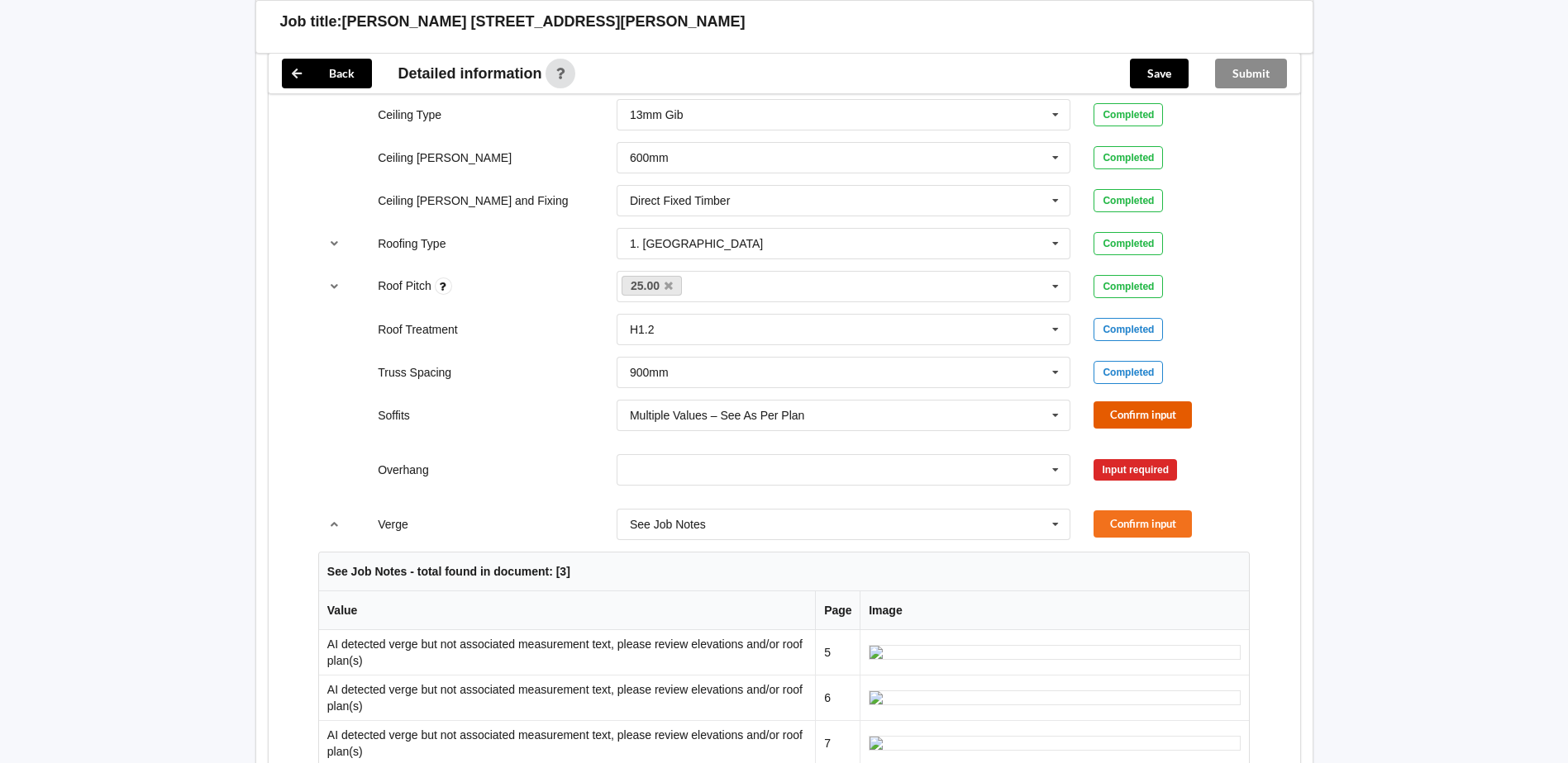
click at [1138, 414] on button "Confirm input" at bounding box center [1141, 415] width 98 height 28
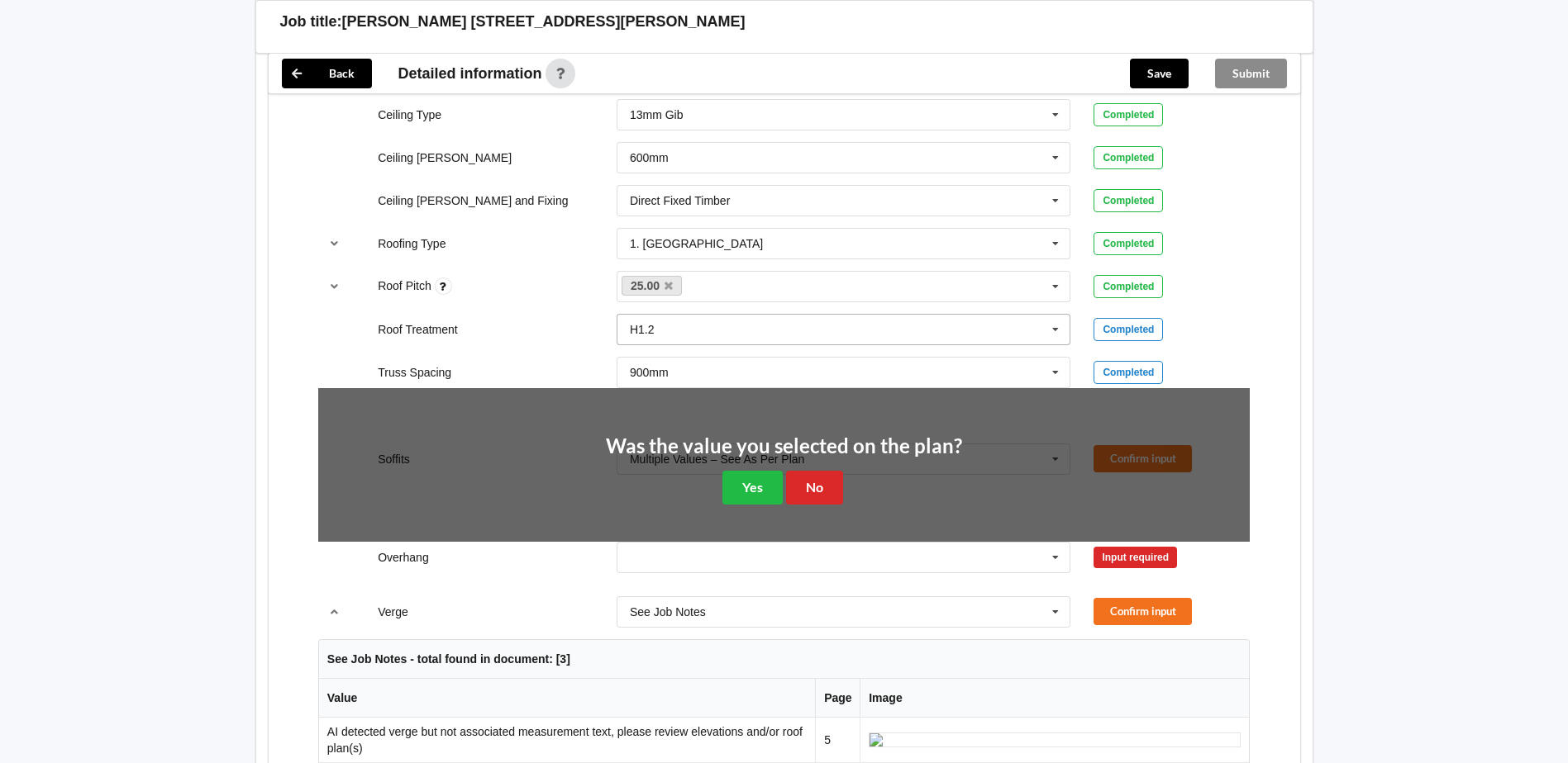
click at [923, 339] on input "text" at bounding box center [844, 329] width 453 height 29
click at [824, 504] on button "No" at bounding box center [814, 488] width 57 height 34
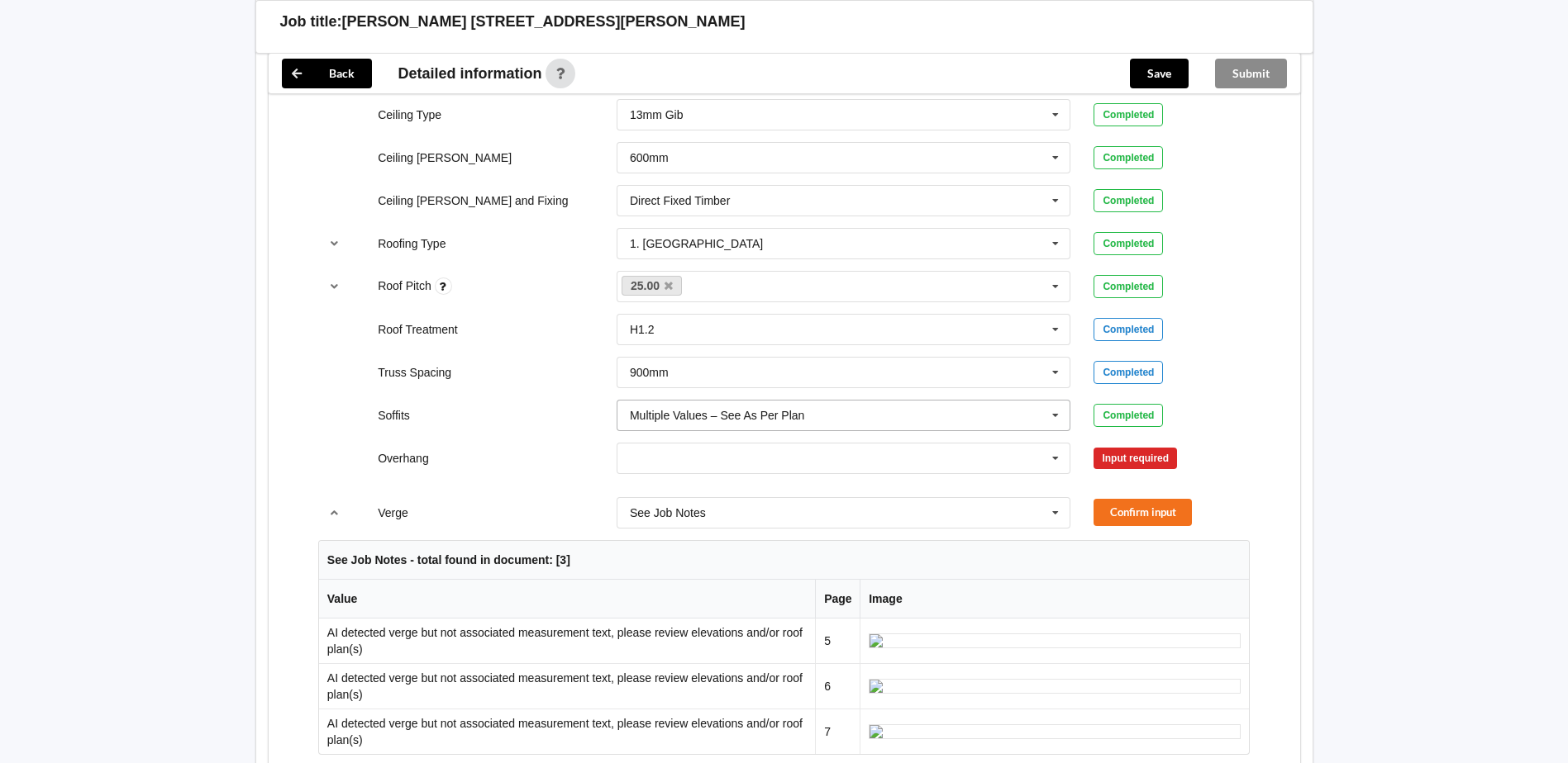
click at [713, 416] on div "Multiple Values – See As Per Plan" at bounding box center [717, 415] width 174 height 11
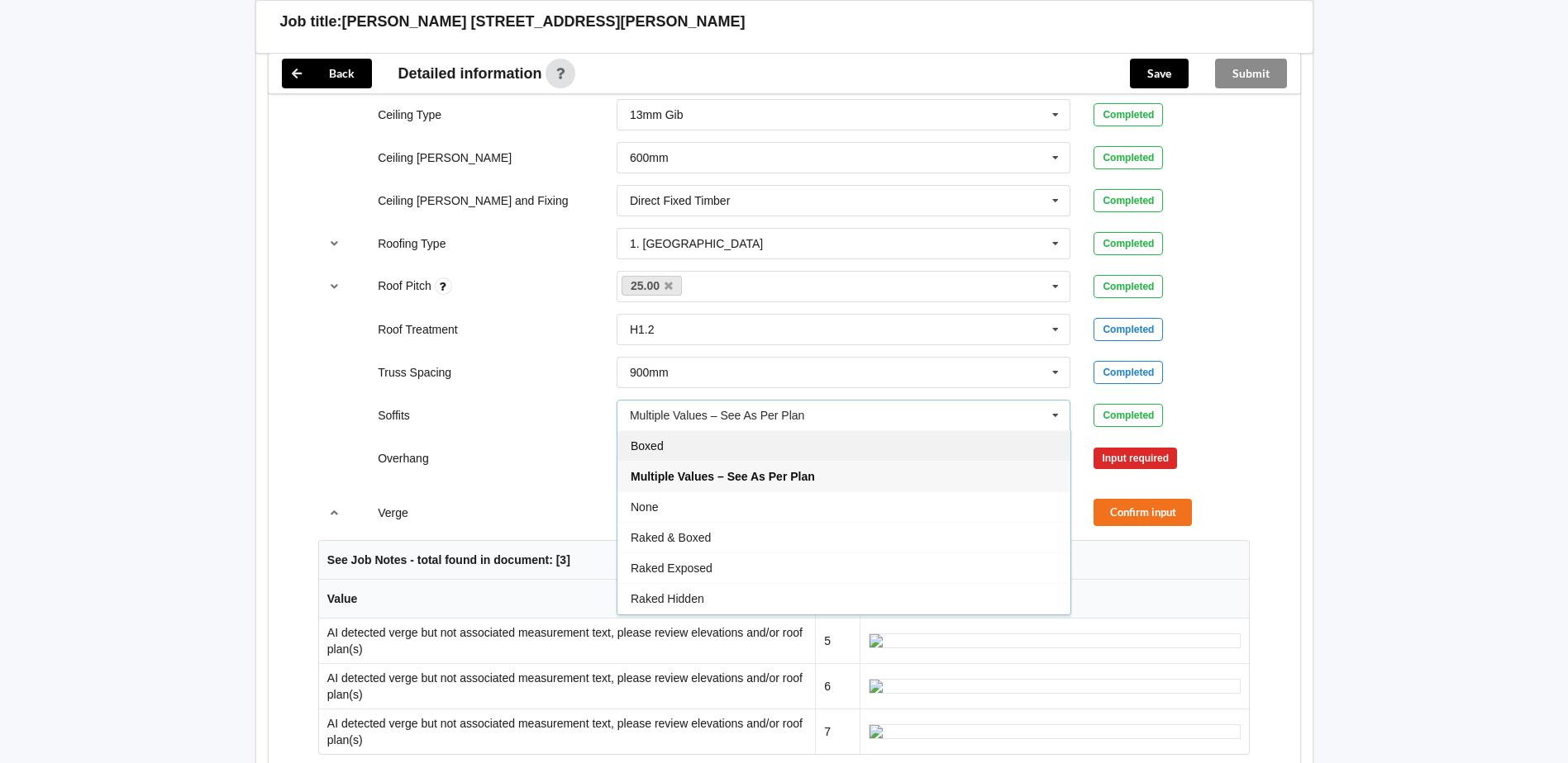
click at [693, 451] on div "Boxed" at bounding box center [844, 446] width 453 height 30
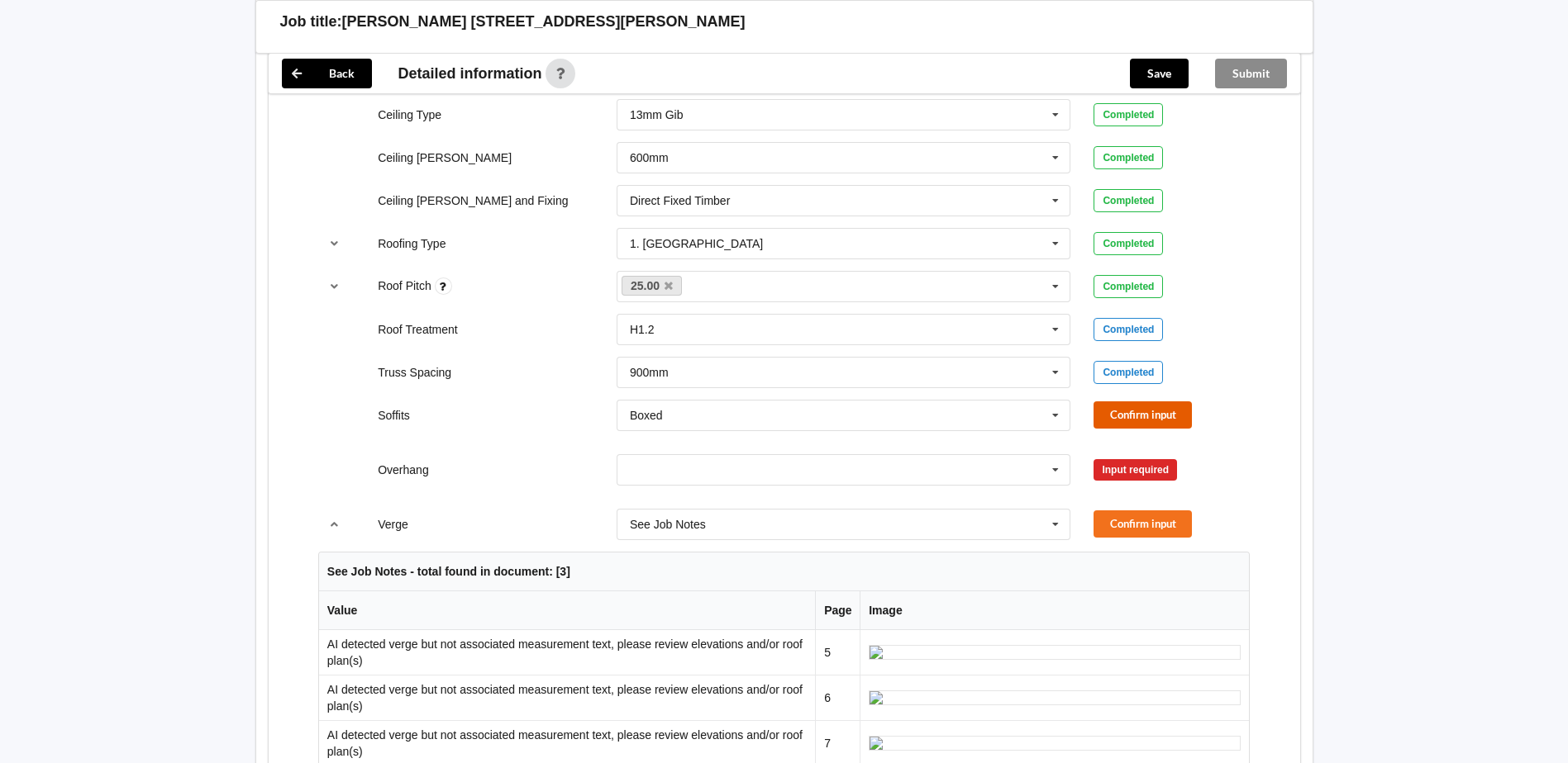
click at [1126, 402] on button "Confirm input" at bounding box center [1141, 415] width 98 height 28
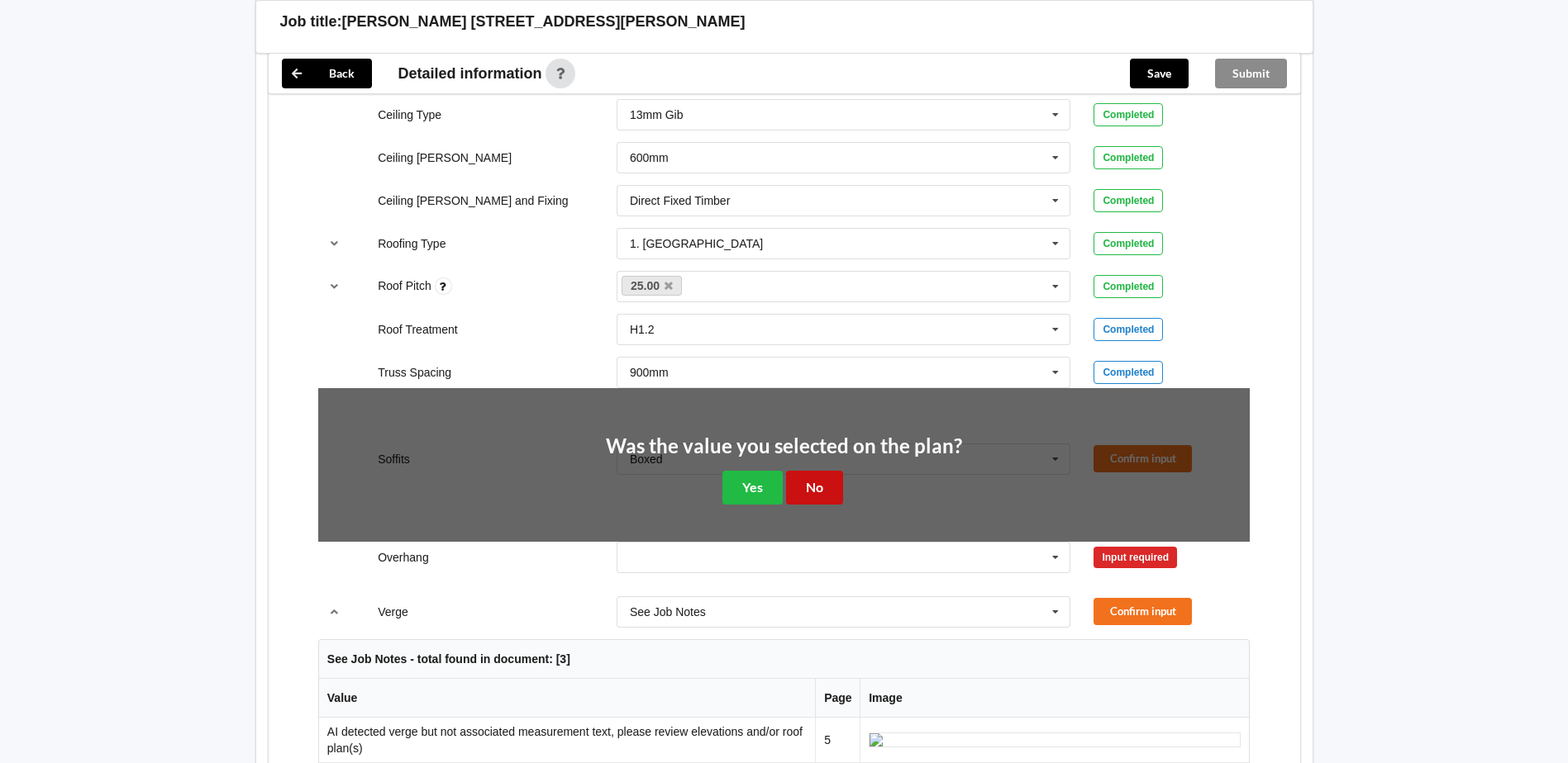
click at [799, 473] on button "No" at bounding box center [814, 488] width 57 height 34
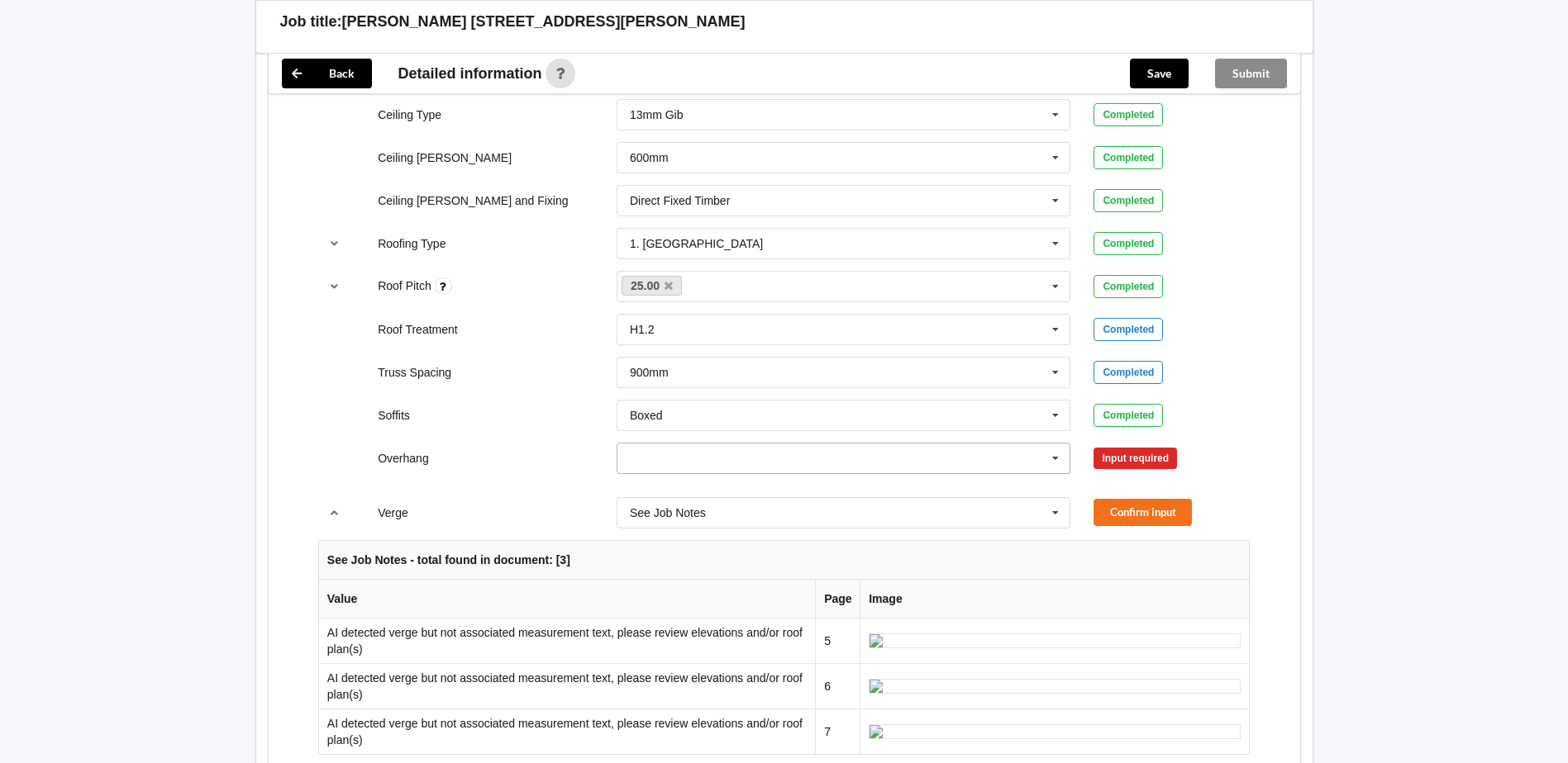
click at [700, 461] on input "text" at bounding box center [844, 458] width 453 height 29
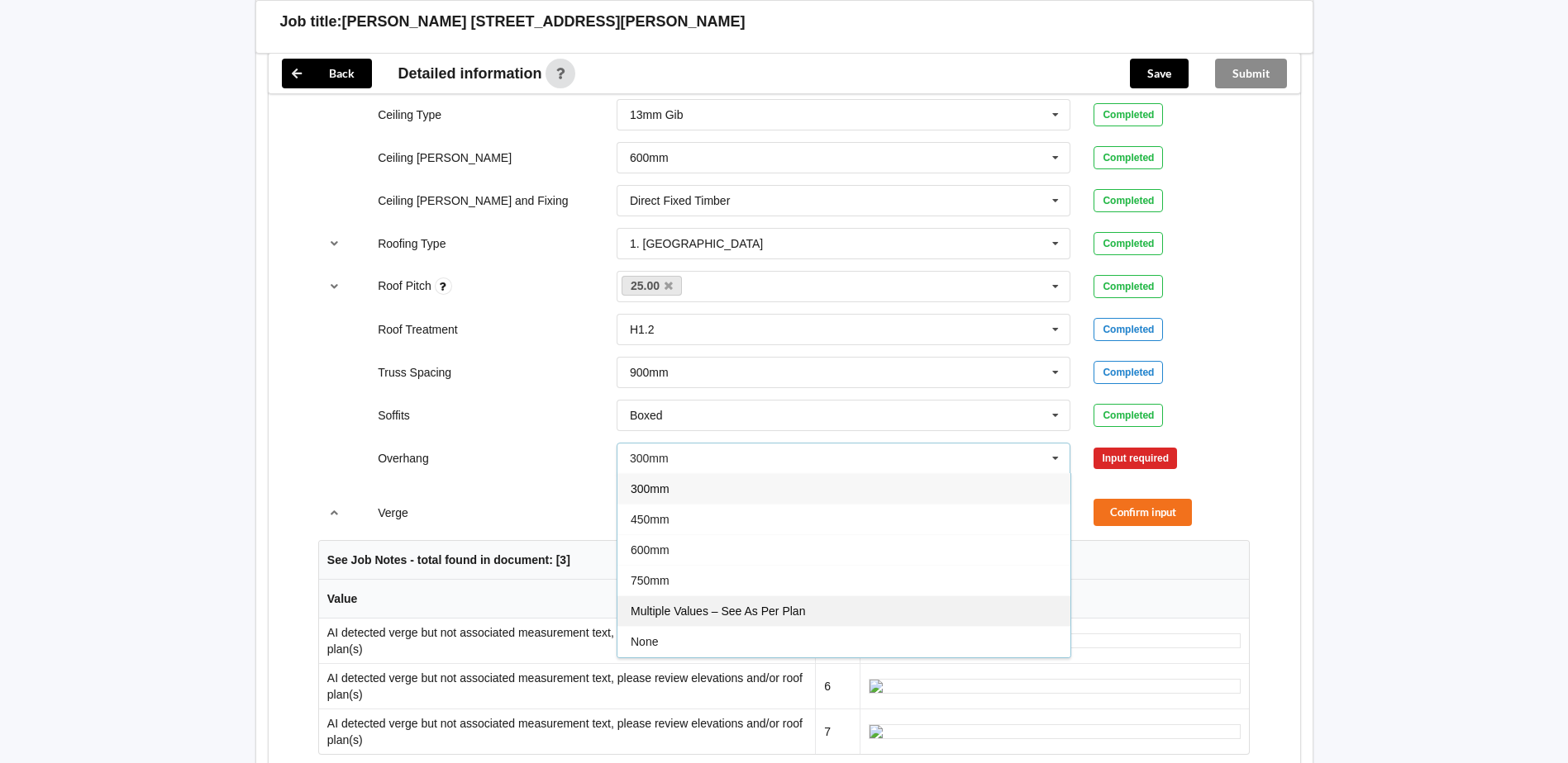
click at [705, 610] on span "Multiple Values – See As Per Plan" at bounding box center [717, 612] width 174 height 13
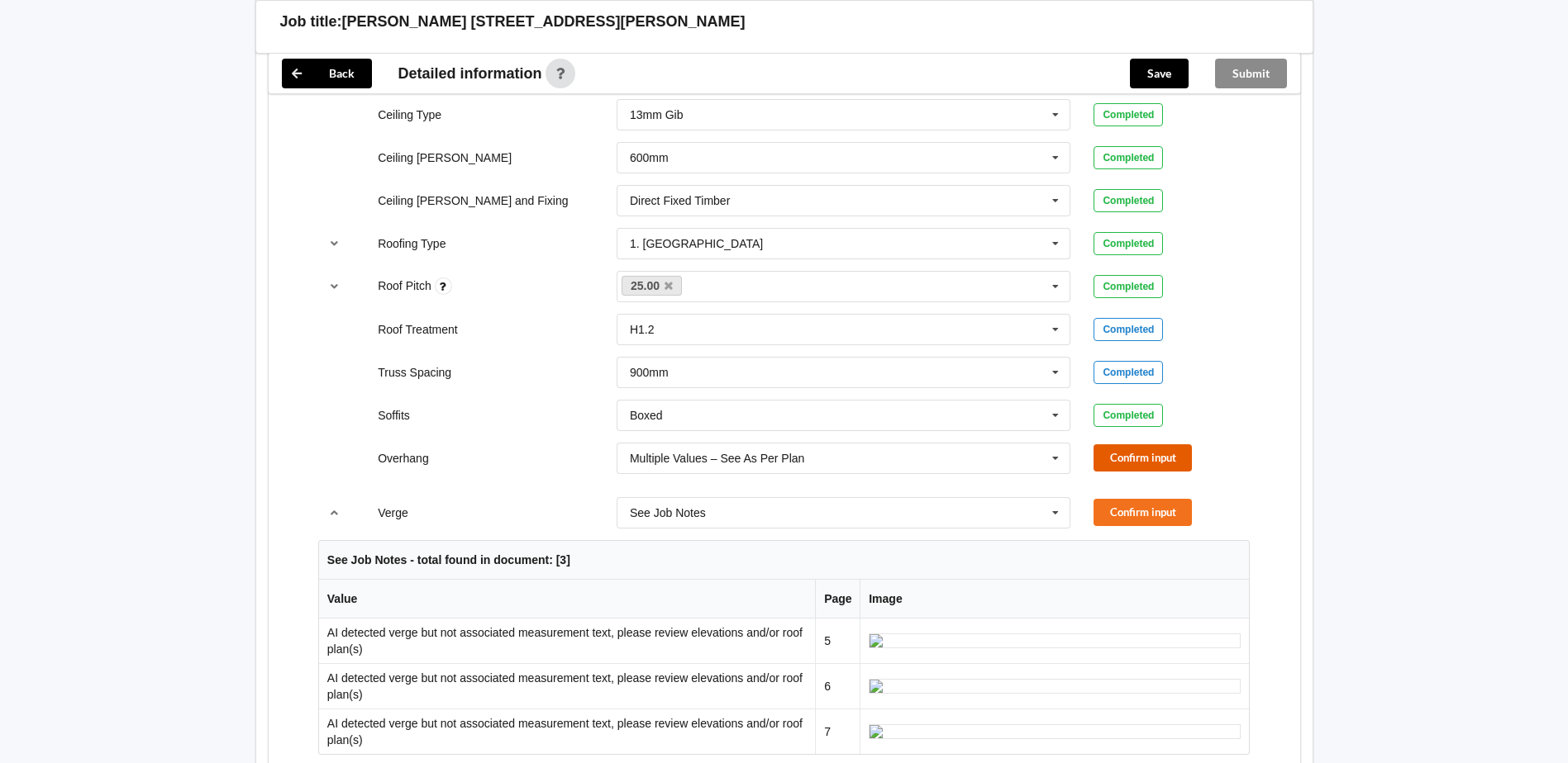
click at [1124, 445] on button "Confirm input" at bounding box center [1141, 458] width 98 height 28
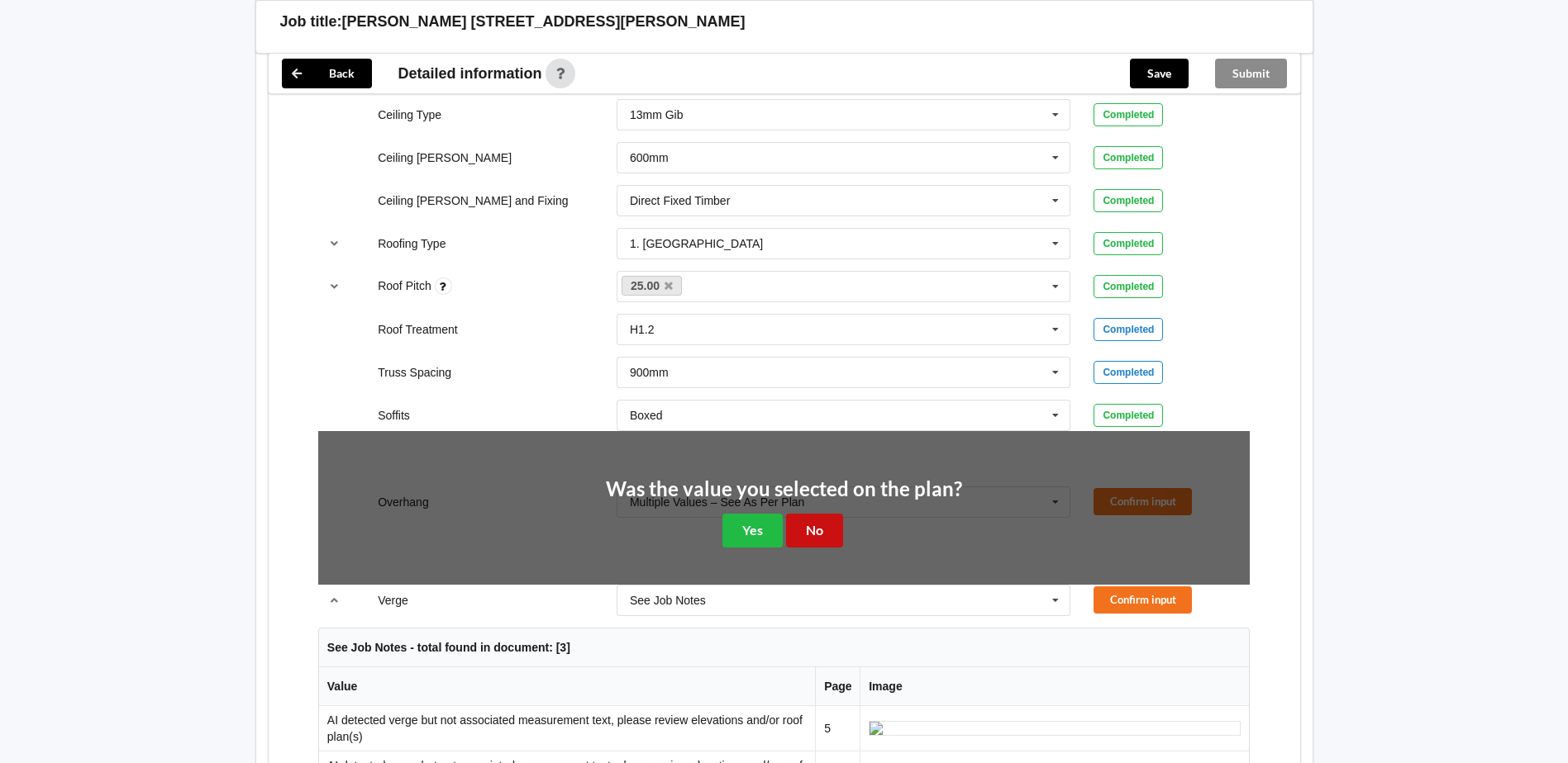
click at [833, 530] on button "No" at bounding box center [814, 531] width 57 height 34
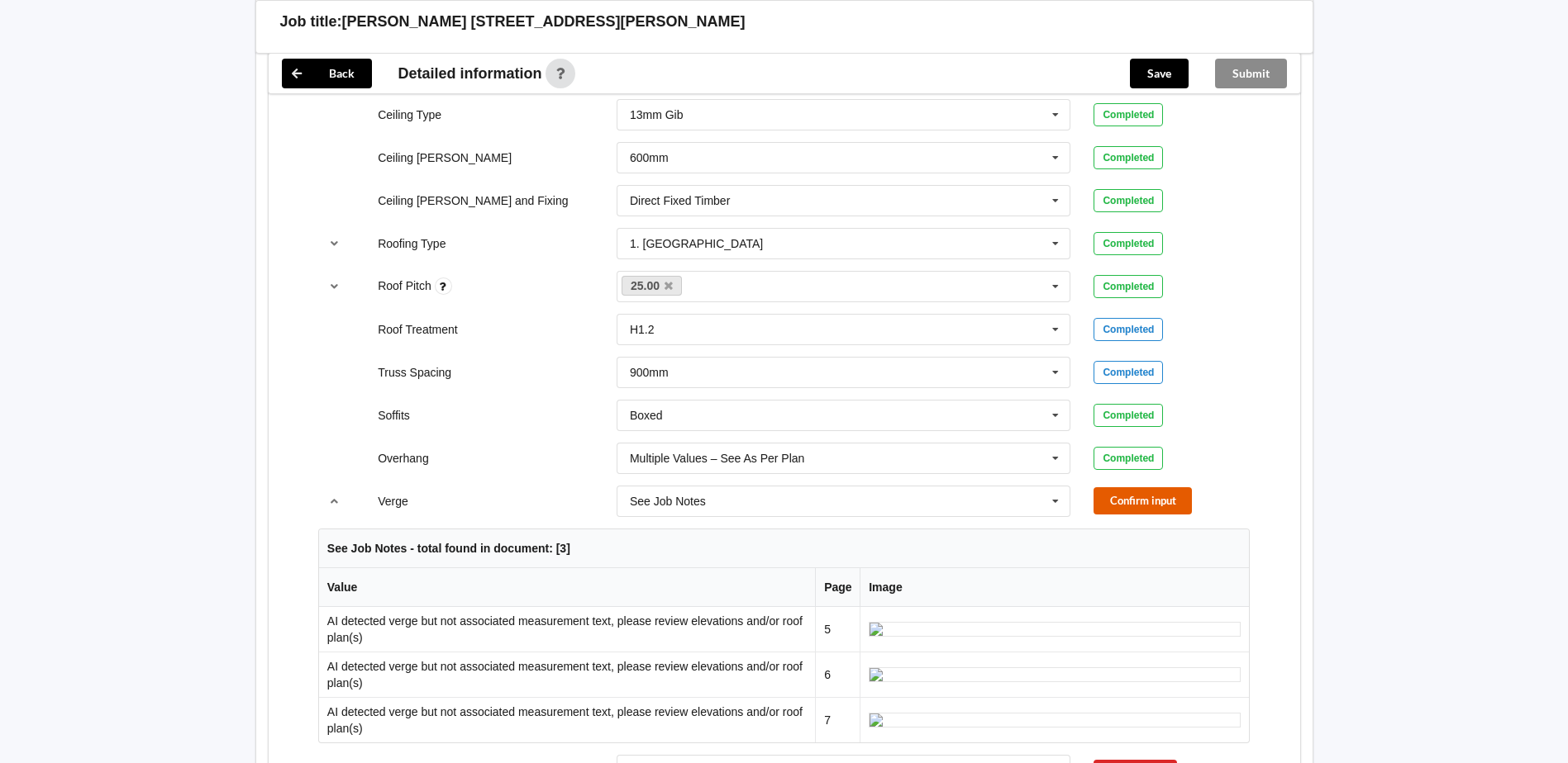
click at [1131, 498] on button "Confirm input" at bounding box center [1141, 501] width 98 height 28
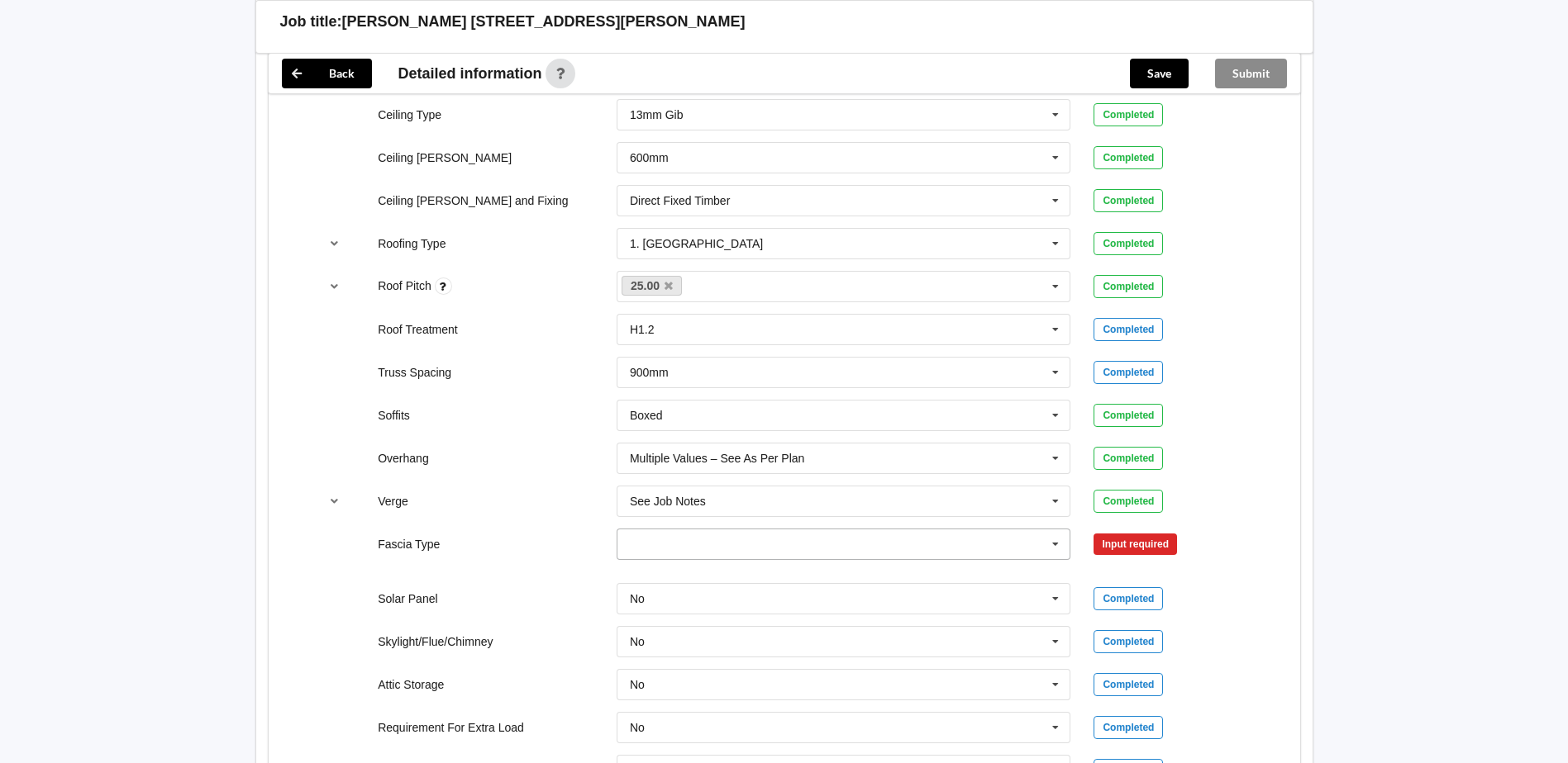
drag, startPoint x: 866, startPoint y: 535, endPoint x: 851, endPoint y: 550, distance: 21.2
click at [864, 538] on input "text" at bounding box center [844, 544] width 453 height 29
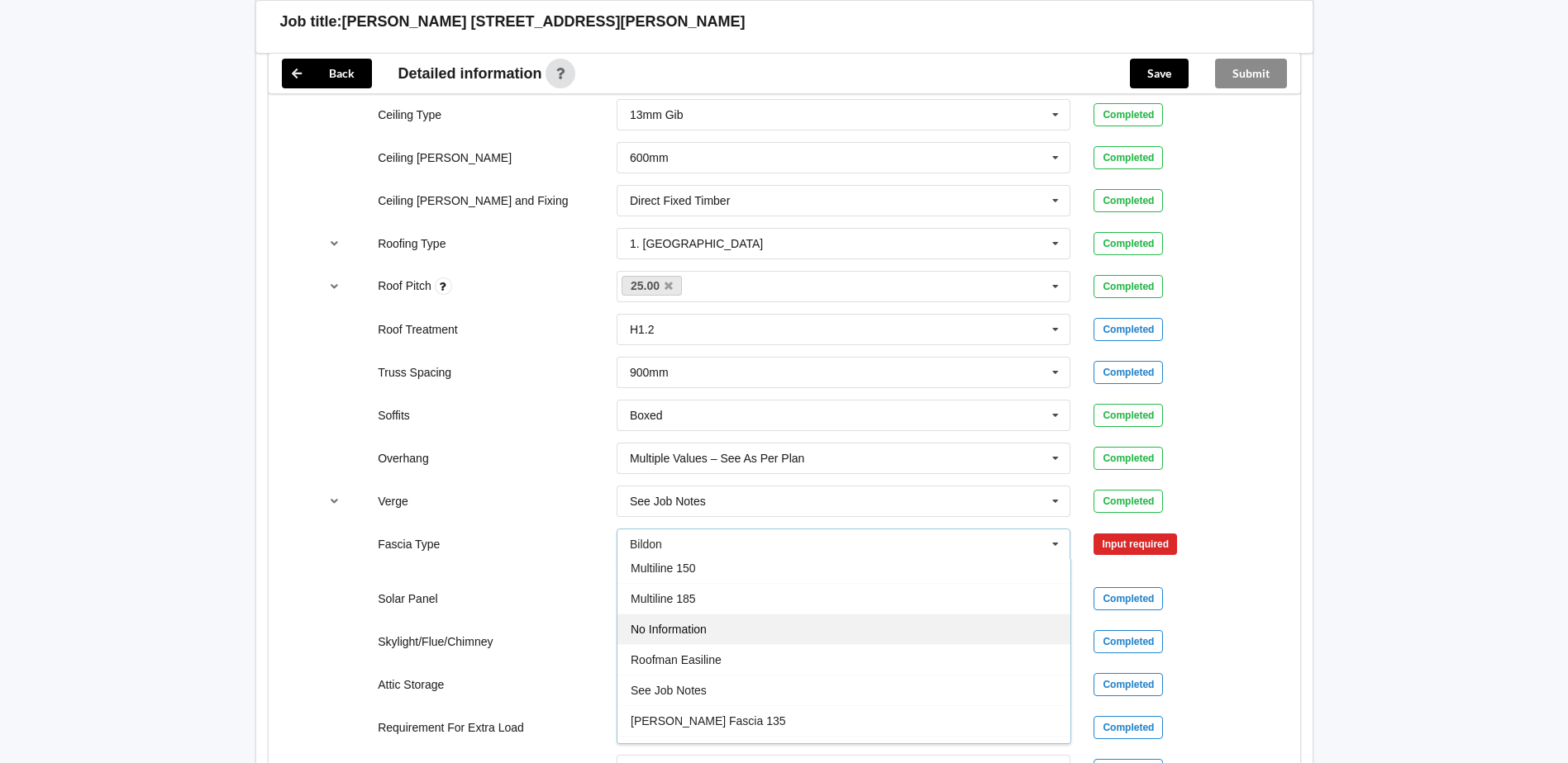
click at [744, 622] on div "No Information" at bounding box center [844, 629] width 453 height 30
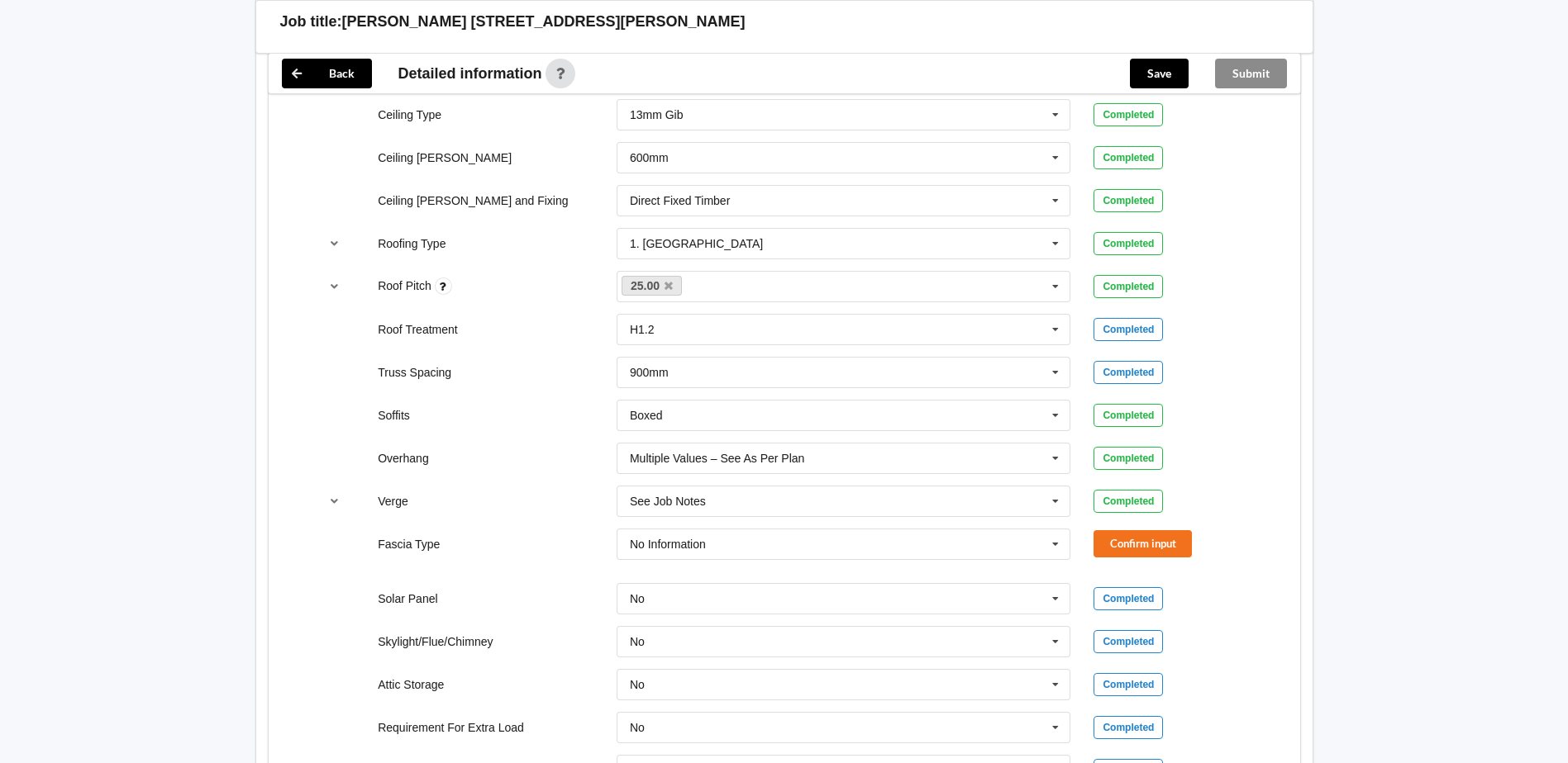
click at [1138, 525] on div "Fascia Type No Information Bildon Continuous 180 Diamond 147 M85 - 180mmx18mm M…" at bounding box center [784, 544] width 954 height 54
click at [1134, 545] on button "Confirm input" at bounding box center [1141, 544] width 98 height 28
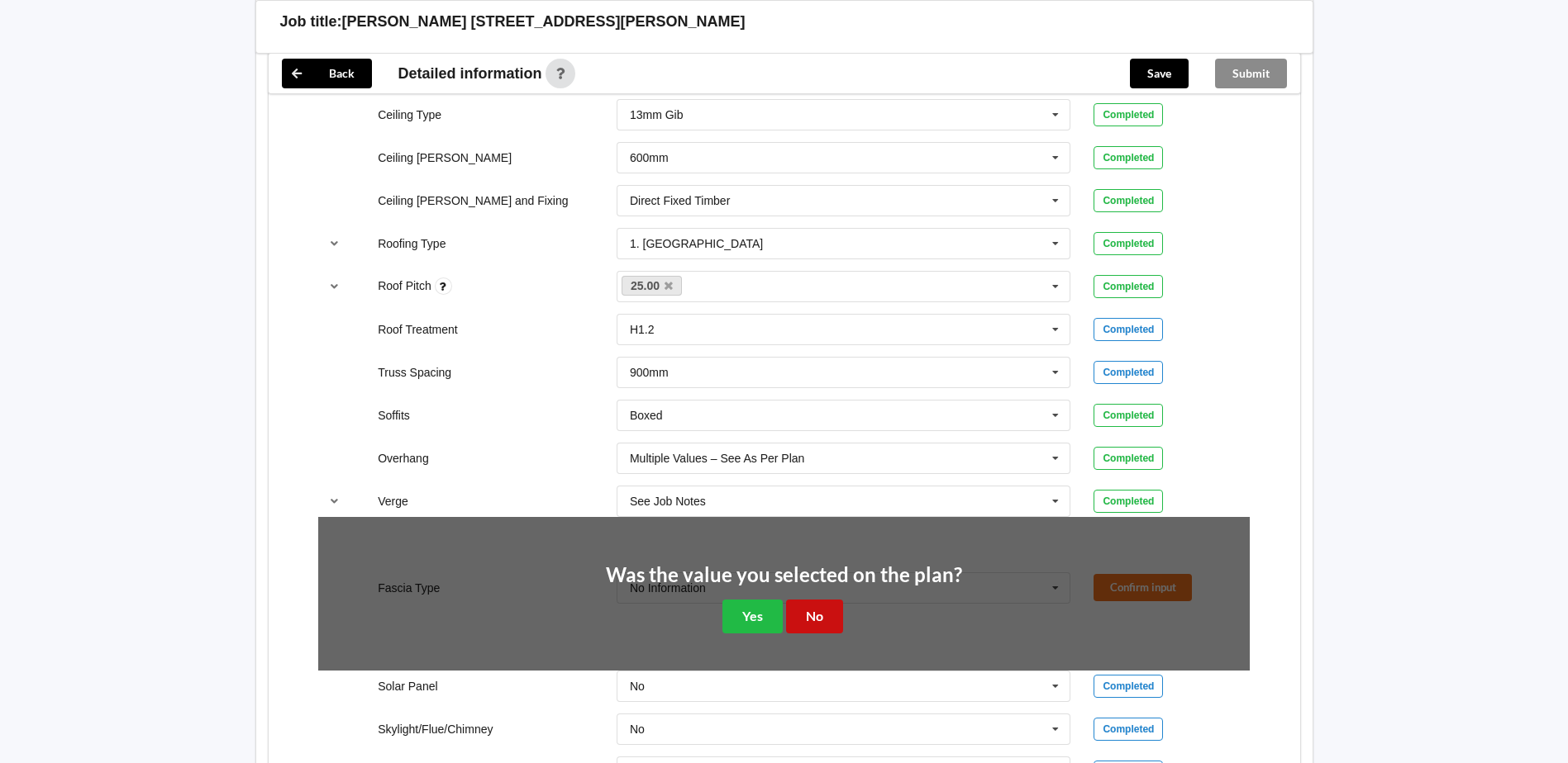
click at [799, 607] on button "No" at bounding box center [814, 617] width 57 height 34
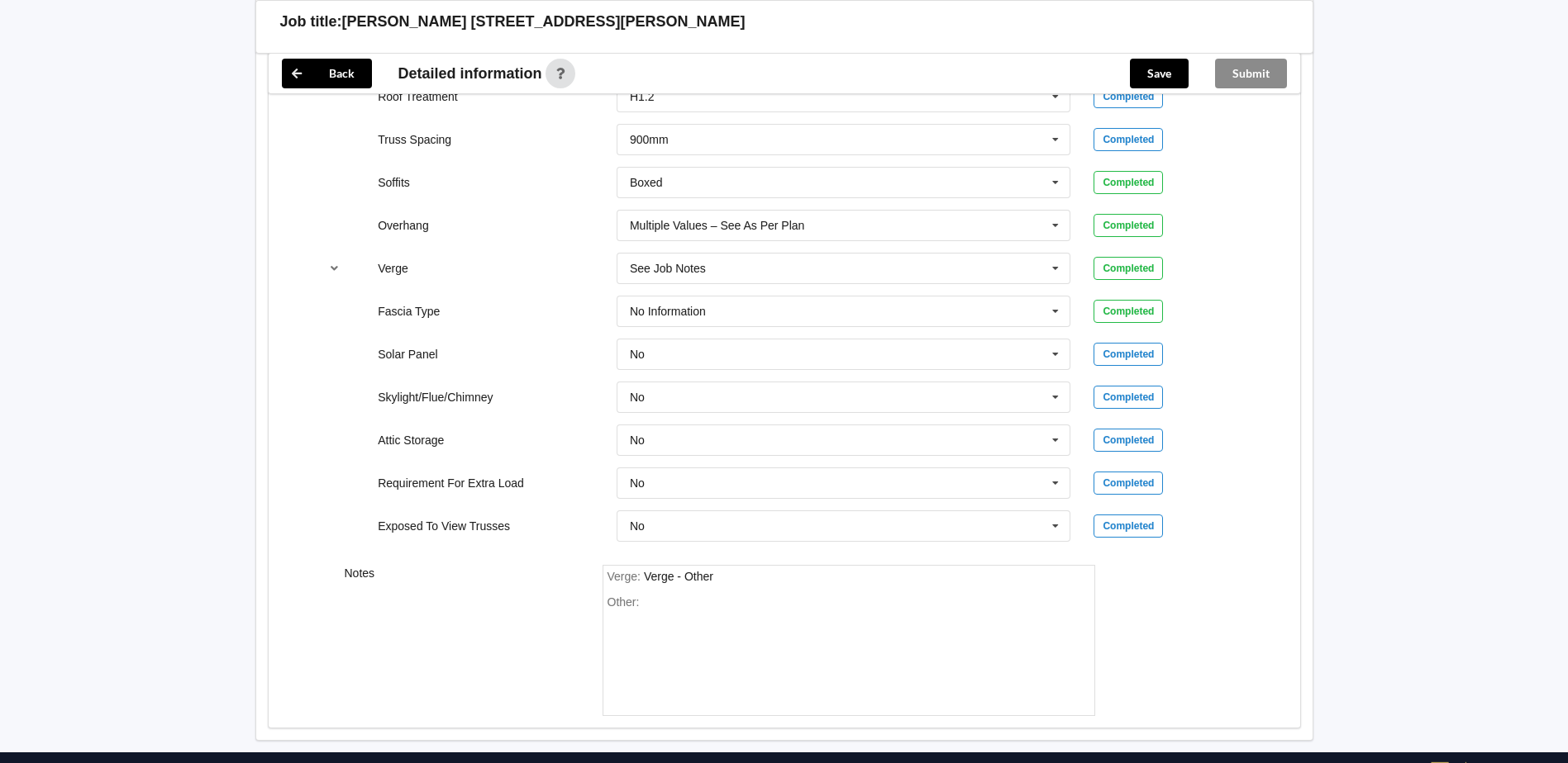
scroll to position [1296, 0]
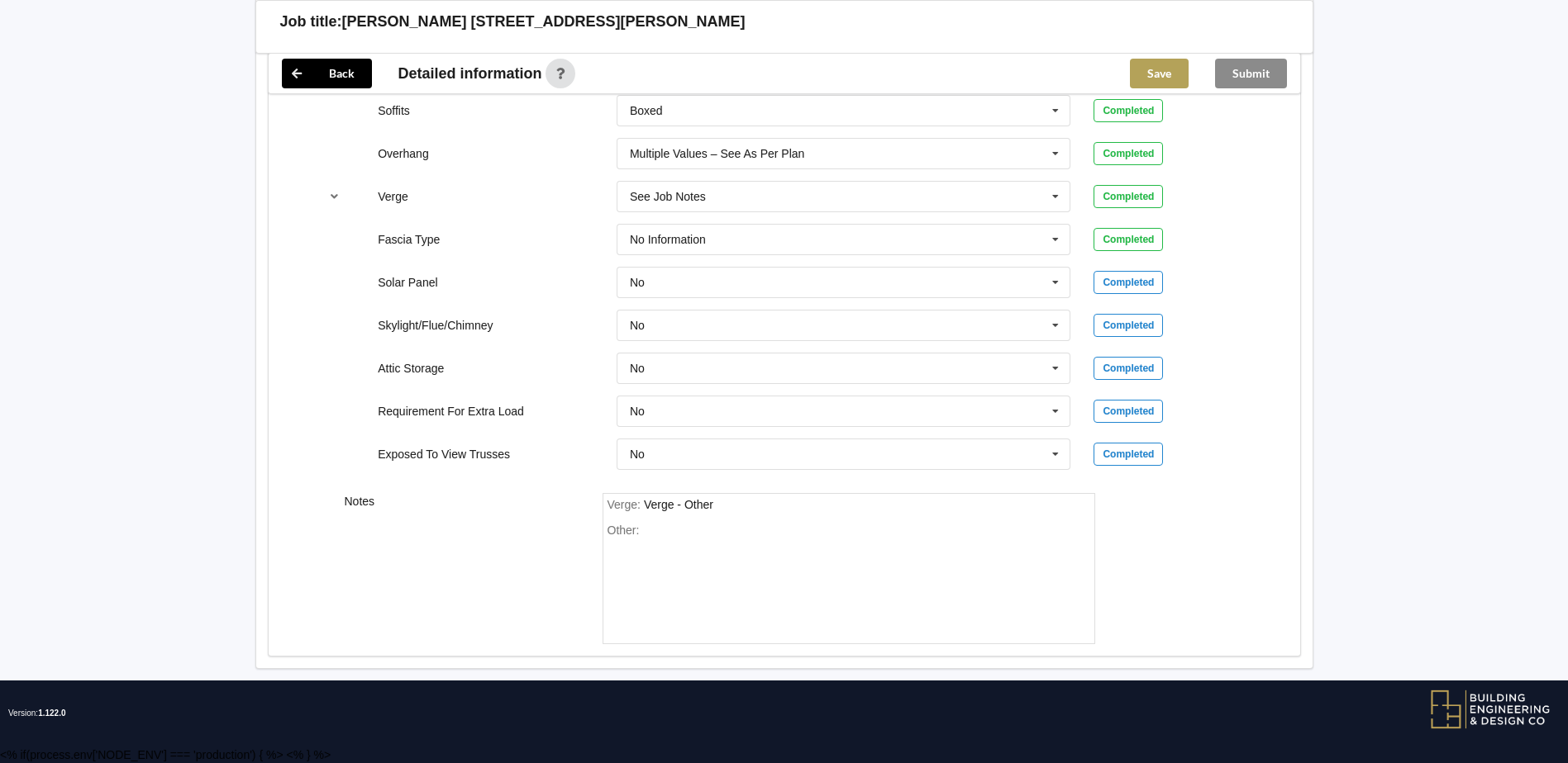
click at [1151, 67] on button "Save" at bounding box center [1159, 73] width 59 height 29
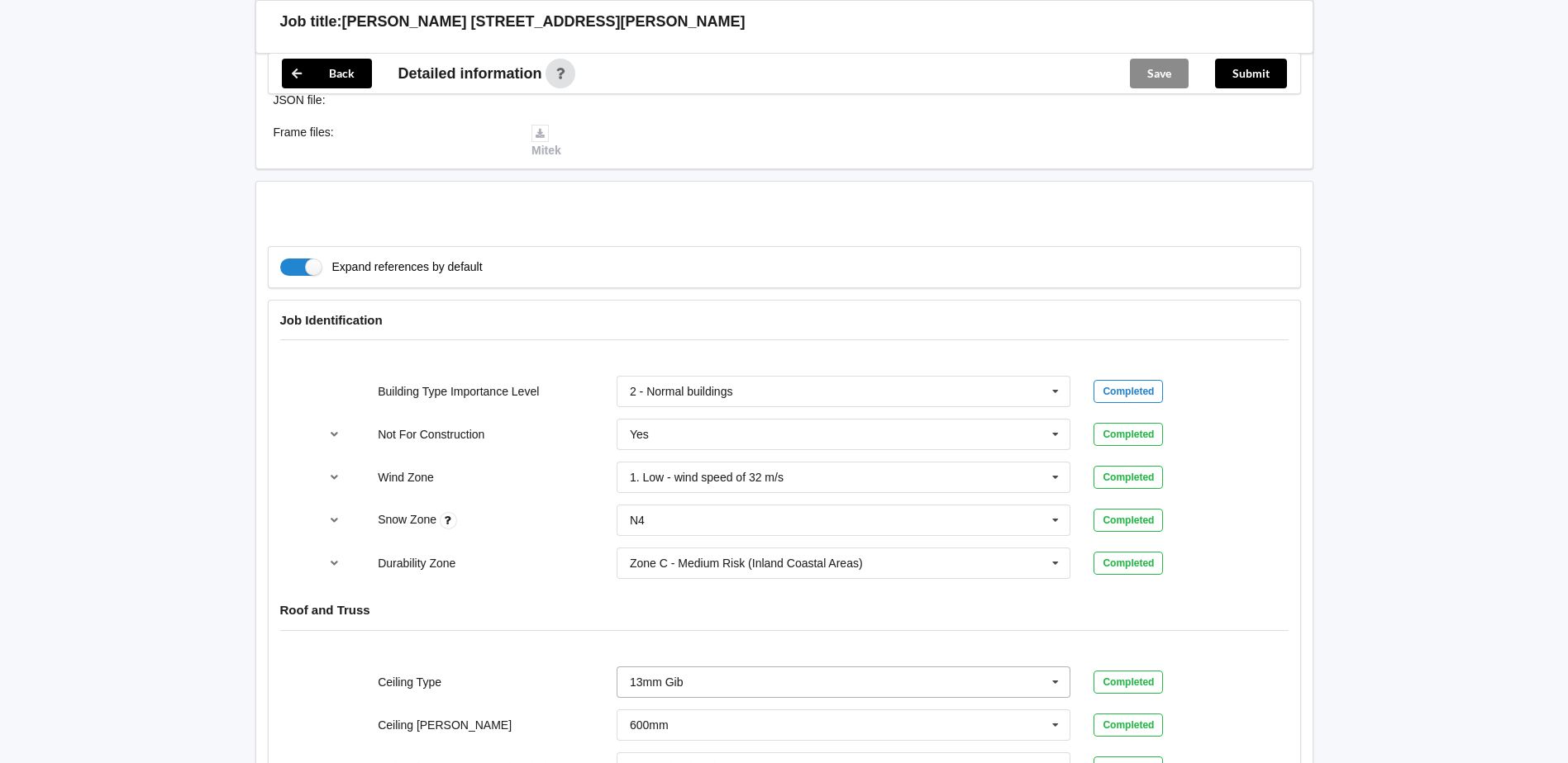
scroll to position [661, 0]
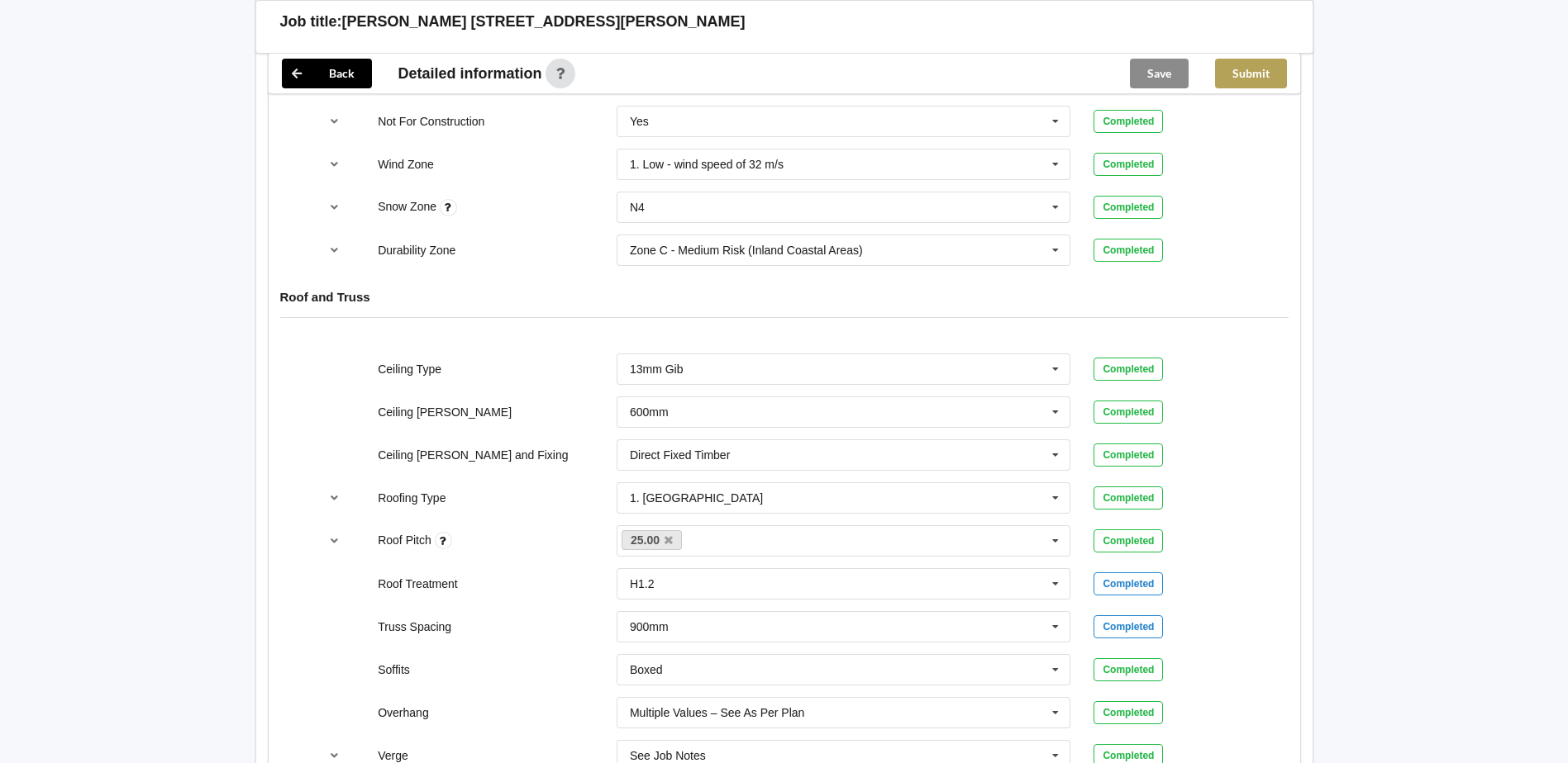
click at [1280, 85] on button "Submit" at bounding box center [1251, 73] width 72 height 29
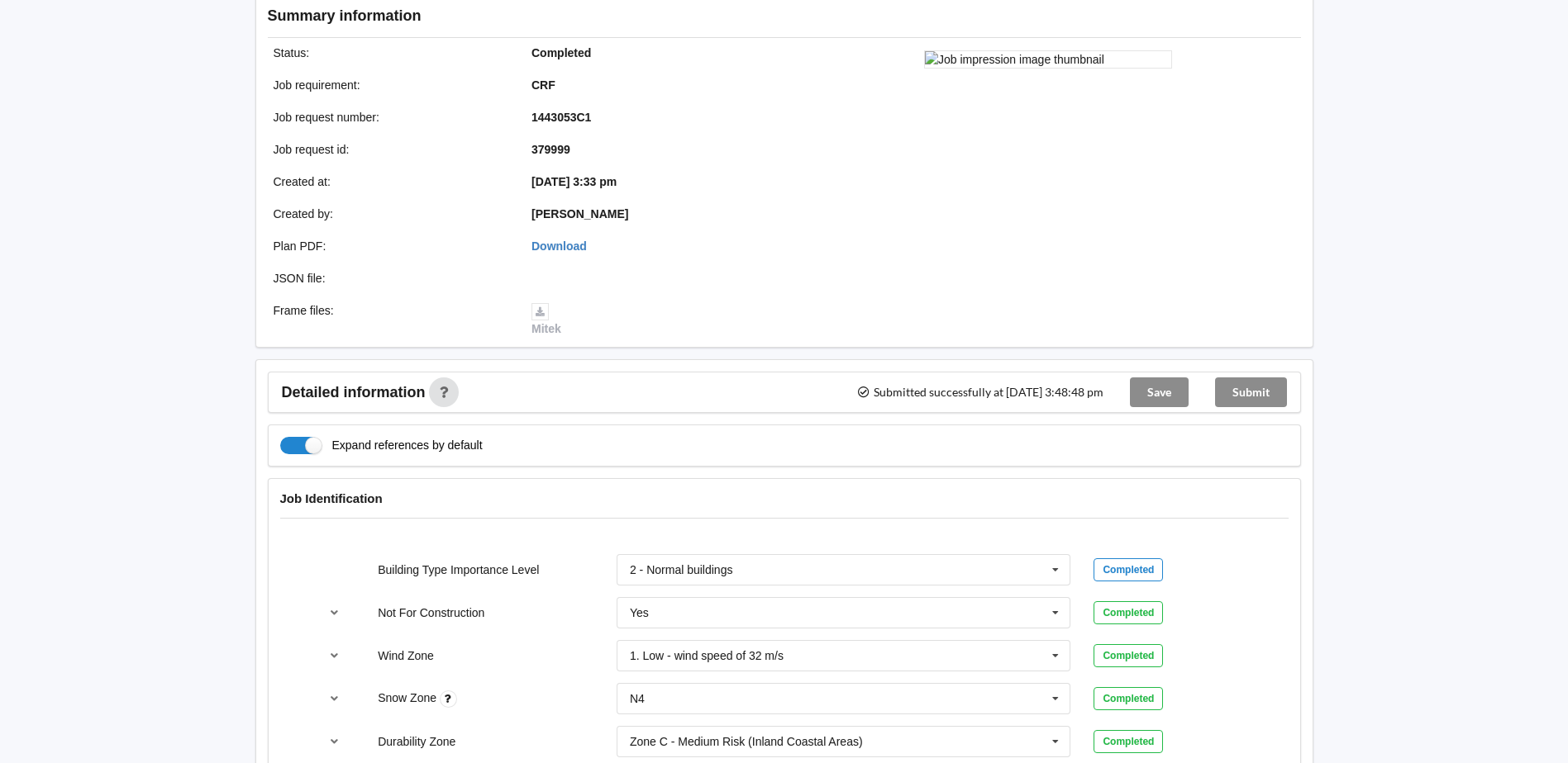
scroll to position [0, 0]
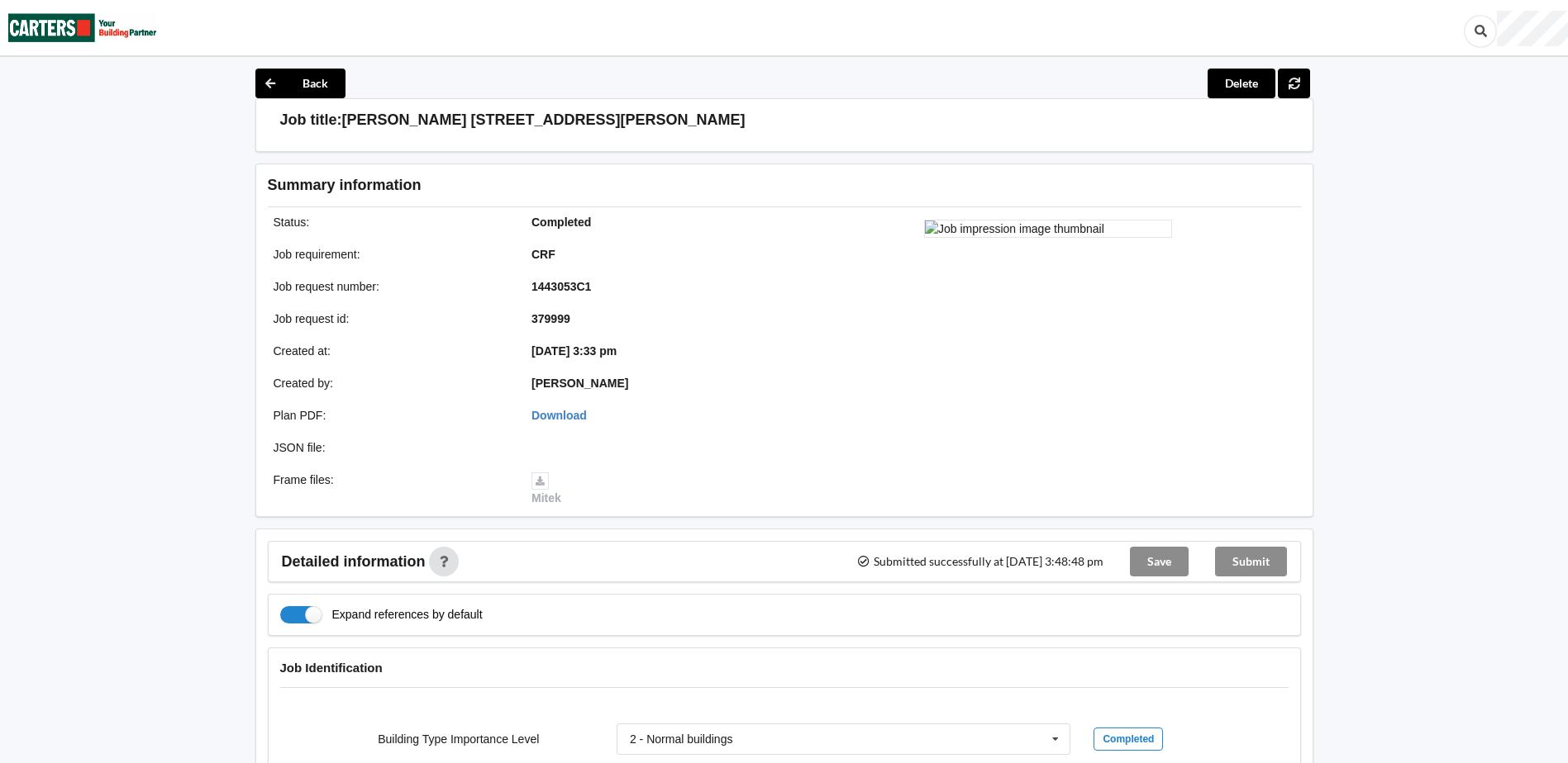
click at [127, 12] on img at bounding box center [83, 28] width 149 height 54
